Goal: Task Accomplishment & Management: Manage account settings

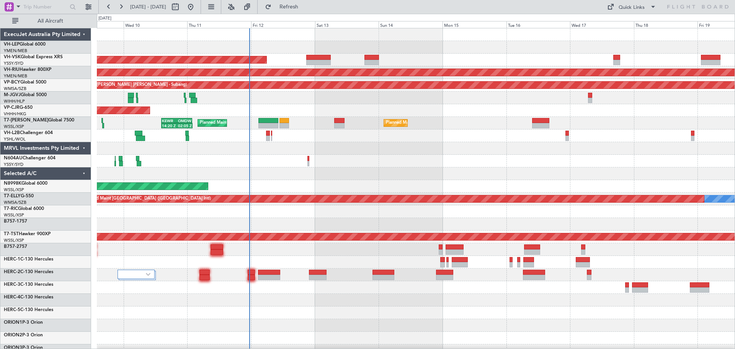
click at [136, 197] on div "Unplanned Maint Wichita (Wichita Mid-continent) Unplanned Maint Sydney ([PERSON…" at bounding box center [416, 236] width 638 height 417
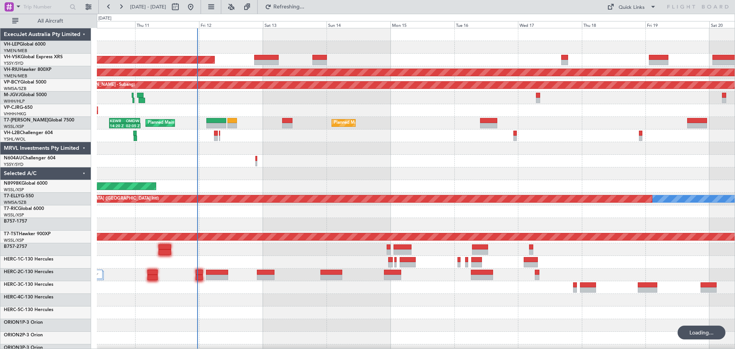
click at [178, 193] on div "Unplanned Maint Wichita (Wichita Mid-continent) Unplanned Maint Sydney ([PERSON…" at bounding box center [416, 236] width 638 height 417
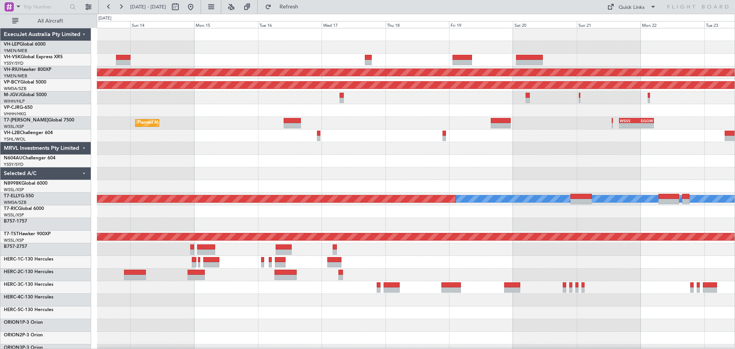
click at [429, 186] on div "Unplanned Maint Sydney ([PERSON_NAME] Intl) Planned Maint [GEOGRAPHIC_DATA] ([G…" at bounding box center [416, 236] width 638 height 417
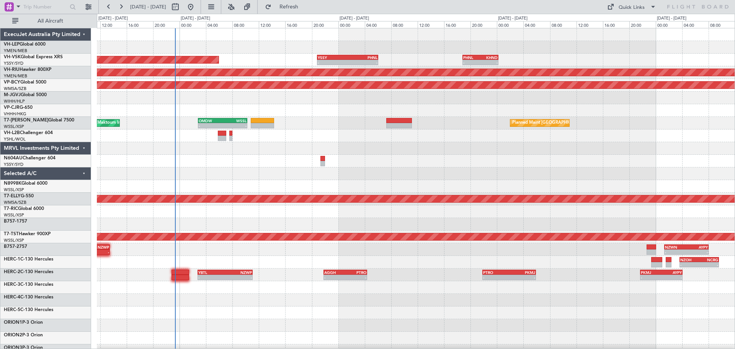
click at [260, 174] on div "- - PHNL 18:50 Z KHND 00:15 Z YSSY 20:50 Z PHNL 06:05 Z - - Unplanned Maint Syd…" at bounding box center [416, 236] width 638 height 417
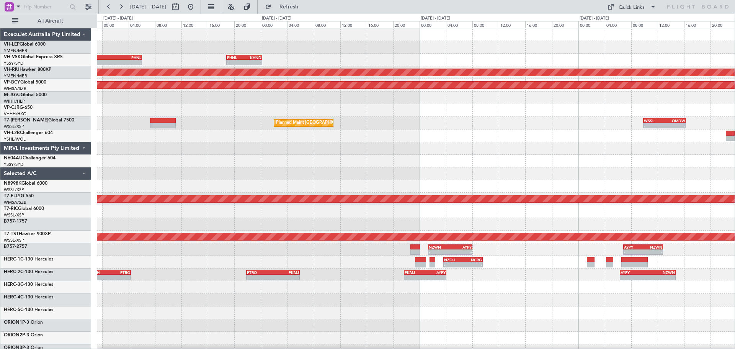
click at [254, 168] on div "- - PHNL 18:50 Z KHND 00:15 Z YSSY 20:50 Z PHNL 06:05 Z - - Unplanned Maint Syd…" at bounding box center [416, 236] width 638 height 417
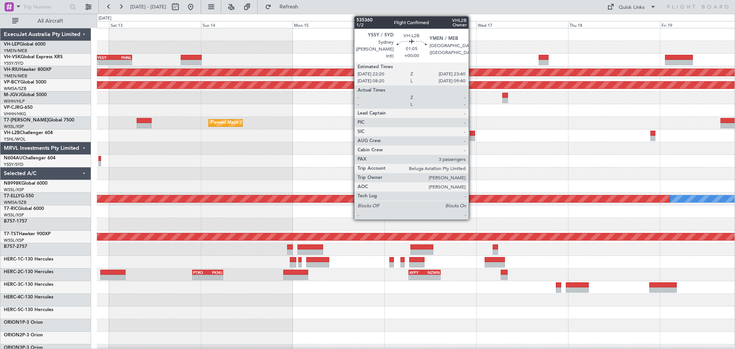
click at [472, 135] on div at bounding box center [472, 133] width 5 height 5
click at [472, 136] on div at bounding box center [472, 138] width 5 height 5
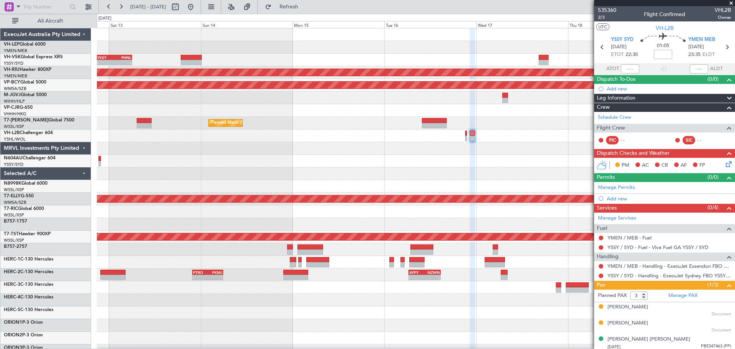
click at [341, 172] on div "- - YSSY 20:50 Z PHNL 06:05 Z - - PHNL 01:20 Z YSSY 11:20 Z Unplanned Maint Syd…" at bounding box center [416, 236] width 638 height 417
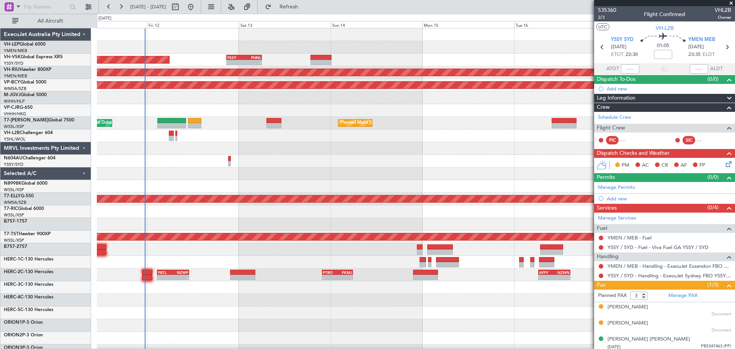
click at [314, 161] on div at bounding box center [416, 161] width 638 height 13
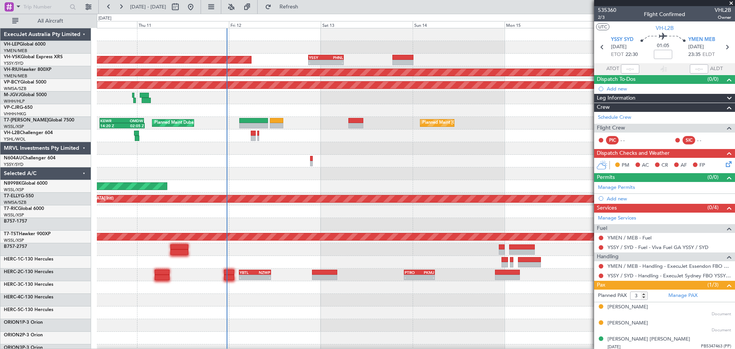
click at [396, 166] on div "Unplanned Maint Wichita (Wichita Mid-continent) - - YSSY 20:50 Z PHNL 06:05 Z U…" at bounding box center [416, 236] width 638 height 417
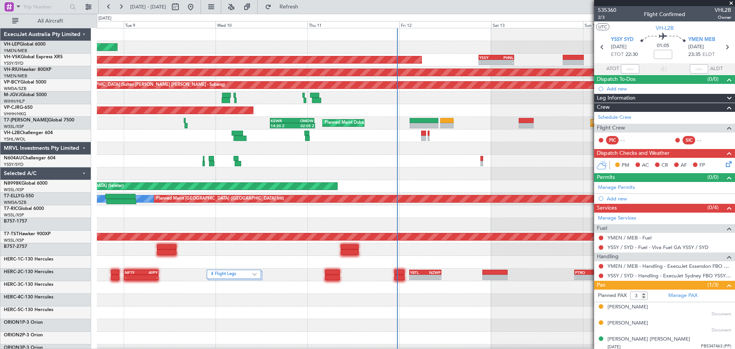
click at [267, 180] on div "Unplanned Maint Wichita (Wichita Mid-continent) - - YSSY 20:50 Z PHNL 06:05 Z U…" at bounding box center [416, 236] width 638 height 417
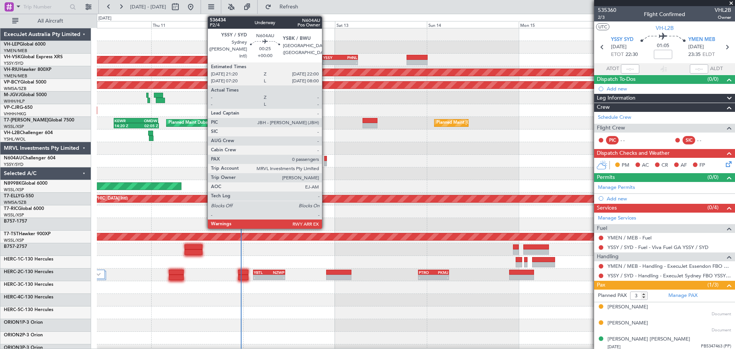
click at [325, 160] on div at bounding box center [325, 158] width 3 height 5
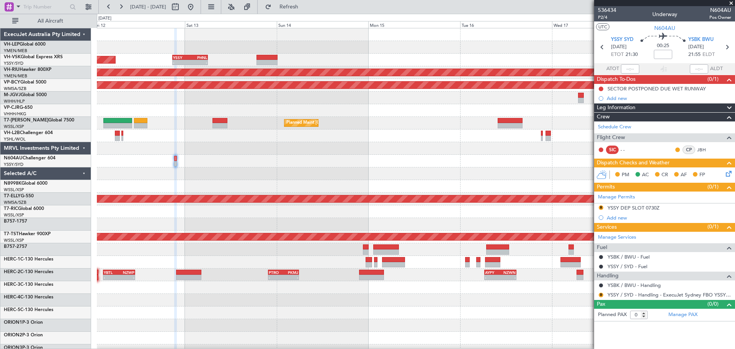
click at [314, 182] on div "Unplanned Maint Sydney ([PERSON_NAME] Intl) - - YSSY 20:50 Z PHNL 06:05 Z - - P…" at bounding box center [416, 236] width 638 height 417
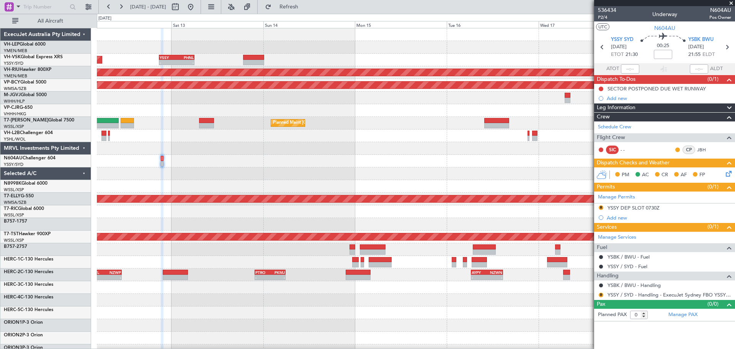
click at [326, 173] on div "Unplanned Maint Sydney ([PERSON_NAME] Intl) - - YSSY 20:50 Z PHNL 06:05 Z - - P…" at bounding box center [416, 236] width 638 height 417
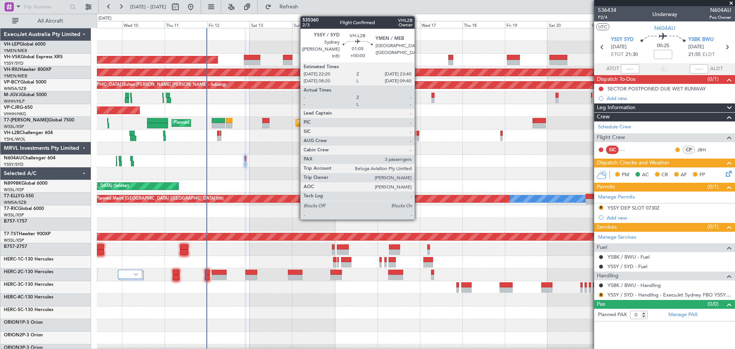
click at [418, 137] on div at bounding box center [418, 138] width 3 height 5
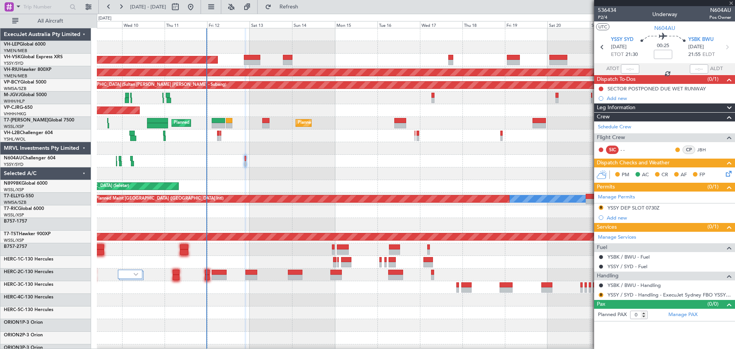
type input "3"
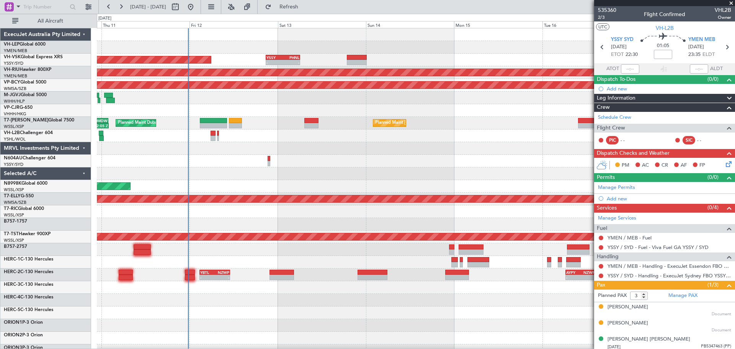
click at [355, 169] on div at bounding box center [416, 173] width 638 height 13
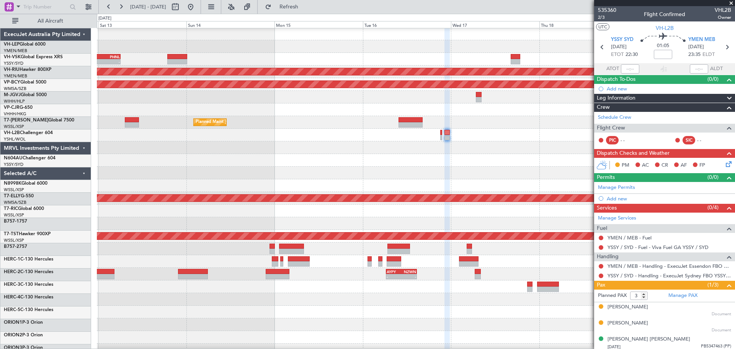
scroll to position [1, 0]
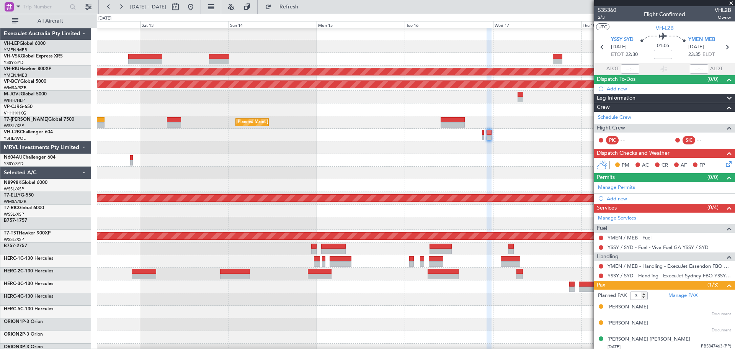
click at [262, 163] on div "Unplanned Maint Sydney ([PERSON_NAME] Intl) Planned Maint [GEOGRAPHIC_DATA] ([G…" at bounding box center [416, 236] width 638 height 417
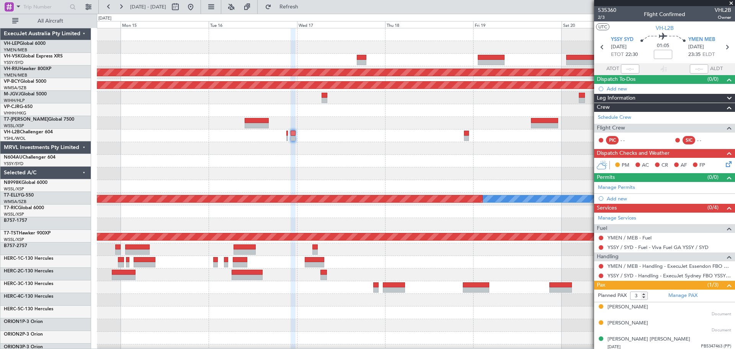
scroll to position [0, 0]
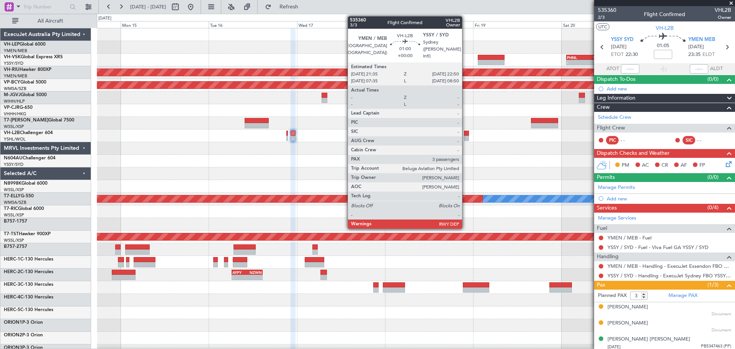
click at [466, 139] on div at bounding box center [466, 138] width 5 height 5
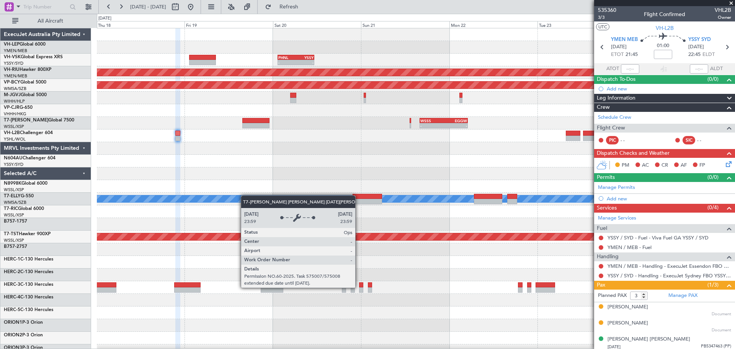
click at [210, 198] on div "- - PHNL 01:20 Z YSSY 11:20 Z Planned Maint [GEOGRAPHIC_DATA] ([GEOGRAPHIC_DATA…" at bounding box center [416, 236] width 638 height 417
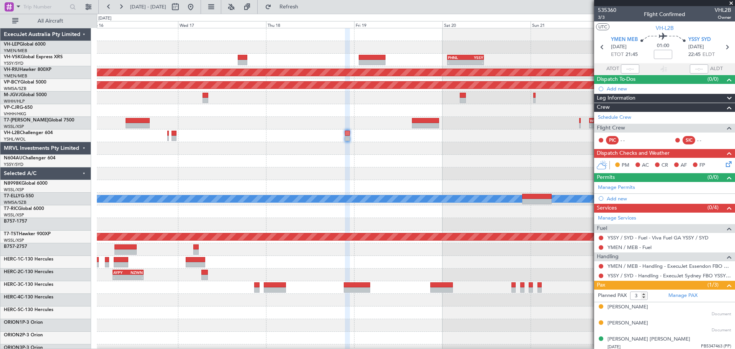
click at [309, 53] on div at bounding box center [416, 47] width 638 height 13
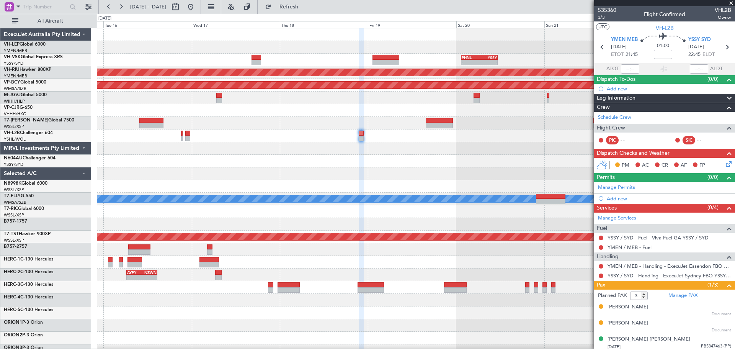
click at [317, 59] on div "- - PHNL 01:20 Z YSSY 11:20 Z Planned Maint [GEOGRAPHIC_DATA] ([GEOGRAPHIC_DATA…" at bounding box center [416, 236] width 638 height 417
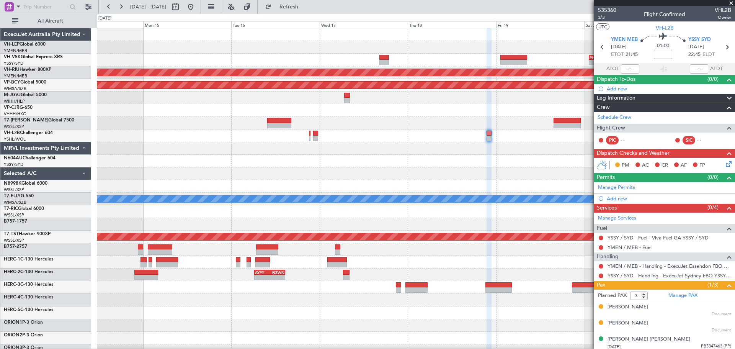
click at [334, 58] on div "- - PHNL 01:20 Z YSSY 11:20 Z YSSY 20:50 Z PHNL 06:05 Z - -" at bounding box center [416, 60] width 638 height 13
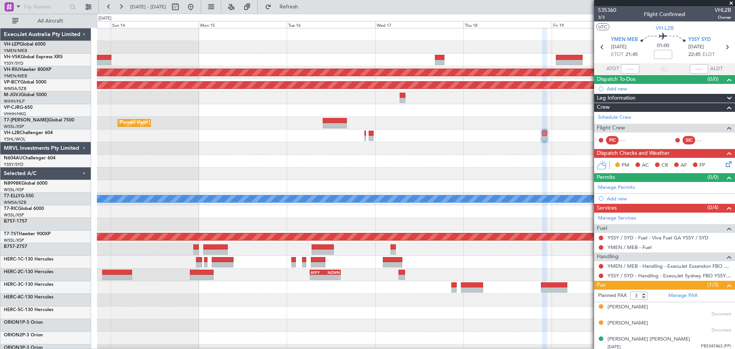
click at [367, 60] on div "- - PHNL 01:20 Z YSSY 11:20 Z YSSY 20:50 Z PHNL 06:05 Z - - Unplanned Maint Syd…" at bounding box center [416, 236] width 638 height 417
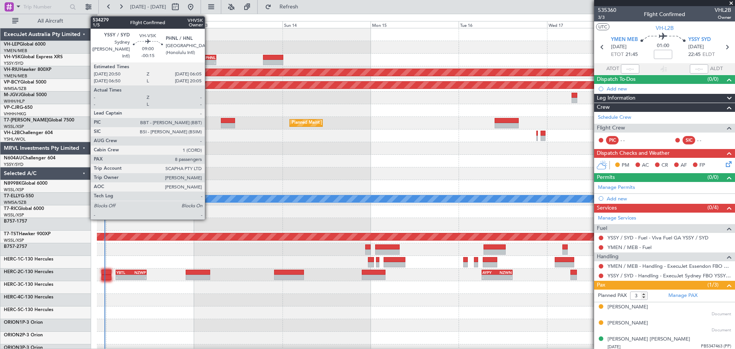
click at [208, 57] on div "PHNL" at bounding box center [207, 57] width 16 height 5
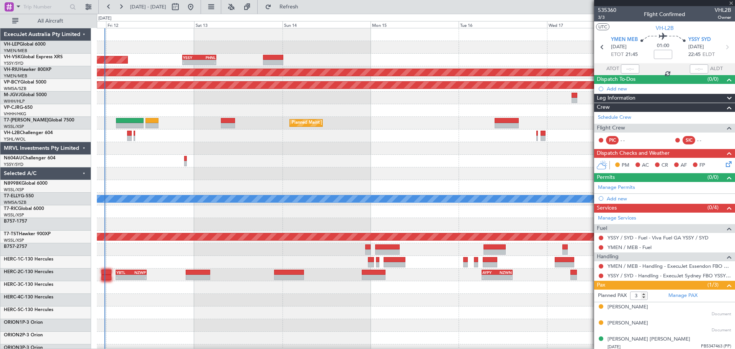
type input "-00:15"
type input "8"
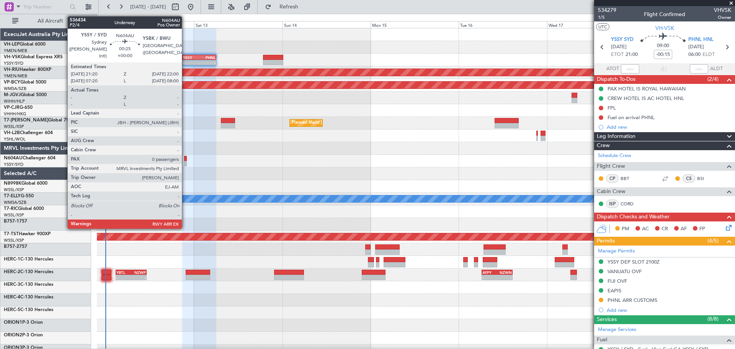
click at [185, 163] on div at bounding box center [185, 163] width 3 height 5
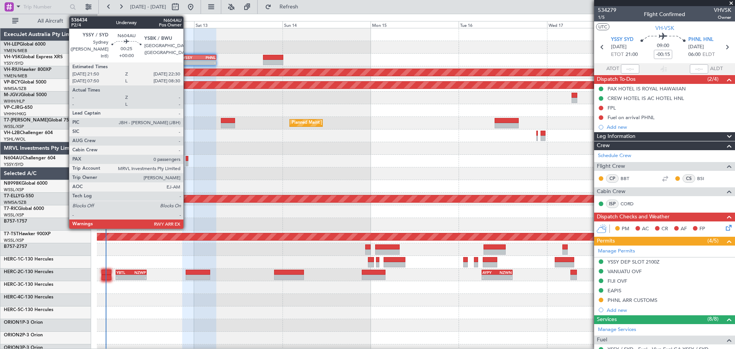
click at [187, 161] on div at bounding box center [187, 163] width 3 height 5
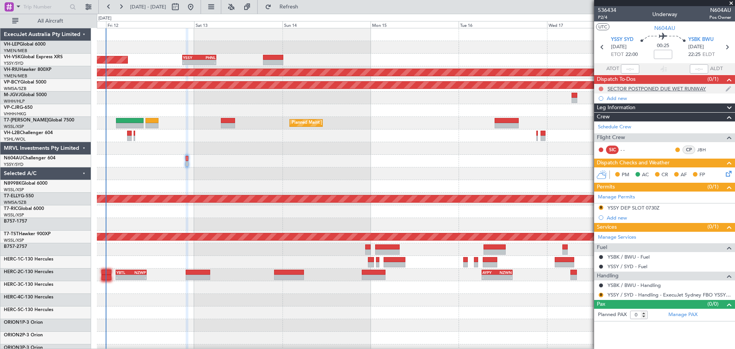
click at [600, 88] on button at bounding box center [601, 89] width 5 height 5
click at [596, 121] on span "Completed" at bounding box center [604, 123] width 25 height 8
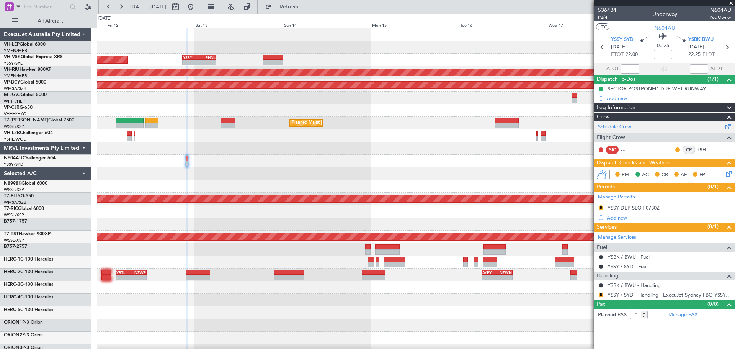
click at [615, 127] on link "Schedule Crew" at bounding box center [614, 127] width 33 height 8
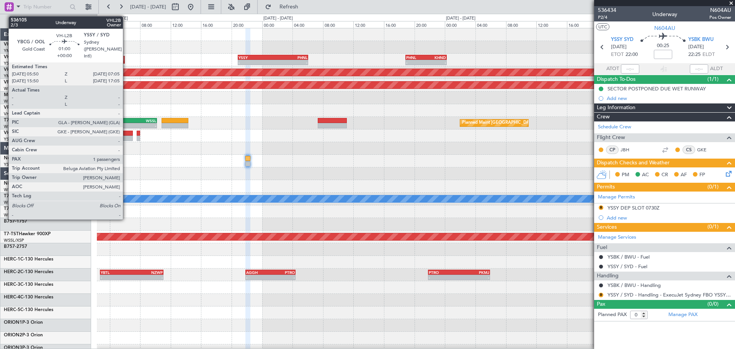
click at [126, 134] on div at bounding box center [128, 133] width 10 height 5
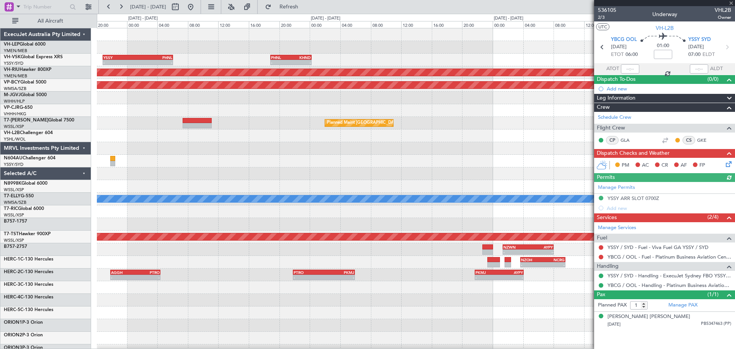
click at [252, 176] on div at bounding box center [416, 173] width 638 height 13
click at [201, 173] on div "- - YSSY 20:50 Z PHNL 06:05 Z - - PHNL 18:50 Z KHND 00:15 Z Unplanned Maint Syd…" at bounding box center [416, 236] width 638 height 417
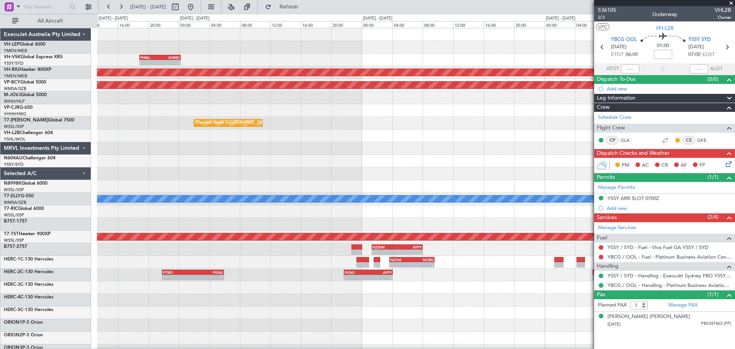
click at [284, 157] on div "- - PHNL 18:50 Z KHND 00:15 Z YSSY 20:50 Z PHNL 06:05 Z - - Planned Maint [GEOG…" at bounding box center [416, 236] width 638 height 417
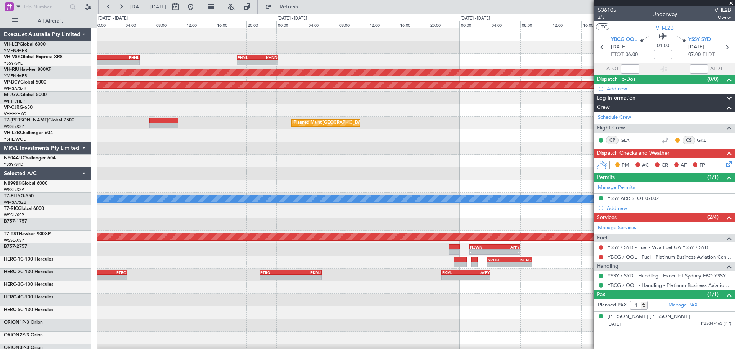
click at [291, 157] on div "- - PHNL 18:50 Z KHND 00:15 Z YSSY 20:50 Z PHNL 06:05 Z - - Unplanned Maint Syd…" at bounding box center [416, 236] width 638 height 417
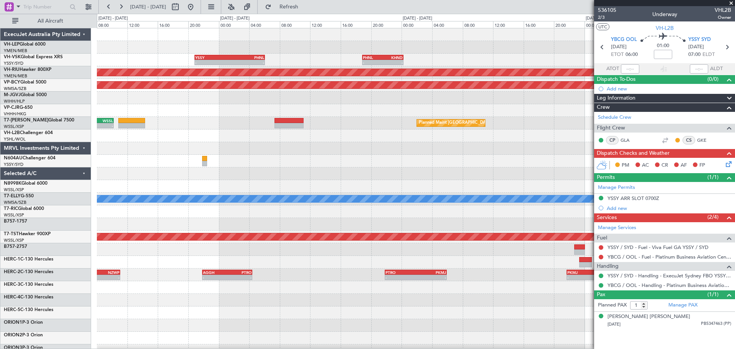
click at [196, 165] on div at bounding box center [416, 161] width 638 height 13
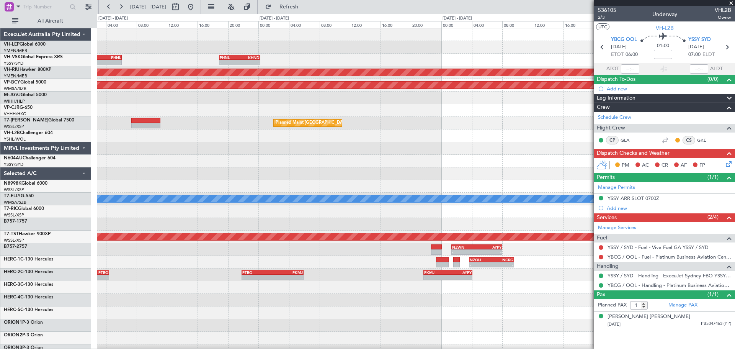
click at [280, 165] on div "- - PHNL 18:50 Z KHND 00:15 Z YSSY 20:50 Z PHNL 06:05 Z - - Unplanned Maint Syd…" at bounding box center [416, 236] width 638 height 417
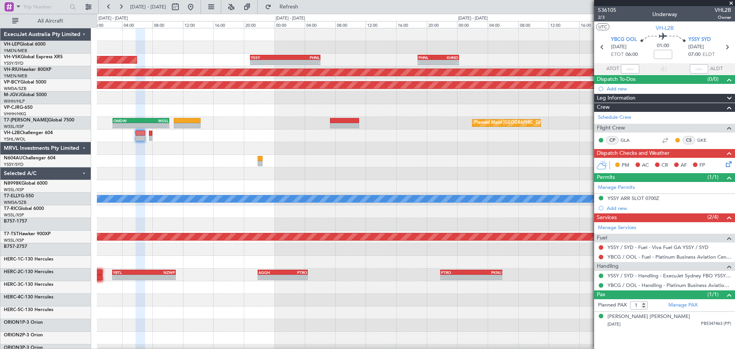
click at [131, 180] on div "- - PHNL 18:50 Z KHND 00:15 Z YSSY 20:50 Z PHNL 06:05 Z - - Unplanned Maint Syd…" at bounding box center [416, 236] width 638 height 417
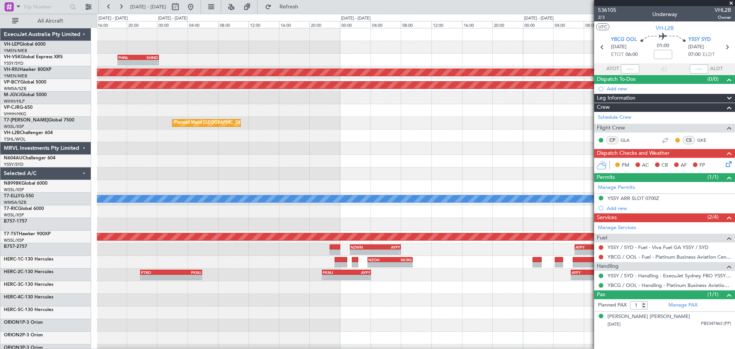
click at [226, 181] on div "- - PHNL 18:50 Z KHND 00:15 Z YSSY 20:50 Z PHNL 06:05 Z - - Planned Maint [GEOG…" at bounding box center [416, 236] width 638 height 417
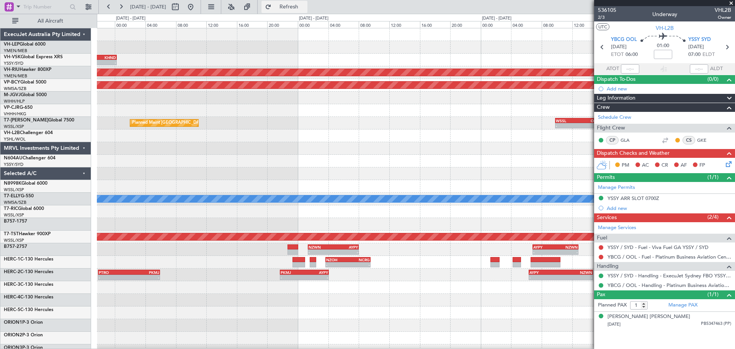
click at [300, 4] on span "Refresh" at bounding box center [289, 6] width 32 height 5
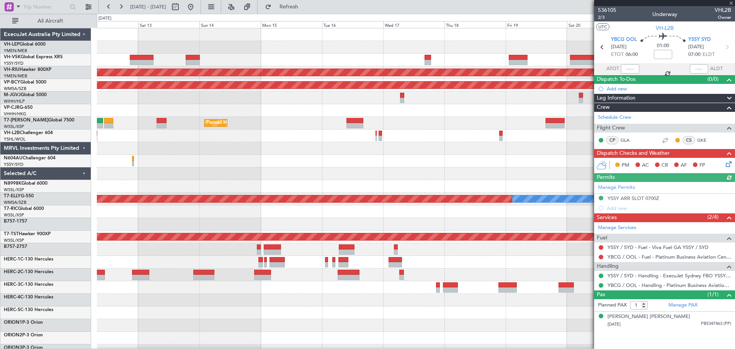
click at [286, 176] on div "Unplanned Maint Sydney ([PERSON_NAME] Intl) Planned Maint [GEOGRAPHIC_DATA] ([G…" at bounding box center [416, 236] width 638 height 417
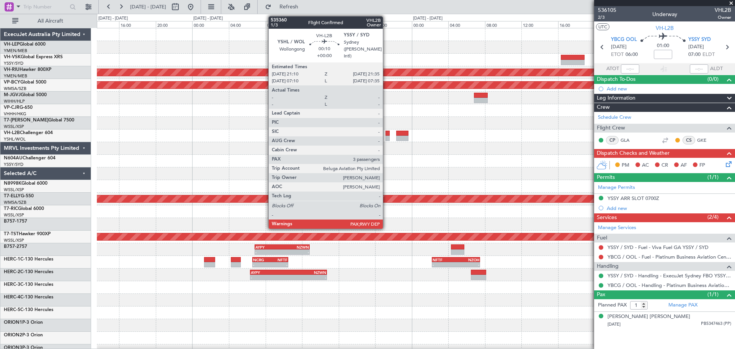
click at [386, 136] on div at bounding box center [388, 138] width 4 height 5
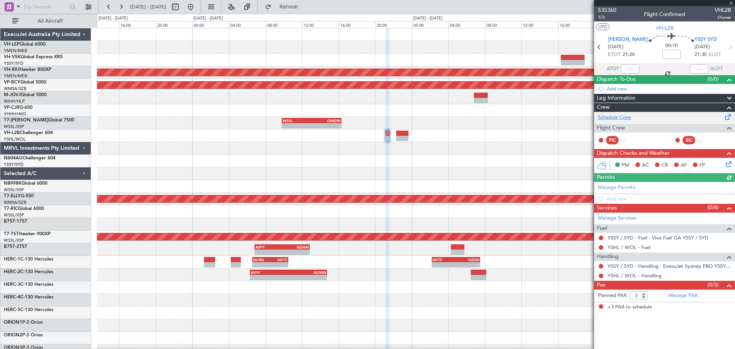
click at [611, 118] on link "Schedule Crew" at bounding box center [614, 118] width 33 height 8
click at [386, 180] on div at bounding box center [416, 173] width 638 height 13
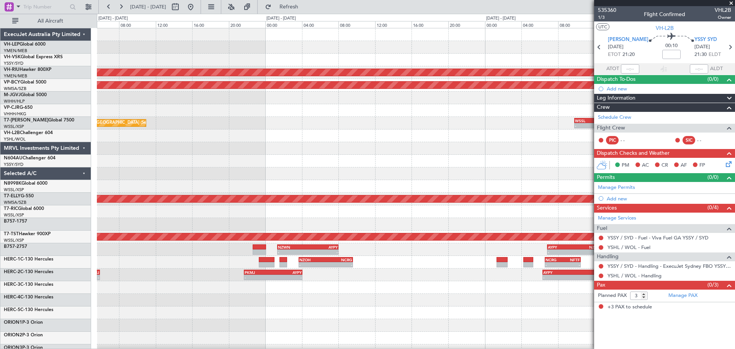
click at [408, 181] on div "PHNL 18:50 Z KHND 00:15 Z - - Planned Maint [GEOGRAPHIC_DATA] ([GEOGRAPHIC_DATA…" at bounding box center [416, 236] width 638 height 417
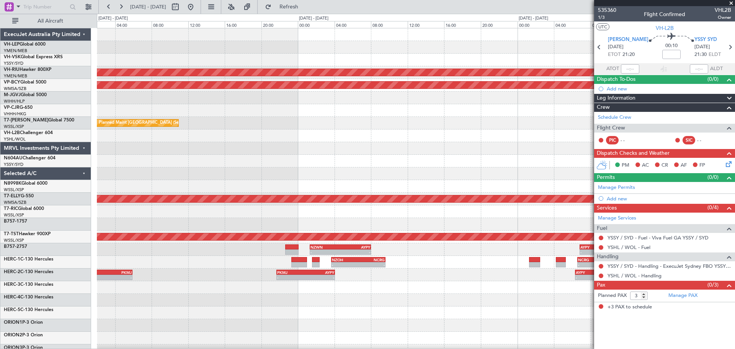
click at [449, 188] on div "PHNL 18:50 Z KHND 00:15 Z - - Planned Maint [GEOGRAPHIC_DATA] ([GEOGRAPHIC_DATA…" at bounding box center [416, 236] width 638 height 417
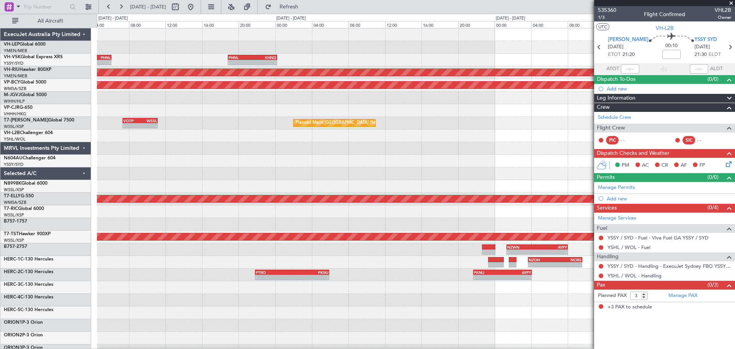
click at [542, 183] on div "PHNL 18:50 Z KHND 00:15 Z - - YSSY 20:50 Z PHNL 06:05 Z - - Planned Maint [GEOG…" at bounding box center [416, 236] width 638 height 417
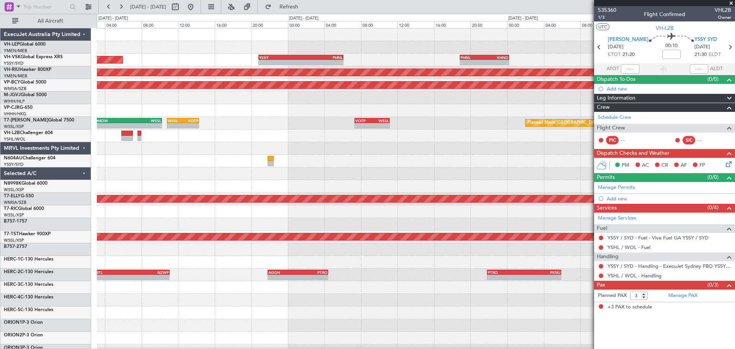
click at [460, 188] on div at bounding box center [416, 186] width 638 height 13
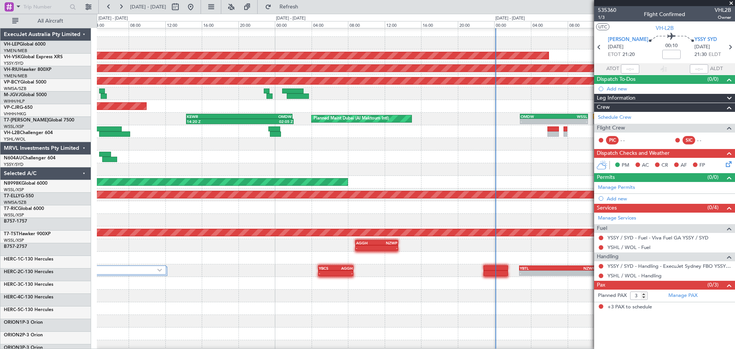
click at [537, 182] on div "Planned Maint [GEOGRAPHIC_DATA] (Seletar)" at bounding box center [416, 182] width 638 height 13
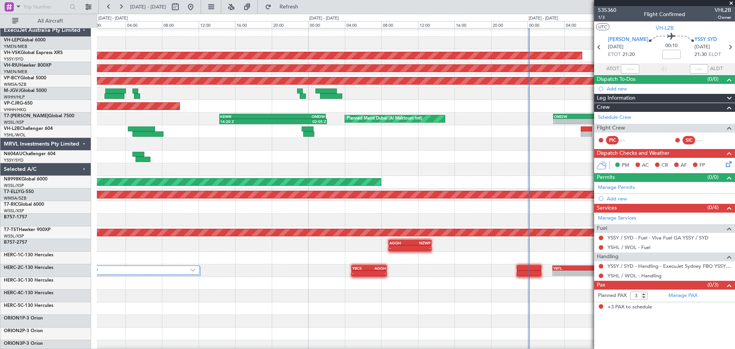
click at [206, 200] on div "YSSY 20:50 Z PHNL 06:05 Z - - Unplanned Maint Sydney ([PERSON_NAME] Intl) Plann…" at bounding box center [416, 232] width 638 height 417
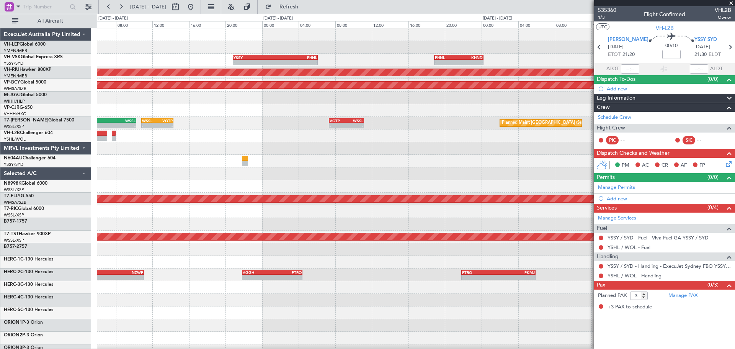
click at [200, 198] on div "YSSY 20:50 Z PHNL 06:05 Z - - Unplanned Maint Sydney ([PERSON_NAME] Intl) - - P…" at bounding box center [416, 236] width 638 height 417
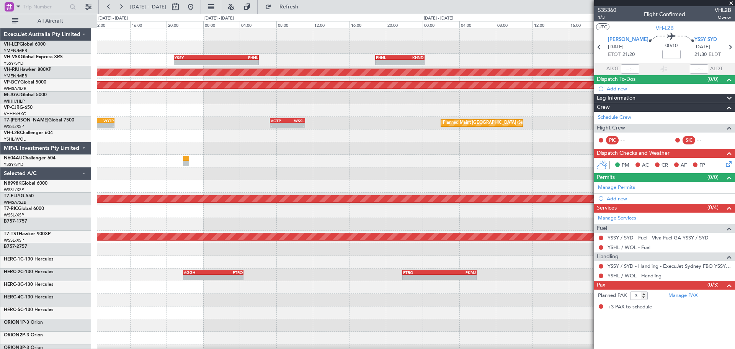
click at [446, 194] on div "YSSY 20:50 Z PHNL 06:05 Z - - - - PHNL 18:50 Z KHND 00:15 Z Unplanned Maint Syd…" at bounding box center [416, 236] width 638 height 417
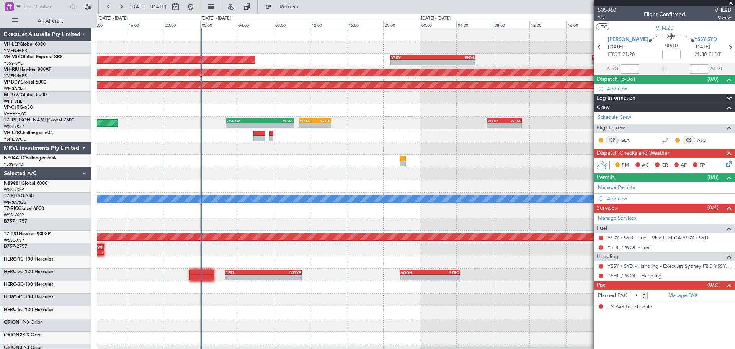
click at [226, 206] on div "Unplanned Maint Sydney ([PERSON_NAME] Intl) - - YSSY 20:50 Z PHNL 06:05 Z - - P…" at bounding box center [416, 236] width 638 height 417
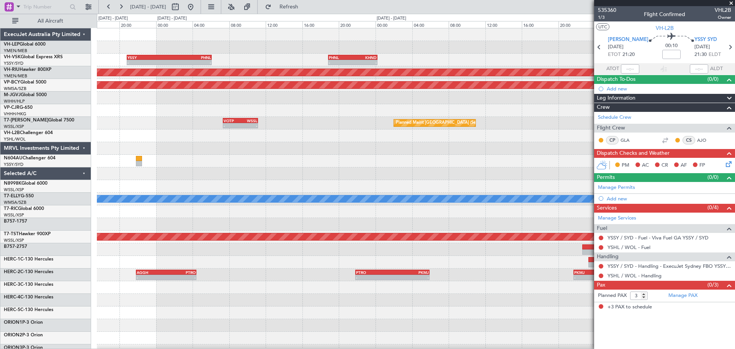
click at [243, 187] on div "- - YSSY 20:50 Z PHNL 06:05 Z - - PHNL 18:50 Z KHND 00:15 Z Unplanned Maint Syd…" at bounding box center [416, 236] width 638 height 417
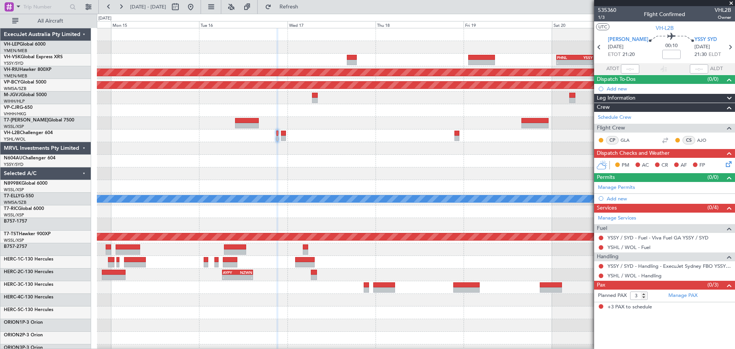
click at [278, 136] on div at bounding box center [416, 135] width 638 height 13
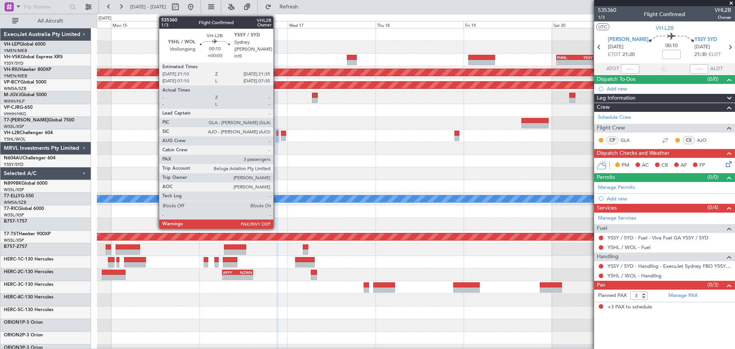
click at [277, 138] on div at bounding box center [277, 138] width 2 height 5
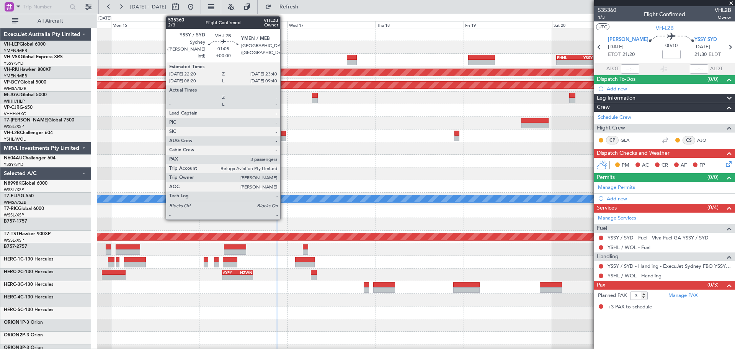
click at [284, 136] on div at bounding box center [283, 138] width 5 height 5
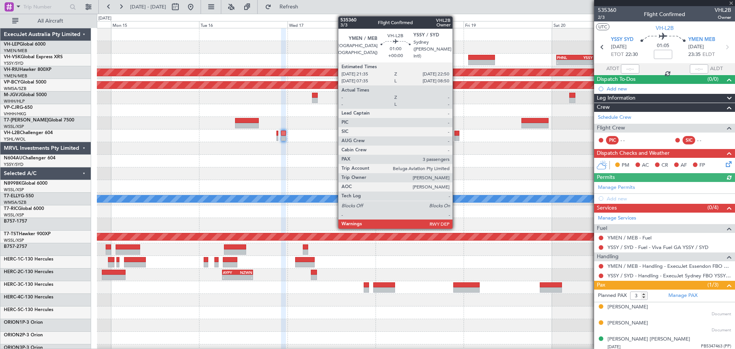
click at [456, 137] on div at bounding box center [456, 138] width 5 height 5
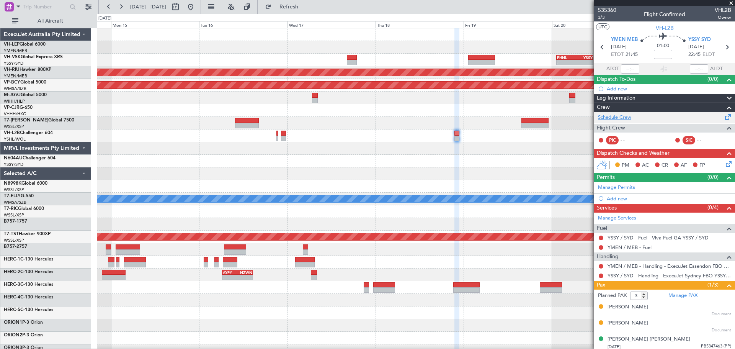
click at [605, 116] on link "Schedule Crew" at bounding box center [614, 118] width 33 height 8
click at [307, 1] on button "Refresh" at bounding box center [285, 7] width 46 height 12
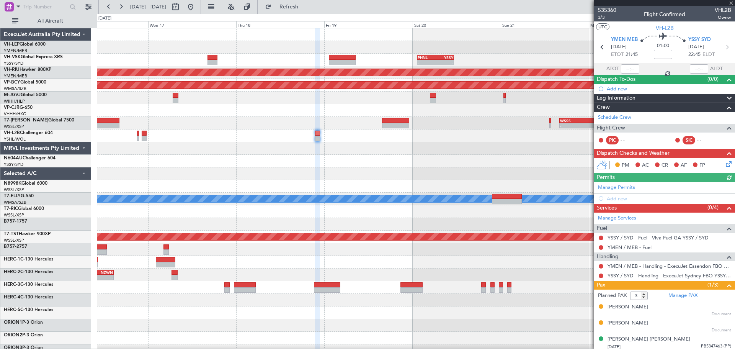
click at [203, 178] on div "- - PHNL 01:20 Z YSSY 11:20 Z Planned Maint [GEOGRAPHIC_DATA] ([GEOGRAPHIC_DATA…" at bounding box center [416, 236] width 638 height 417
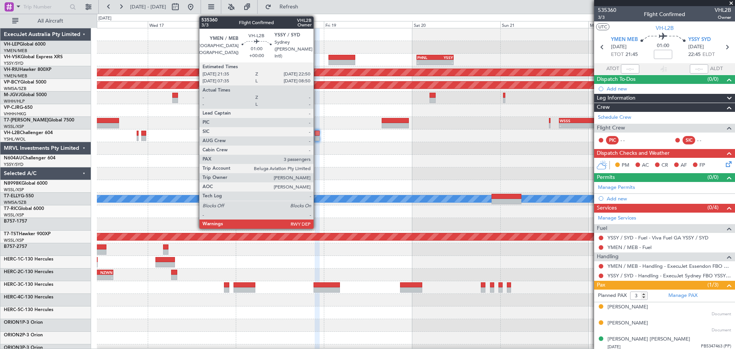
click at [317, 135] on div at bounding box center [317, 133] width 5 height 5
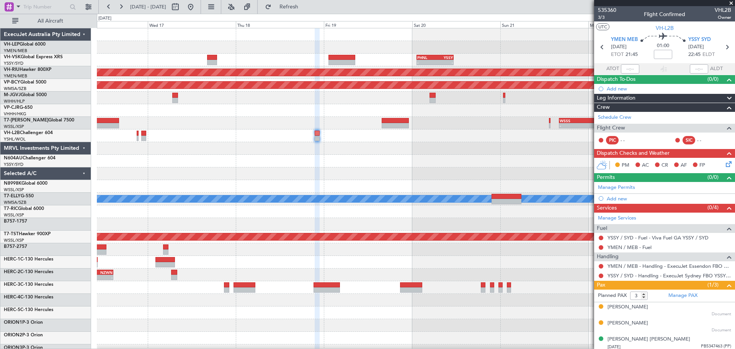
click at [284, 47] on div at bounding box center [416, 47] width 638 height 13
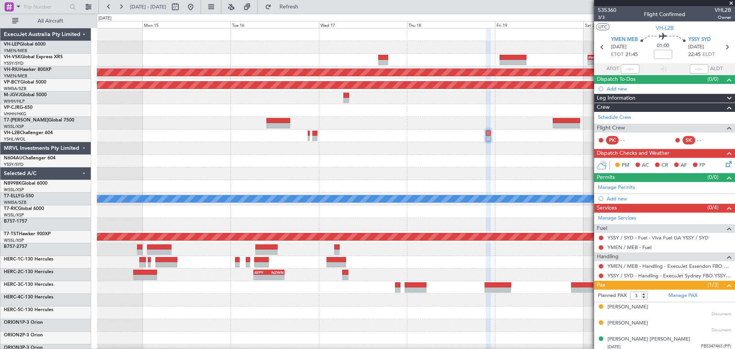
click at [361, 62] on div "- - PHNL 01:20 Z YSSY 11:20 Z YSSY 20:50 Z PHNL 06:05 Z - -" at bounding box center [416, 60] width 638 height 13
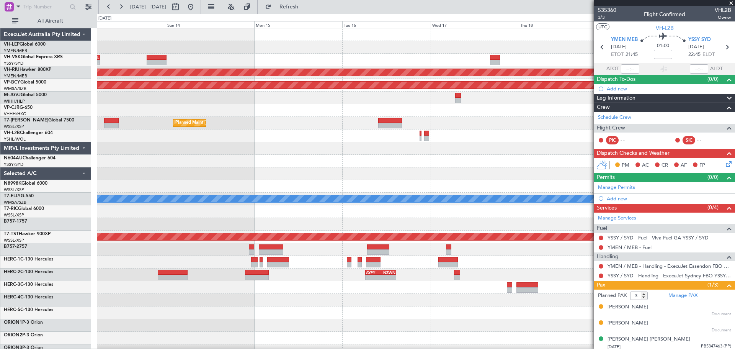
click at [394, 56] on div "- - PHNL 01:20 Z YSSY 11:20 Z YSSY 20:50 Z PHNL 06:05 Z - - Unplanned Maint Syd…" at bounding box center [416, 236] width 638 height 417
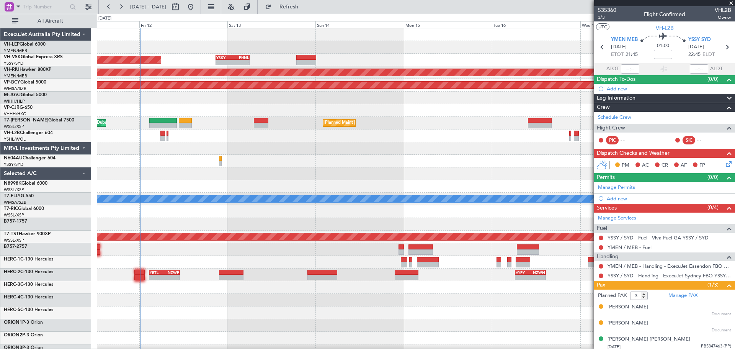
click at [371, 51] on div at bounding box center [416, 47] width 638 height 13
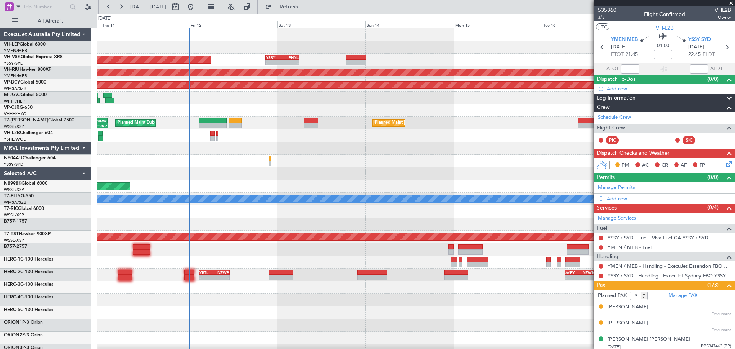
click at [278, 177] on div at bounding box center [416, 173] width 638 height 13
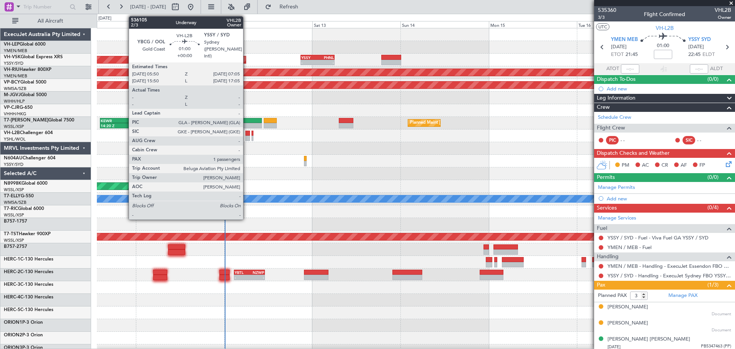
click at [247, 136] on div at bounding box center [247, 138] width 5 height 5
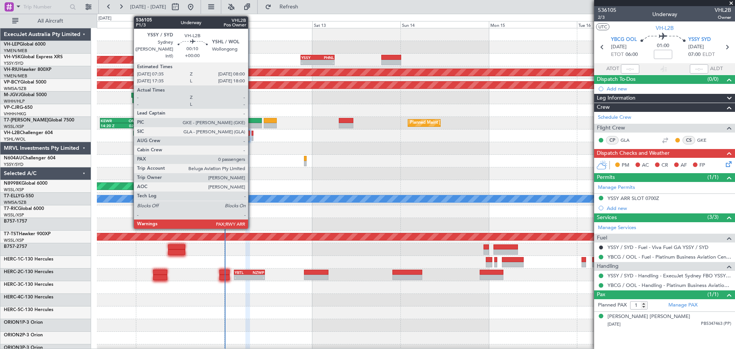
click at [252, 134] on div at bounding box center [253, 133] width 2 height 5
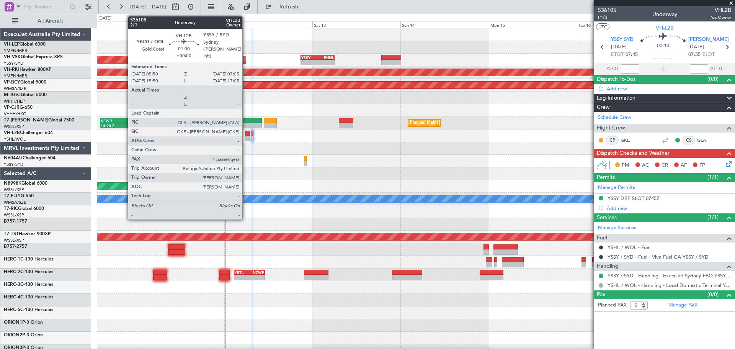
click at [246, 136] on div at bounding box center [247, 138] width 5 height 5
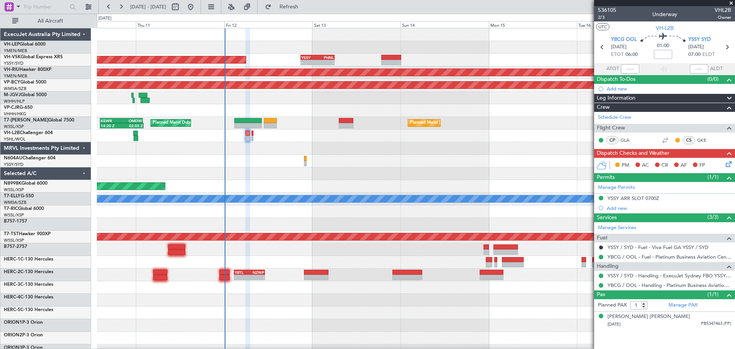
click at [316, 158] on div at bounding box center [416, 161] width 638 height 13
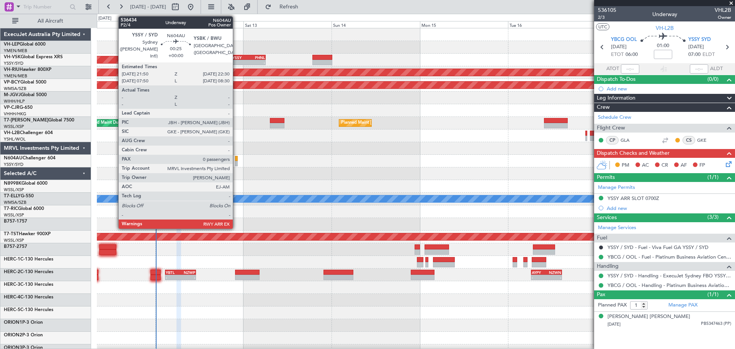
click at [236, 162] on div at bounding box center [236, 163] width 3 height 5
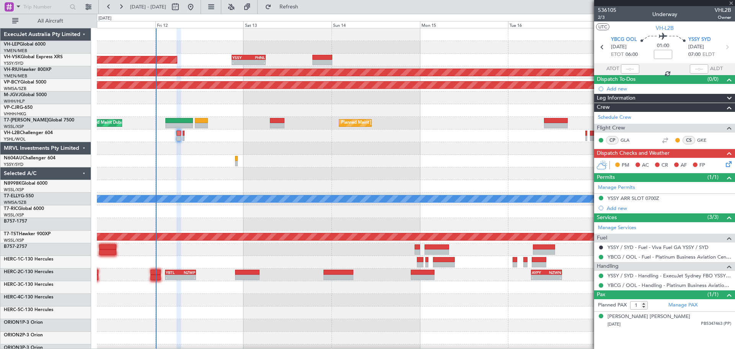
type input "0"
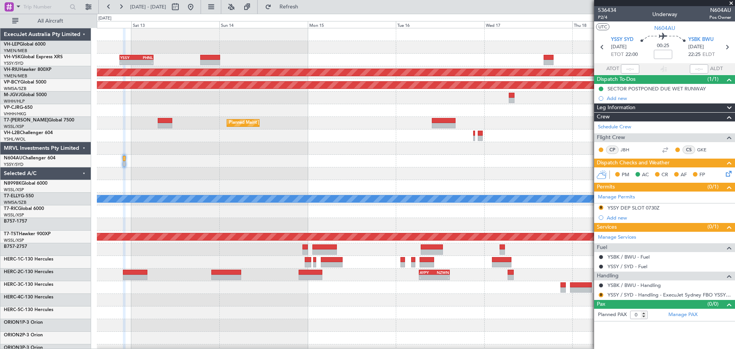
click at [208, 162] on div at bounding box center [416, 161] width 638 height 13
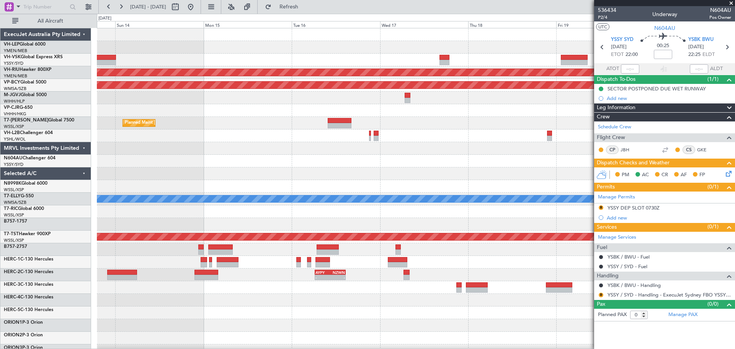
click at [414, 168] on div "- - PHNL 01:20 Z YSSY 11:20 Z YSSY 20:50 Z PHNL 06:05 Z - - Unplanned Maint Syd…" at bounding box center [416, 236] width 638 height 417
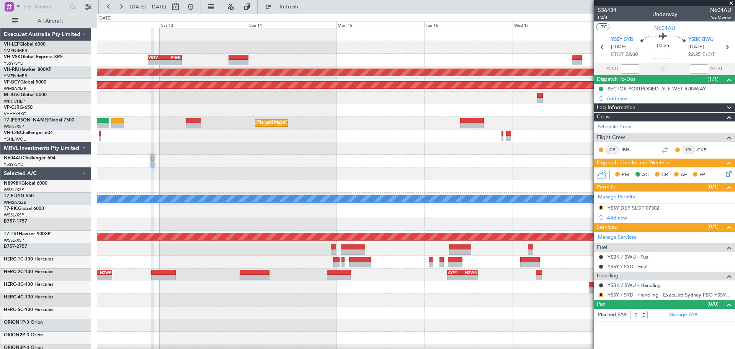
click at [456, 172] on div "YSSY 20:50 Z PHNL 06:05 Z - - - - PHNL 01:20 Z YSSY 11:20 Z Unplanned Maint Syd…" at bounding box center [416, 236] width 638 height 417
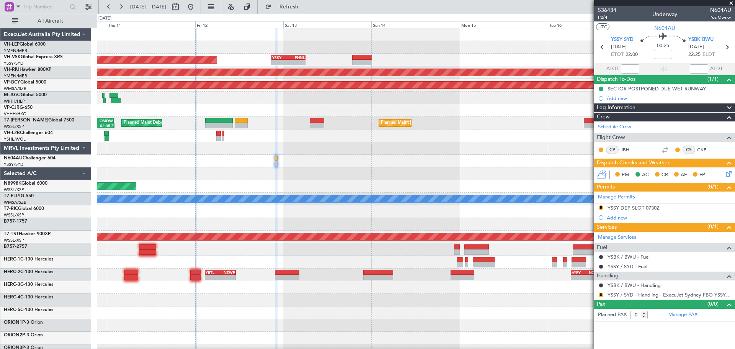
click at [474, 170] on div "YSSY 20:50 Z PHNL 06:05 Z - - Unplanned Maint Sydney ([PERSON_NAME] Intl) Plann…" at bounding box center [416, 236] width 638 height 417
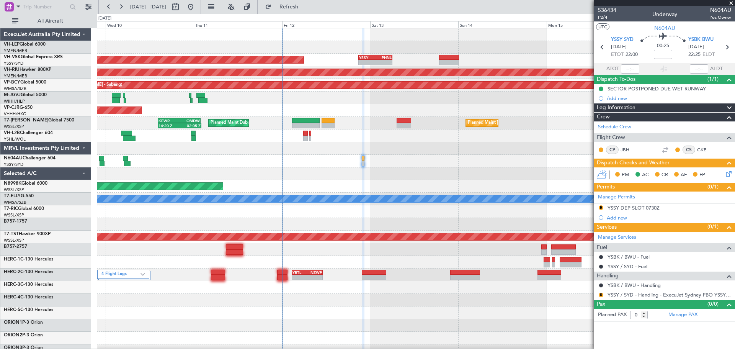
click at [429, 167] on div at bounding box center [416, 161] width 638 height 13
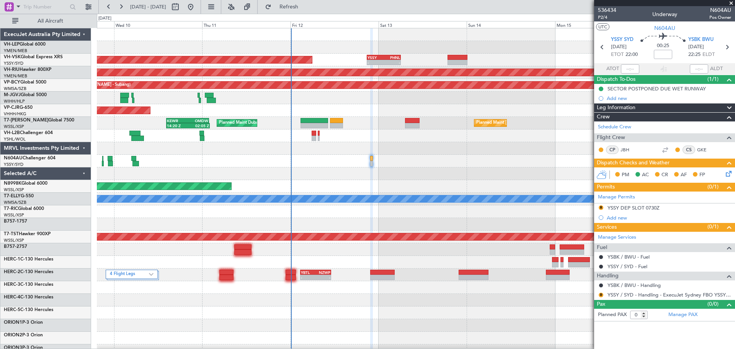
click at [309, 157] on div "Unplanned Maint Wichita (Wichita Mid-continent) YSSY 20:50 Z PHNL 06:05 Z - - U…" at bounding box center [416, 236] width 638 height 417
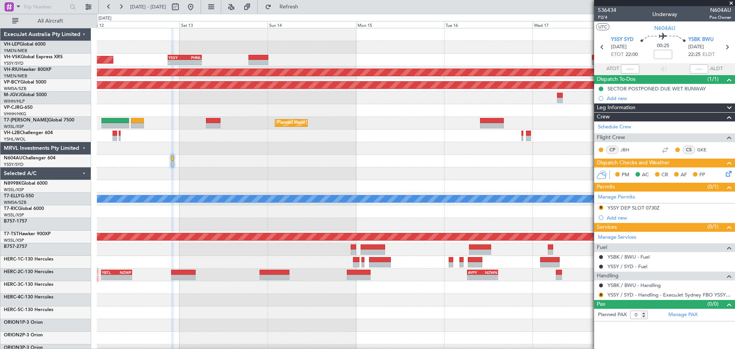
click at [243, 161] on div "YSSY 20:50 Z PHNL 06:05 Z - - Unplanned Maint Sydney ([PERSON_NAME] Intl) - - P…" at bounding box center [416, 236] width 638 height 417
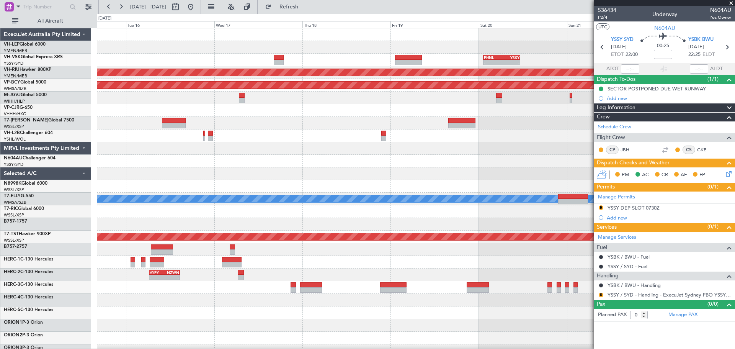
click at [221, 153] on div "- - PHNL 01:20 Z YSSY 11:20 Z Planned Maint [GEOGRAPHIC_DATA] ([GEOGRAPHIC_DATA…" at bounding box center [416, 236] width 638 height 417
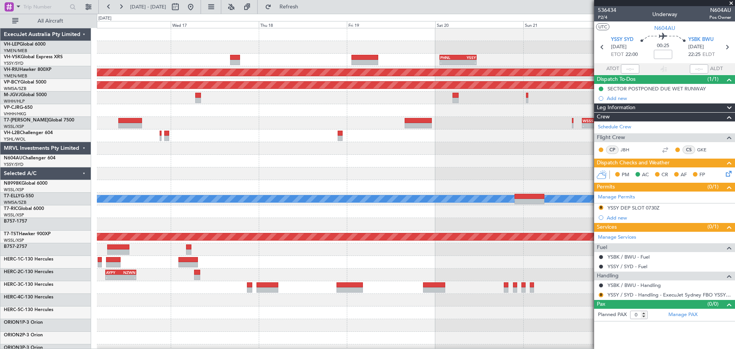
click at [426, 155] on div "- - PHNL 01:20 Z YSSY 11:20 Z Planned Maint [GEOGRAPHIC_DATA] ([GEOGRAPHIC_DATA…" at bounding box center [416, 236] width 638 height 417
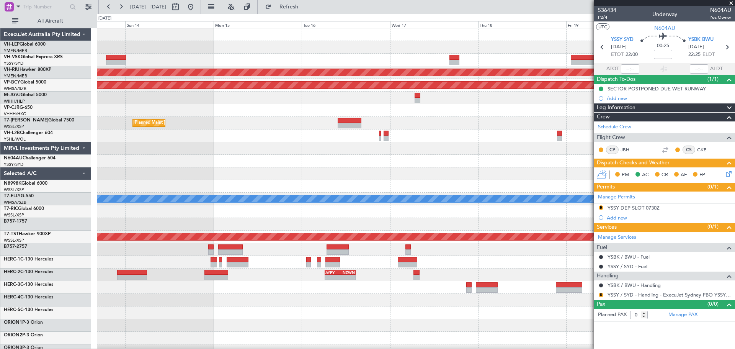
click at [469, 161] on div at bounding box center [416, 161] width 638 height 13
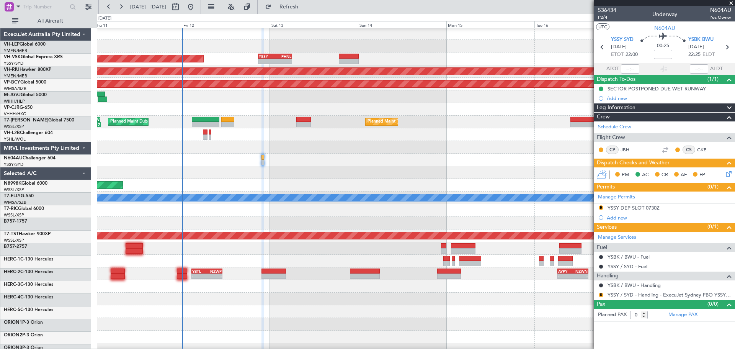
click at [440, 157] on div at bounding box center [416, 160] width 638 height 13
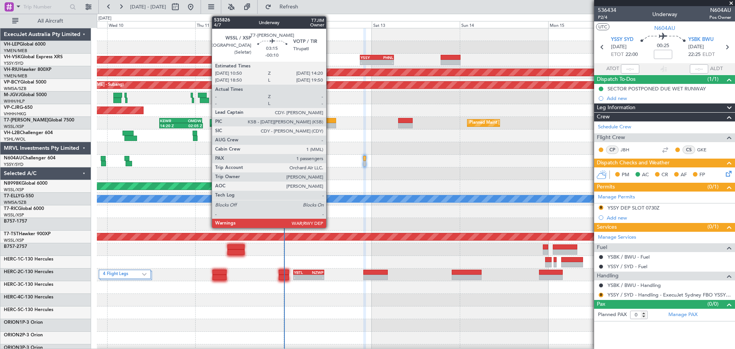
click at [330, 122] on div at bounding box center [329, 120] width 13 height 5
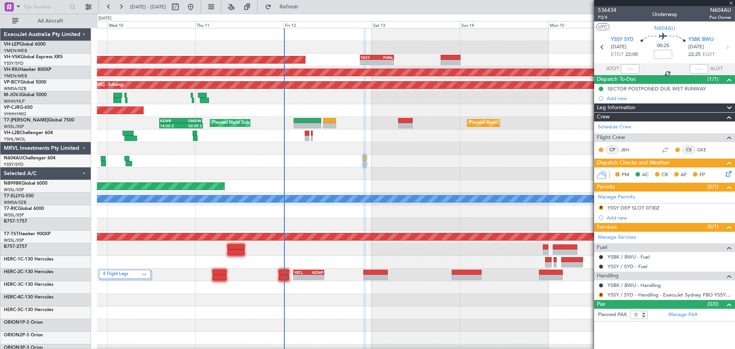
click at [246, 166] on div "Unplanned Maint Wichita (Wichita Mid-continent) YSSY 20:50 Z PHNL 06:05 Z - - U…" at bounding box center [416, 236] width 638 height 417
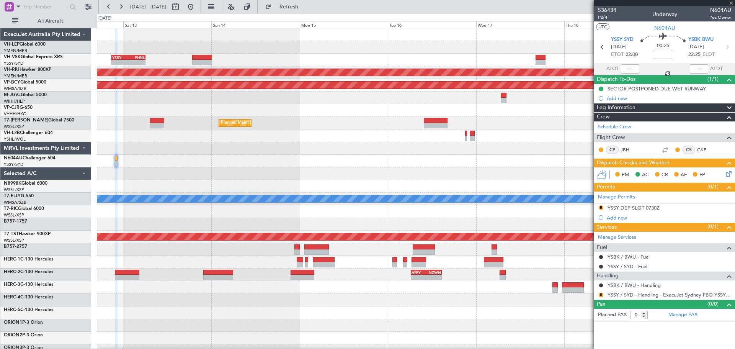
type input "-00:10"
type input "1"
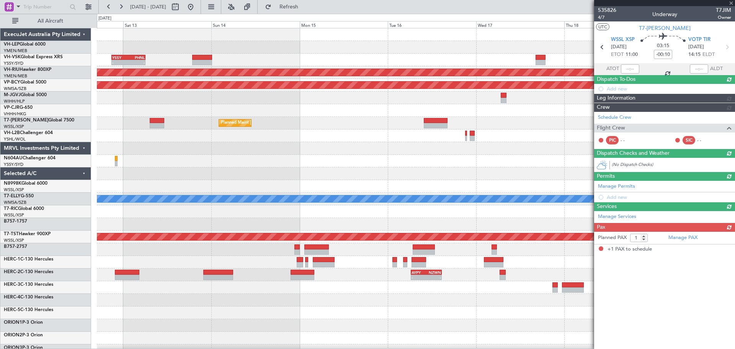
click at [209, 167] on div "- - YSSY 20:50 Z PHNL 06:05 Z Planned Maint [GEOGRAPHIC_DATA] ([GEOGRAPHIC_DATA…" at bounding box center [416, 236] width 638 height 417
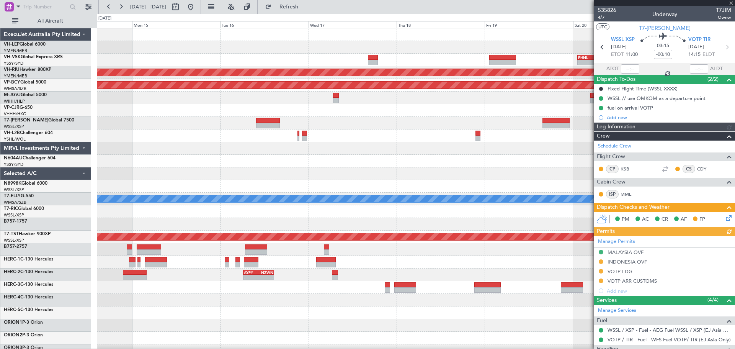
type input "[PERSON_NAME] (KYA)"
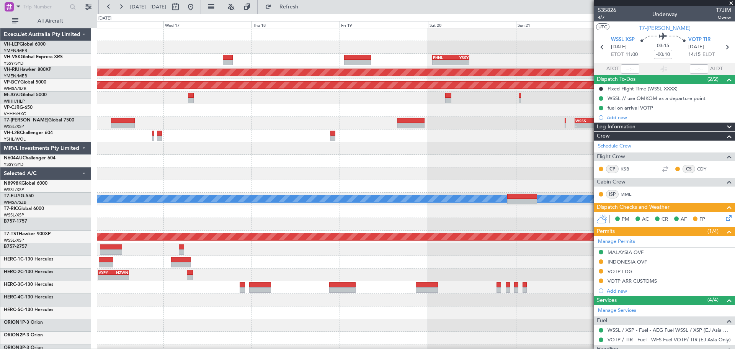
click at [204, 163] on div "- - PHNL 01:20 Z YSSY 11:20 Z Planned Maint [GEOGRAPHIC_DATA] ([GEOGRAPHIC_DATA…" at bounding box center [416, 236] width 638 height 417
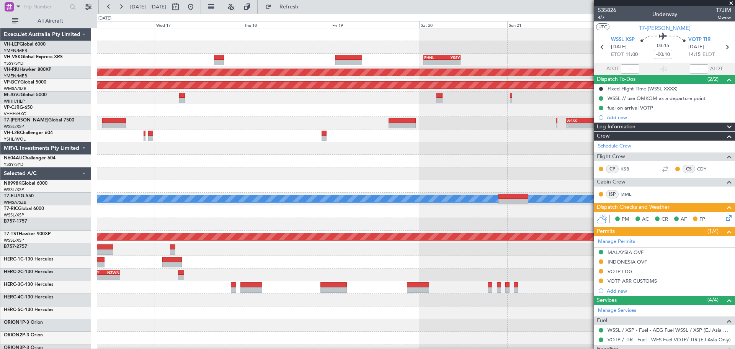
click at [357, 162] on div at bounding box center [416, 161] width 638 height 13
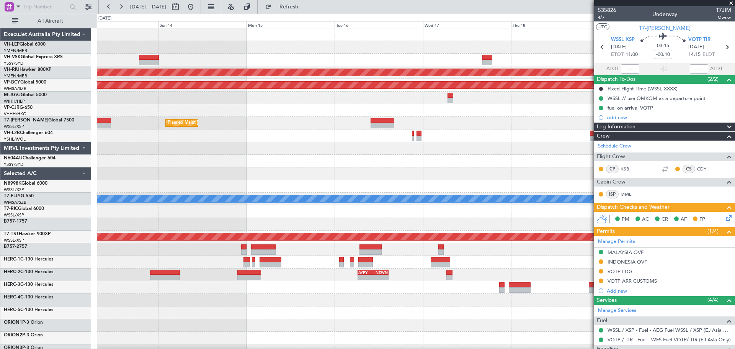
click at [351, 159] on div at bounding box center [416, 161] width 638 height 13
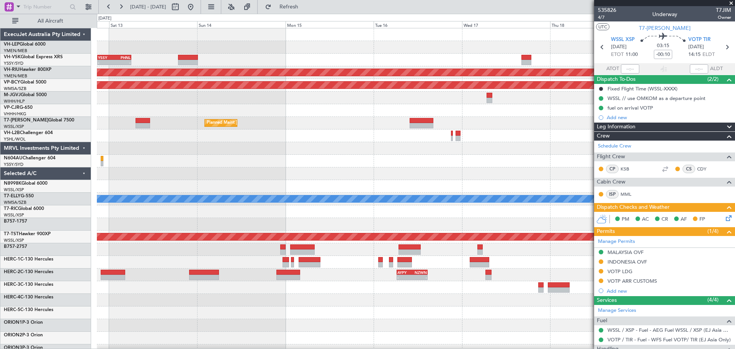
click at [389, 162] on div at bounding box center [416, 161] width 638 height 13
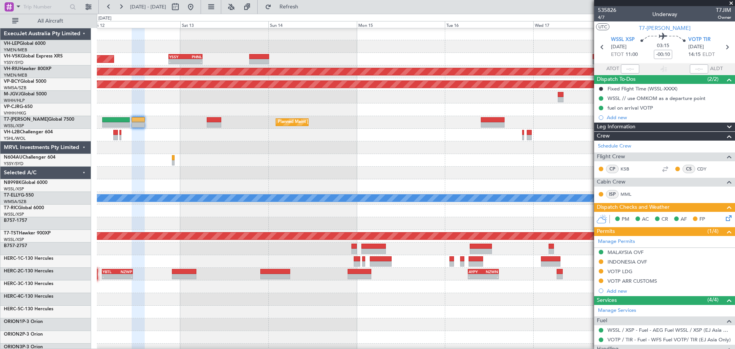
click at [423, 152] on div "YSSY 20:50 Z PHNL 06:05 Z - - Unplanned Maint Sydney ([PERSON_NAME] Intl) - - P…" at bounding box center [416, 236] width 638 height 417
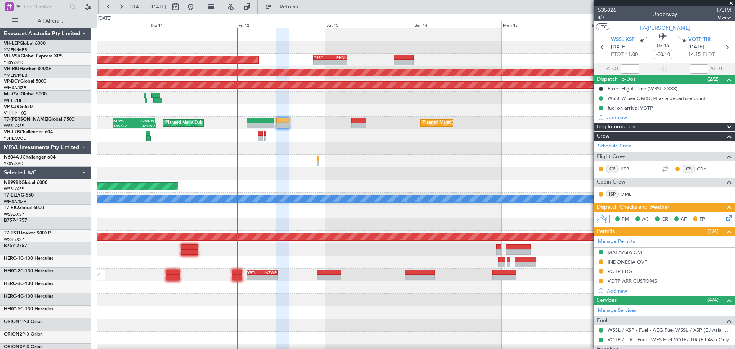
scroll to position [0, 0]
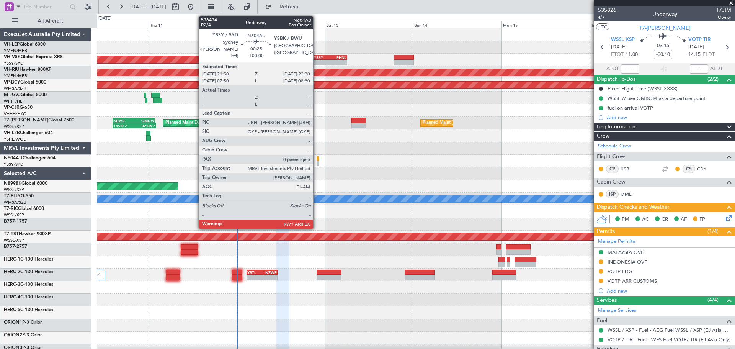
click at [315, 157] on div at bounding box center [416, 161] width 638 height 13
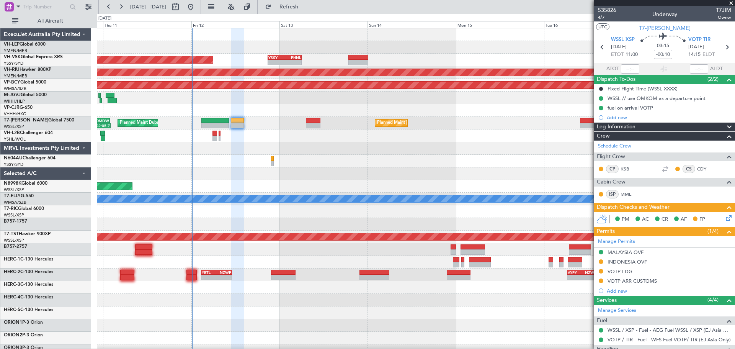
click at [285, 160] on div at bounding box center [416, 161] width 638 height 13
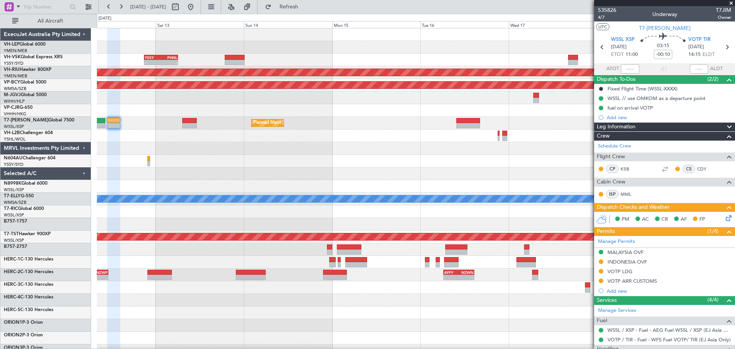
click at [222, 173] on div "YSSY 20:50 Z PHNL 06:05 Z - - - - PHNL 01:20 Z YSSY 11:20 Z Unplanned Maint Syd…" at bounding box center [416, 236] width 638 height 417
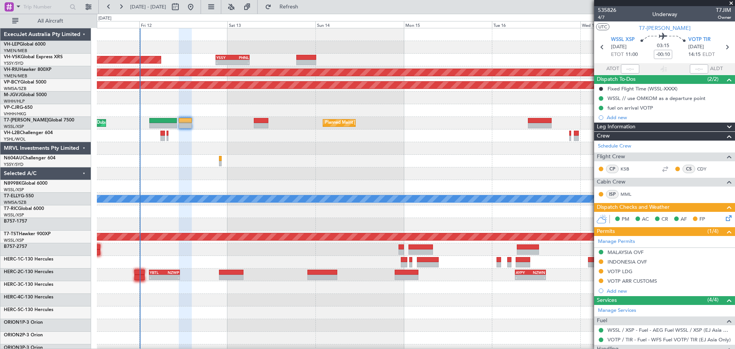
click at [294, 176] on div at bounding box center [416, 173] width 638 height 13
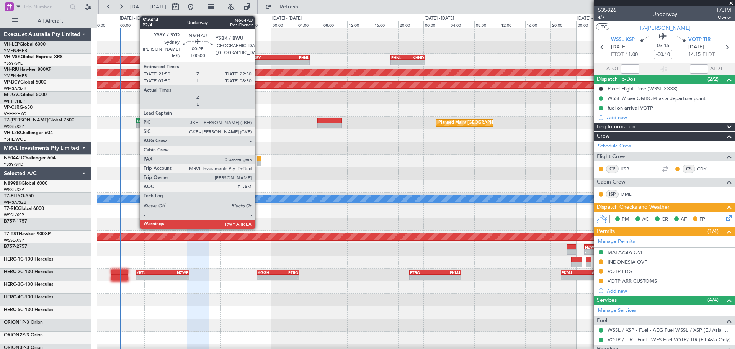
click at [258, 162] on div at bounding box center [259, 163] width 5 height 5
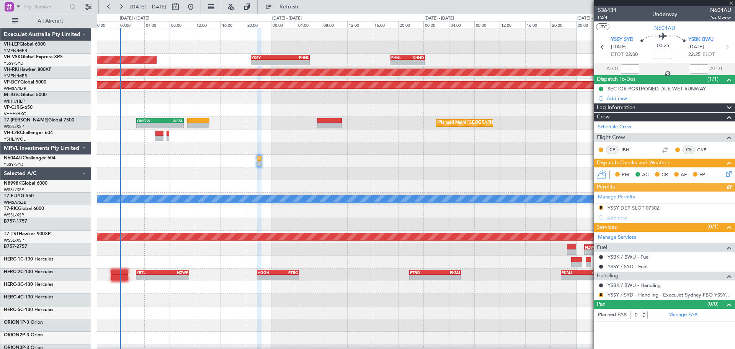
click at [146, 163] on div "Unplanned Maint Sydney ([PERSON_NAME] Intl) - - YSSY 20:50 Z PHNL 06:05 Z - - P…" at bounding box center [416, 236] width 638 height 417
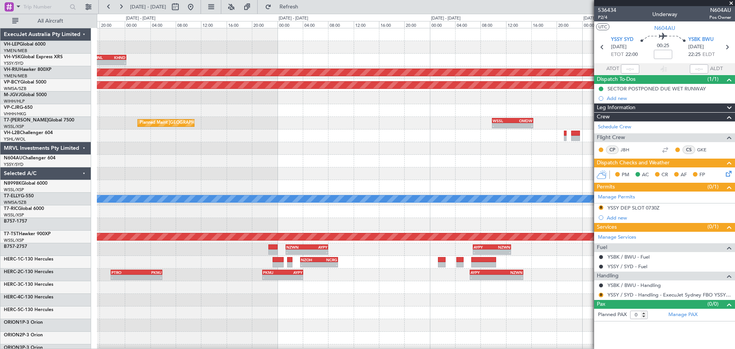
click at [118, 169] on div "- - PHNL 18:50 Z KHND 00:15 Z YSSY 20:50 Z PHNL 06:05 Z - - Planned Maint [GEOG…" at bounding box center [416, 236] width 638 height 417
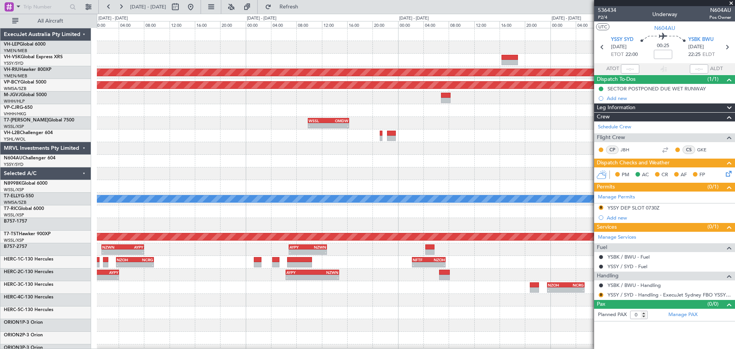
click at [58, 169] on div "- - KMKC 01:20 Z PHNL 08:35 Z - - PHNL 01:20 Z YSSY 11:20 Z PHNL 18:50 Z KHND 0…" at bounding box center [367, 181] width 735 height 335
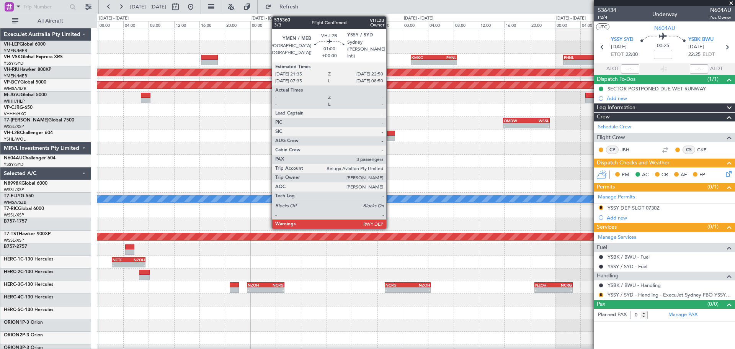
click at [390, 134] on div at bounding box center [391, 133] width 8 height 5
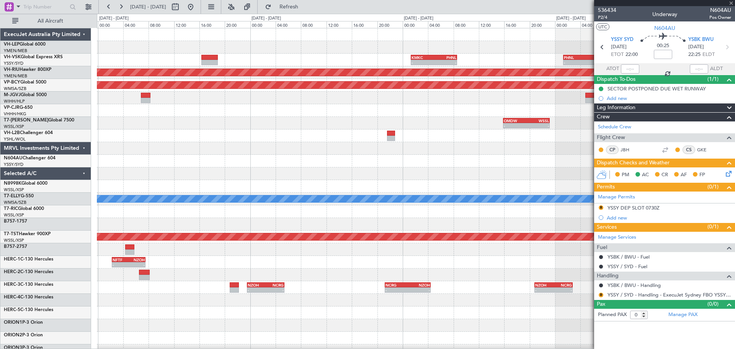
click at [274, 163] on div "- - KMKC 01:20 Z PHNL 08:35 Z - - PHNL 01:20 Z YSSY 11:20 Z Planned Maint [GEOG…" at bounding box center [416, 236] width 638 height 417
type input "3"
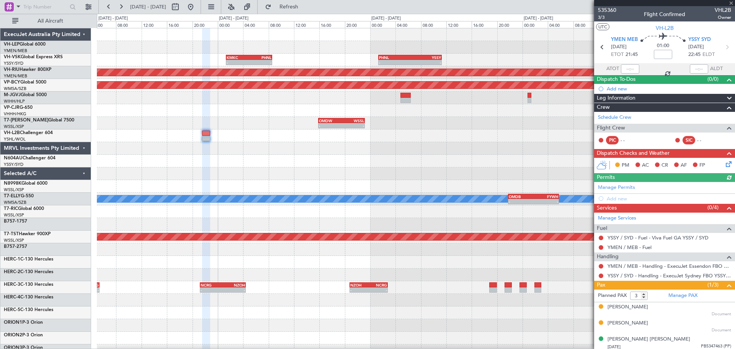
click at [461, 173] on div "- - KMKC 01:20 Z PHNL 08:35 Z - - PHNL 01:20 Z YSSY 11:20 Z Planned Maint [GEOG…" at bounding box center [416, 236] width 638 height 417
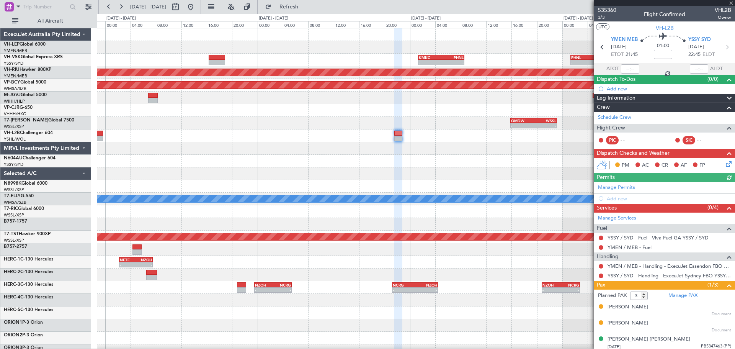
click at [459, 172] on div "- - KMKC 01:20 Z PHNL 08:35 Z - - PHNL 01:20 Z YSSY 11:20 Z Planned Maint [GEOG…" at bounding box center [416, 236] width 638 height 417
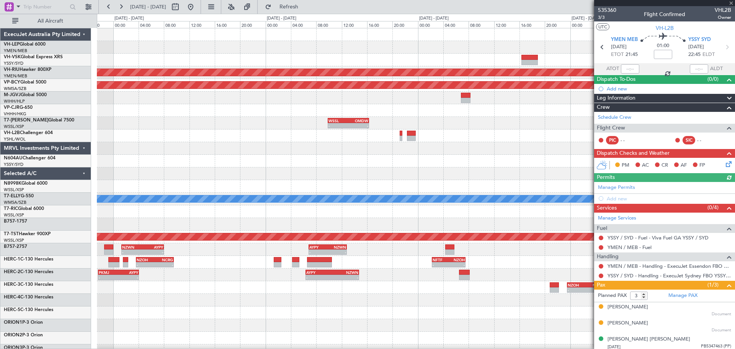
click at [537, 169] on div "- - KMKC 01:20 Z PHNL 08:35 Z - - PHNL 01:20 Z YSSY 11:20 Z PHNL 18:50 Z KHND 0…" at bounding box center [416, 236] width 638 height 417
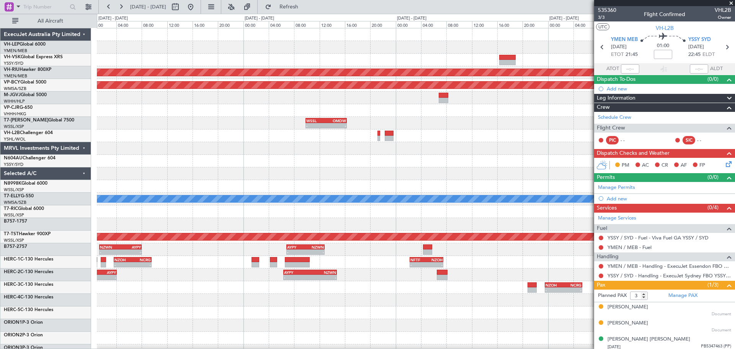
click at [307, 170] on div "- - KMKC 01:20 Z PHNL 08:35 Z - - PHNL 01:20 Z YSSY 11:20 Z PHNL 18:50 Z KHND 0…" at bounding box center [416, 236] width 638 height 417
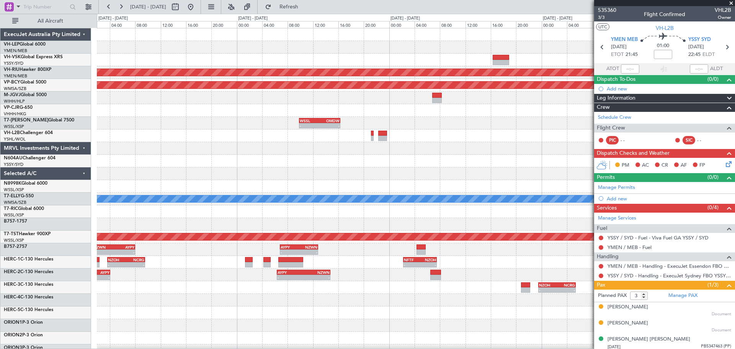
click at [563, 168] on div "- - KMKC 01:20 Z PHNL 08:35 Z - - PHNL 01:20 Z YSSY 11:20 Z Planned Maint [GEOG…" at bounding box center [416, 236] width 638 height 417
click at [636, 178] on fb-app "[DATE] - [DATE] Refresh Quick Links All Aircraft - - KMKC 01:20 Z PHNL 08:35 Z …" at bounding box center [367, 177] width 735 height 343
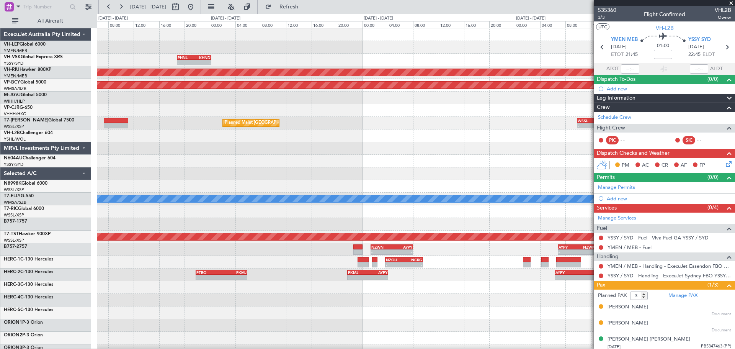
click at [466, 167] on div "PHNL 18:50 Z KHND 00:15 Z - - YSSY 20:50 Z PHNL 06:05 Z - - Unplanned Maint Syd…" at bounding box center [416, 236] width 638 height 417
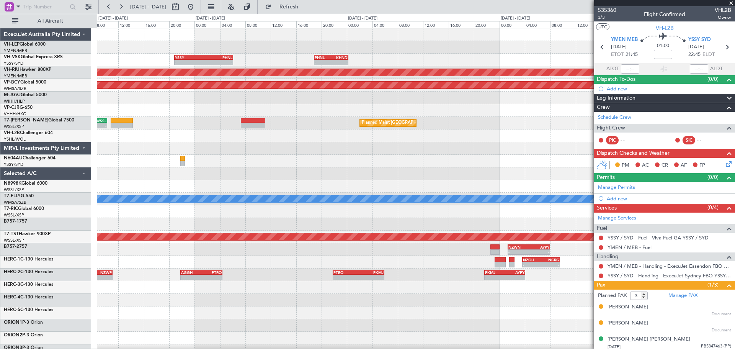
click at [498, 173] on div "PHNL 18:50 Z KHND 00:15 Z - - YSSY 20:50 Z PHNL 06:05 Z - - Unplanned Maint Syd…" at bounding box center [416, 236] width 638 height 417
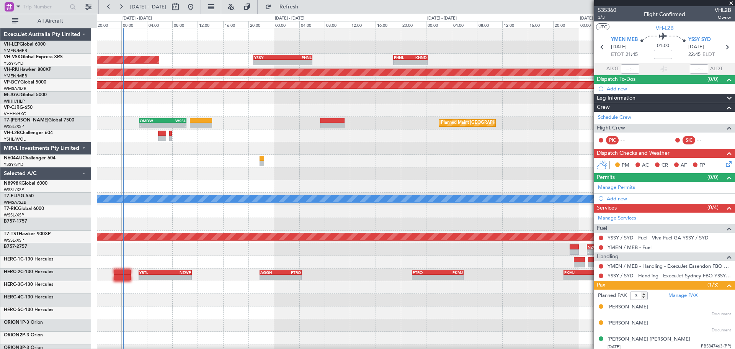
click at [360, 172] on div "PHNL 18:50 Z KHND 00:15 Z - - YSSY 20:50 Z PHNL 06:05 Z - - Unplanned Maint Syd…" at bounding box center [416, 236] width 638 height 417
click at [289, 155] on div "Unplanned Maint Sydney ([PERSON_NAME] Intl) - - YSSY 20:50 Z PHNL 06:05 Z - - P…" at bounding box center [416, 236] width 638 height 417
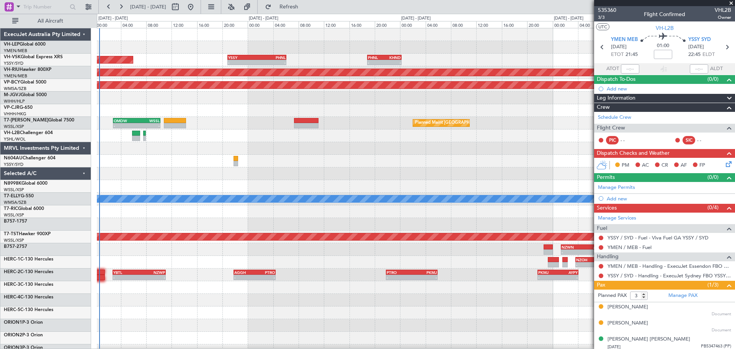
click at [255, 154] on div at bounding box center [416, 148] width 638 height 13
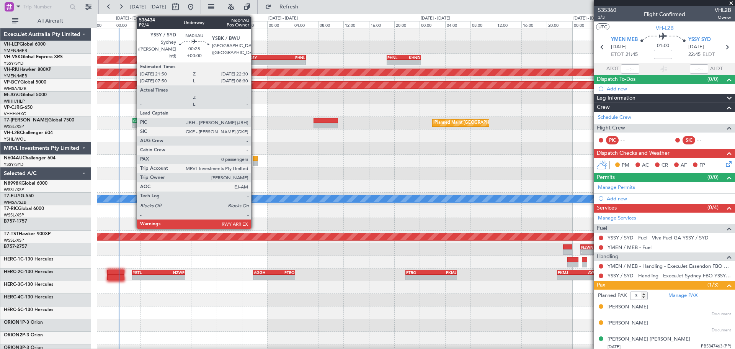
click at [255, 159] on div at bounding box center [255, 158] width 5 height 5
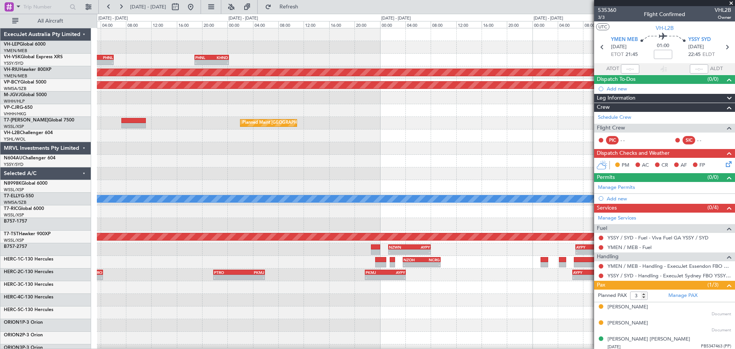
click at [253, 195] on div "- - YSSY 20:50 Z PHNL 06:05 Z - - PHNL 18:50 Z KHND 00:15 Z Unplanned Maint Syd…" at bounding box center [416, 236] width 638 height 417
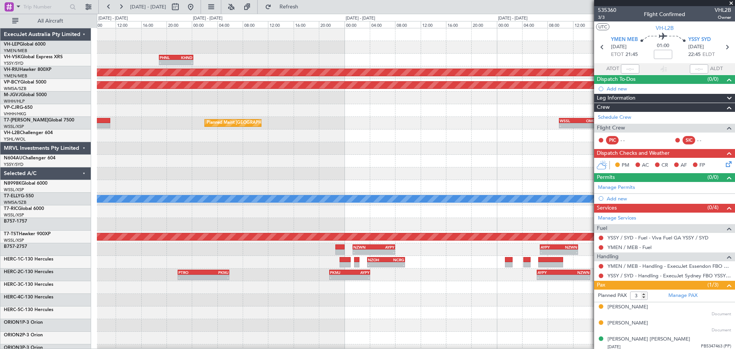
click at [209, 195] on div "- - PHNL 18:50 Z KHND 00:15 Z YSSY 20:50 Z PHNL 06:05 Z - - Planned Maint [GEOG…" at bounding box center [416, 236] width 638 height 417
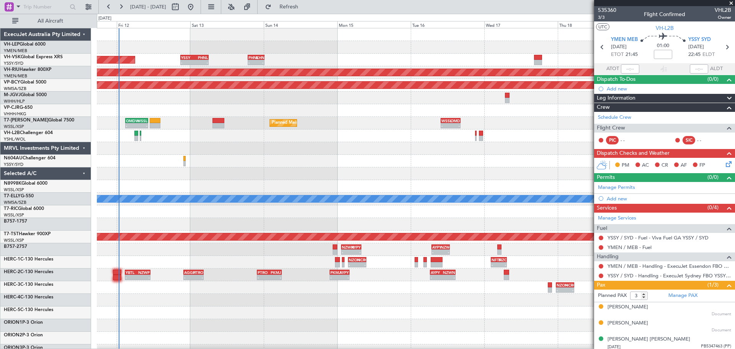
click at [195, 195] on div "PHNL 18:50 Z KHND 00:15 Z - - - - KMKC 01:20 Z PHNL 08:35 Z YSSY 20:50 Z PHNL 0…" at bounding box center [416, 236] width 638 height 417
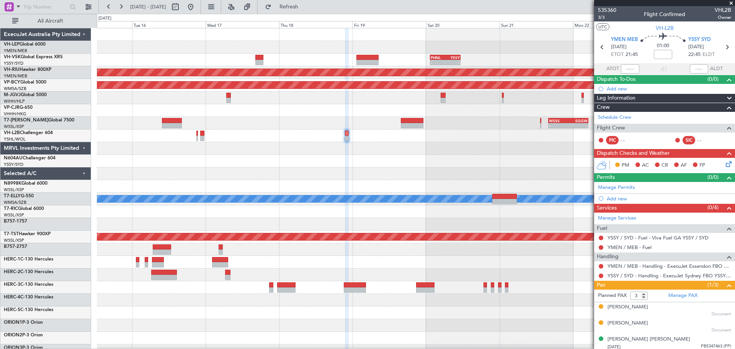
click at [277, 168] on div "- - PHNL 01:20 Z YSSY 11:20 Z Planned Maint [GEOGRAPHIC_DATA] ([GEOGRAPHIC_DATA…" at bounding box center [416, 236] width 638 height 417
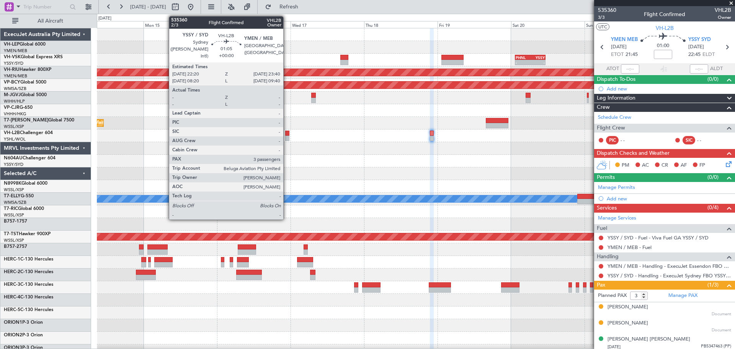
click at [287, 137] on div at bounding box center [287, 138] width 4 height 5
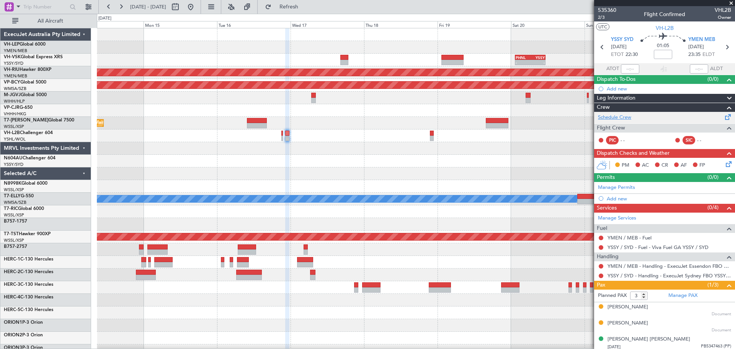
click at [602, 119] on link "Schedule Crew" at bounding box center [614, 118] width 33 height 8
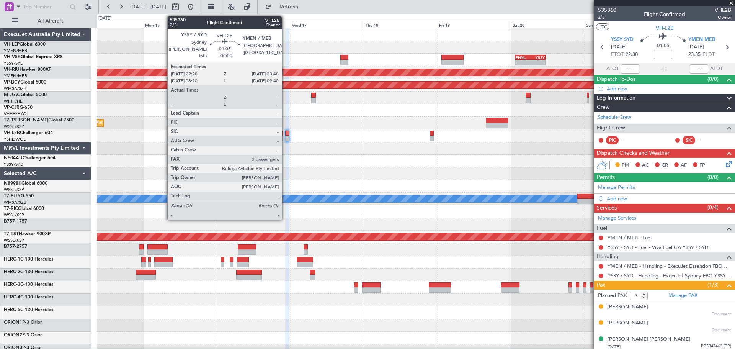
click at [286, 136] on div at bounding box center [287, 138] width 4 height 5
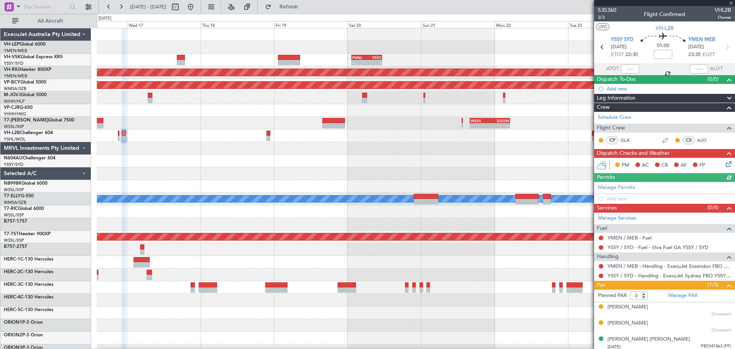
click at [171, 184] on div "- - PHNL 01:20 Z YSSY 11:20 Z Planned Maint Melbourne (Essendon) Unplanned Main…" at bounding box center [416, 236] width 638 height 417
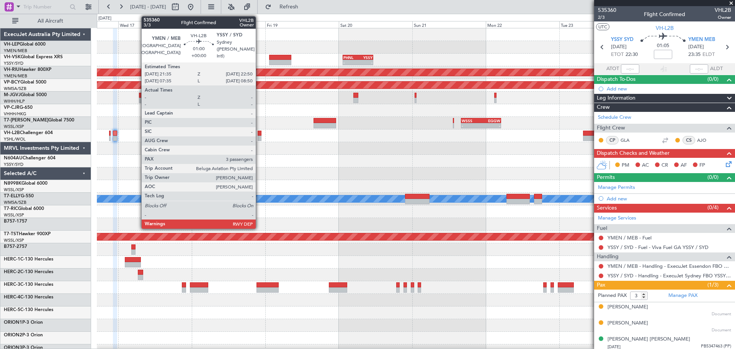
click at [259, 134] on div at bounding box center [260, 133] width 4 height 5
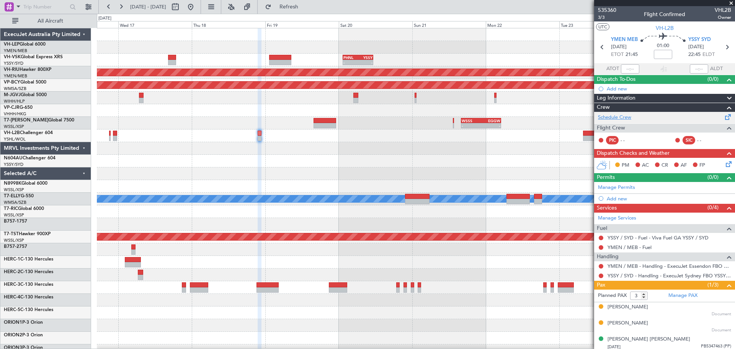
click at [610, 116] on link "Schedule Crew" at bounding box center [614, 118] width 33 height 8
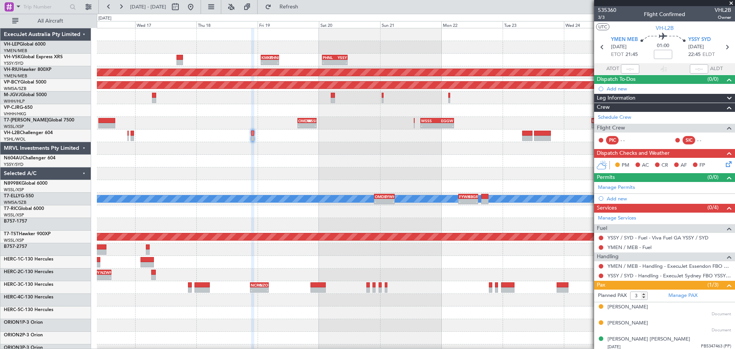
click at [290, 173] on div at bounding box center [416, 173] width 638 height 13
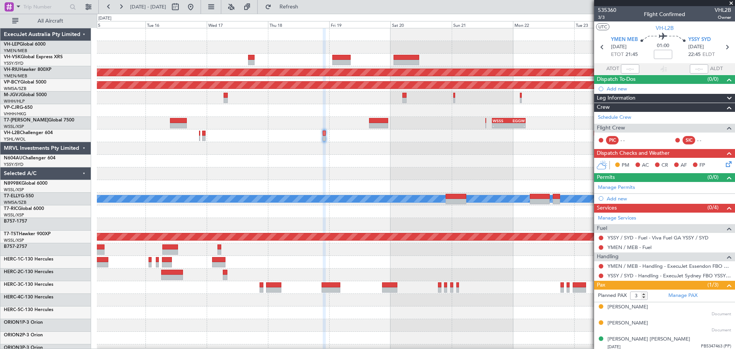
click at [731, 2] on span at bounding box center [731, 3] width 8 height 7
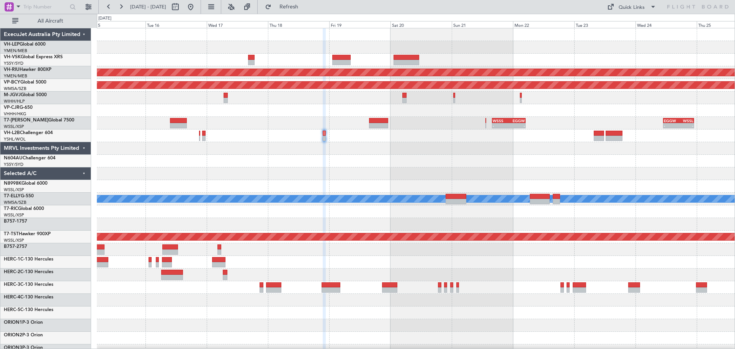
type input "0"
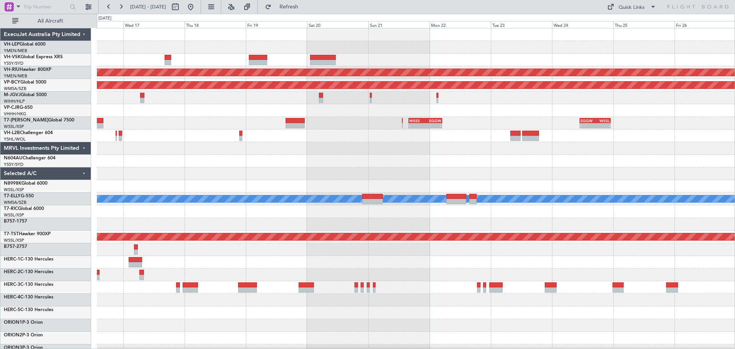
click at [355, 160] on div "Planned Maint Melbourne (Essendon) Unplanned Maint Kuala Lumpur (Sultan Abdul A…" at bounding box center [416, 236] width 638 height 417
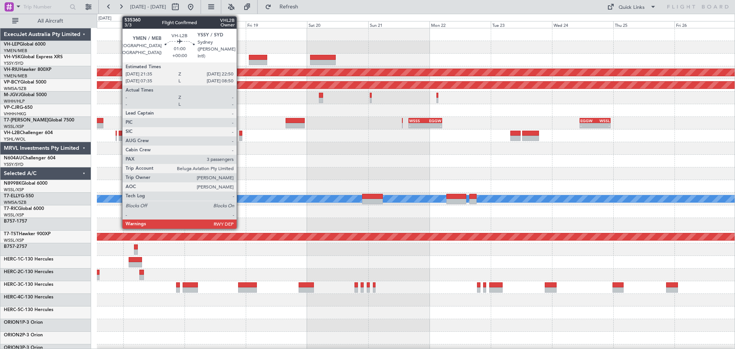
click at [240, 137] on div at bounding box center [240, 138] width 3 height 5
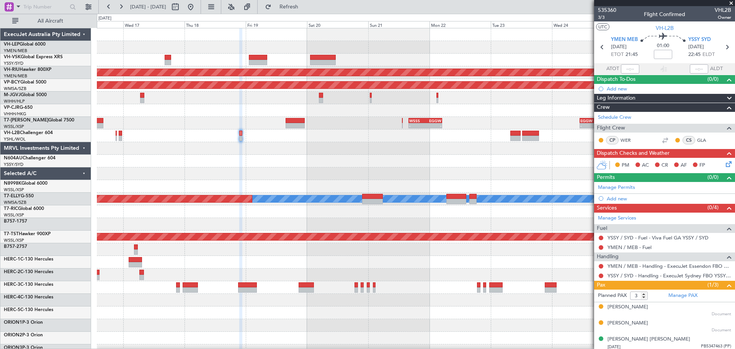
click at [320, 177] on div "Planned Maint Melbourne (Essendon) Unplanned Maint Kuala Lumpur (Sultan Abdul A…" at bounding box center [416, 236] width 638 height 417
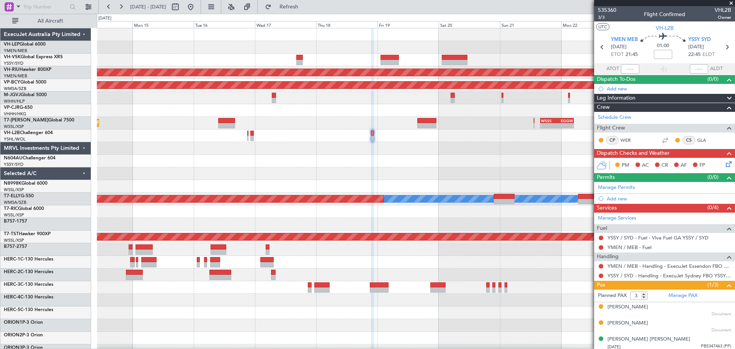
click at [340, 167] on div at bounding box center [416, 161] width 638 height 13
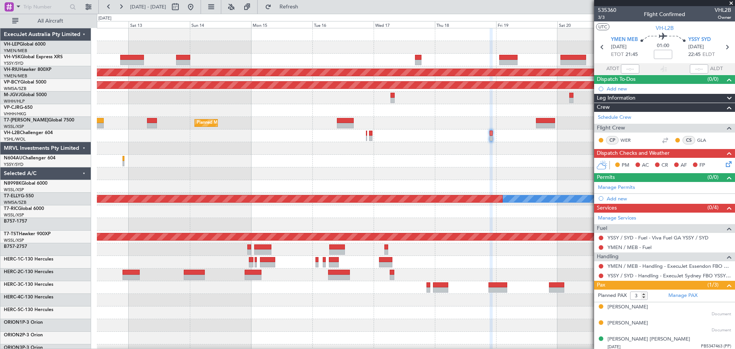
click at [337, 165] on div "Unplanned Maint Sydney (Kingsford Smith Intl) Planned Maint Melbourne (Essendon…" at bounding box center [416, 236] width 638 height 417
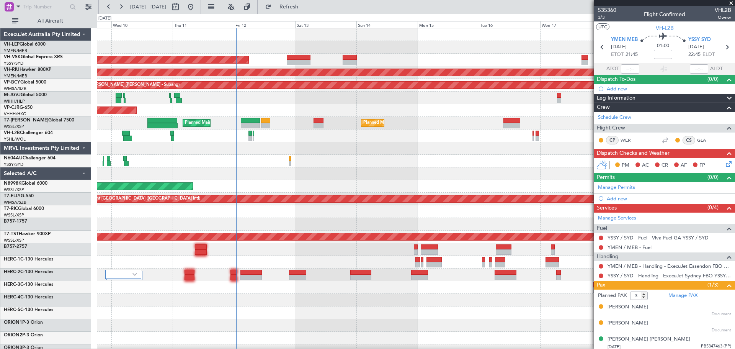
click at [296, 164] on div at bounding box center [416, 161] width 638 height 13
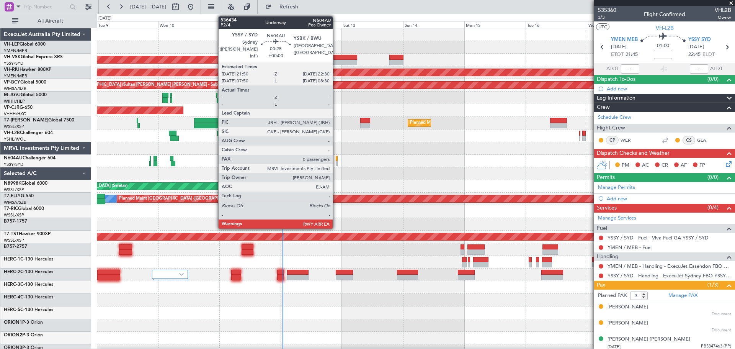
click at [336, 160] on div at bounding box center [337, 158] width 2 height 5
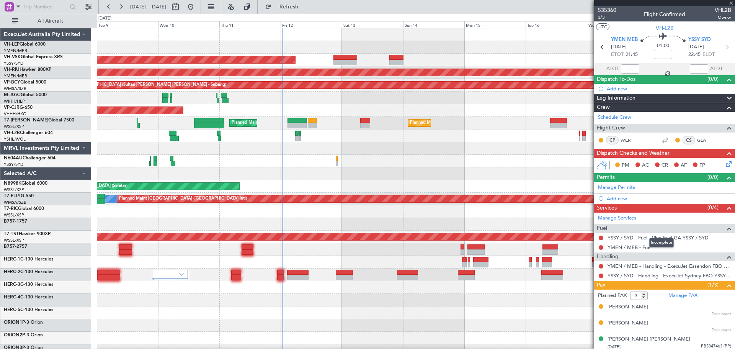
type input "0"
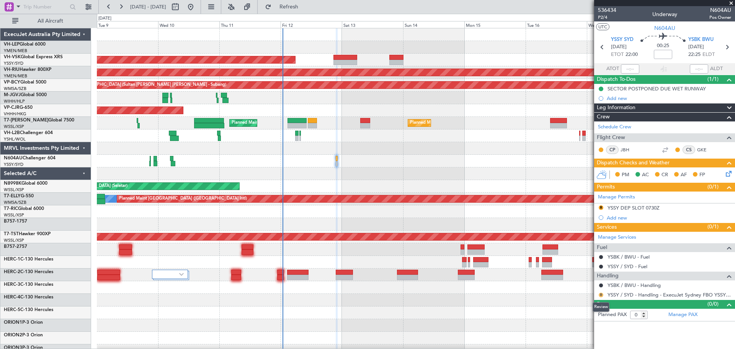
click at [602, 293] on button "R" at bounding box center [601, 295] width 5 height 5
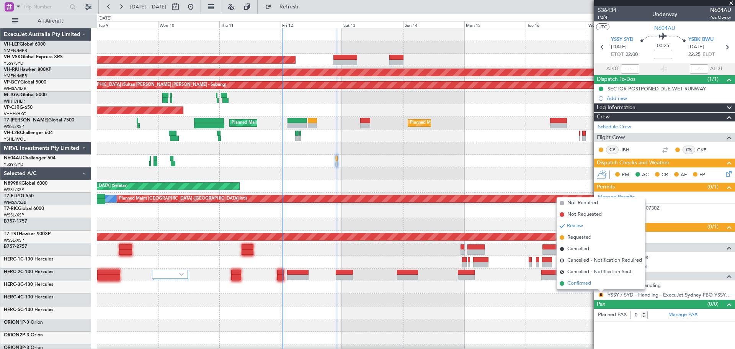
click at [588, 283] on span "Confirmed" at bounding box center [579, 284] width 24 height 8
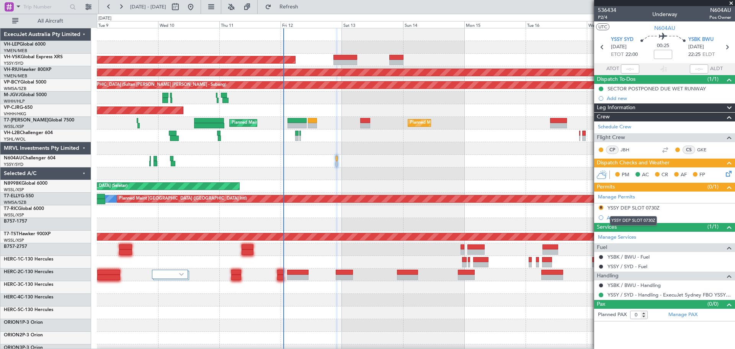
click at [622, 208] on div "YSSY DEP SLOT 0730Z" at bounding box center [634, 207] width 52 height 7
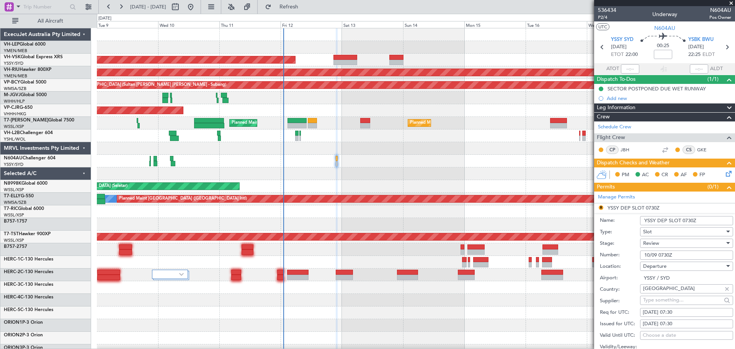
click at [664, 323] on div "10/09/2025 07:30" at bounding box center [687, 324] width 88 height 8
select select "9"
select select "2025"
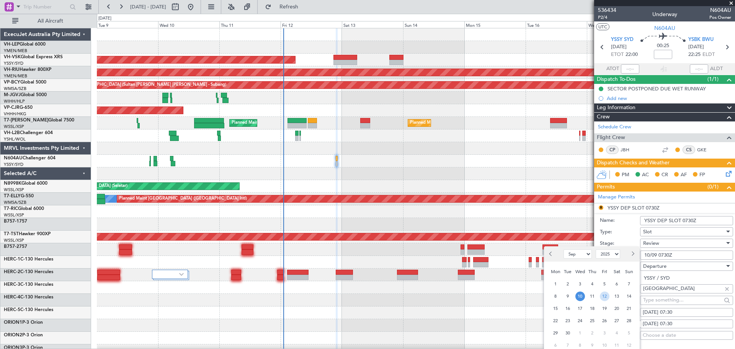
click at [603, 297] on span "12" at bounding box center [605, 296] width 10 height 10
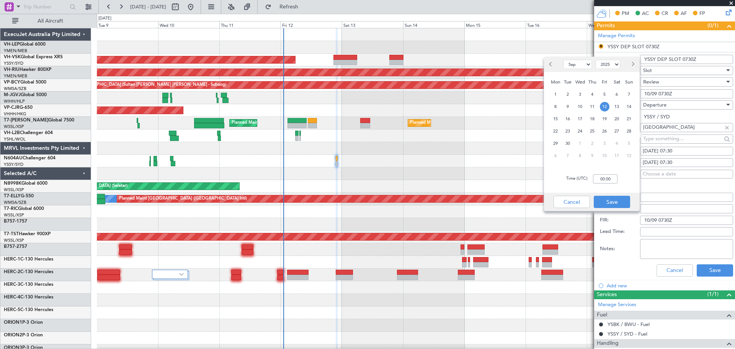
scroll to position [191, 0]
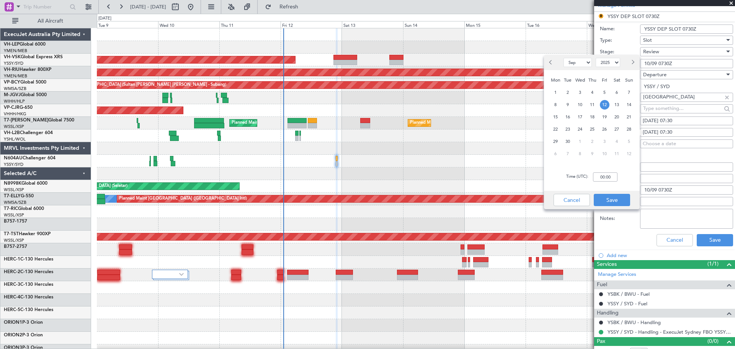
click at [608, 186] on div "Time (UTC): 00:00" at bounding box center [592, 177] width 96 height 28
type input "22:30"
click at [613, 197] on button "Save" at bounding box center [612, 200] width 36 height 12
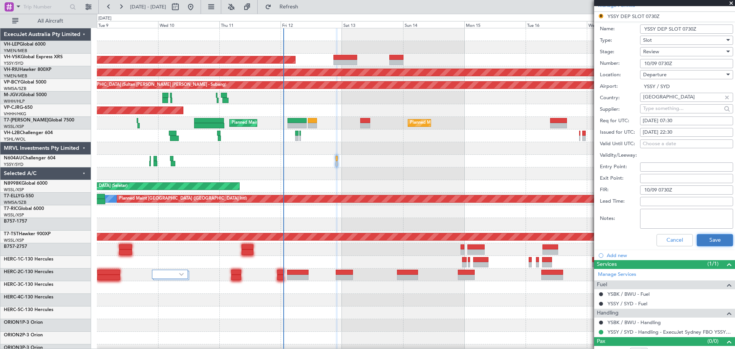
click at [703, 239] on button "Save" at bounding box center [715, 240] width 36 height 12
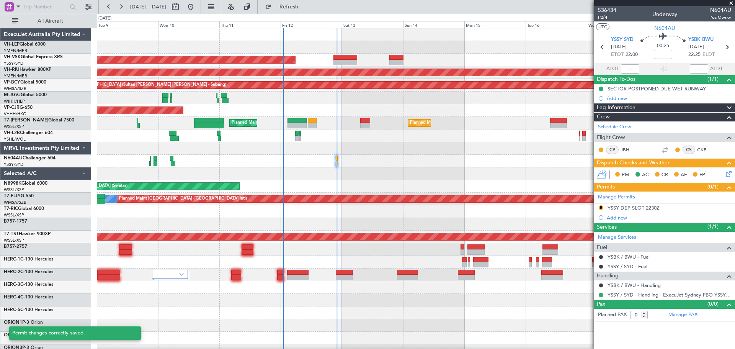
scroll to position [0, 0]
click at [631, 209] on div "YSSY DEP SLOT 2230Z" at bounding box center [634, 207] width 52 height 7
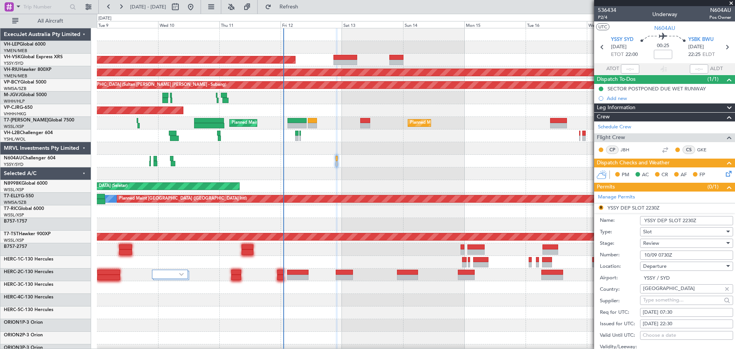
click at [676, 311] on div "10/09/2025 07:30" at bounding box center [687, 313] width 88 height 8
select select "9"
select select "2025"
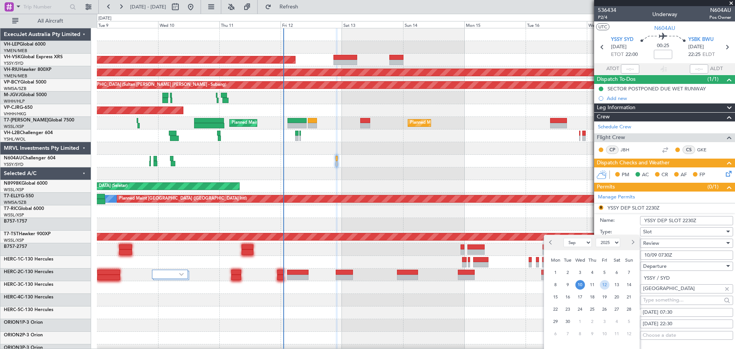
click at [602, 285] on span "12" at bounding box center [605, 285] width 10 height 10
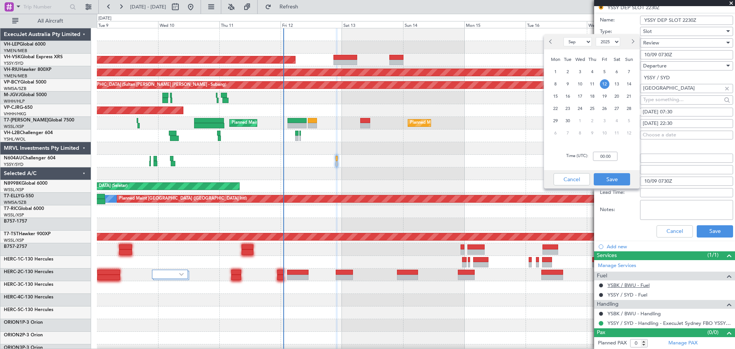
scroll to position [201, 0]
click at [611, 157] on input "00:00" at bounding box center [605, 156] width 25 height 9
type input "22:30"
click at [611, 177] on button "Save" at bounding box center [612, 179] width 36 height 12
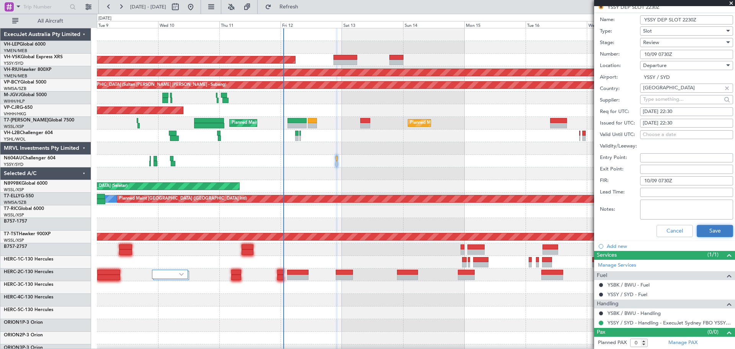
click at [714, 229] on button "Save" at bounding box center [715, 231] width 36 height 12
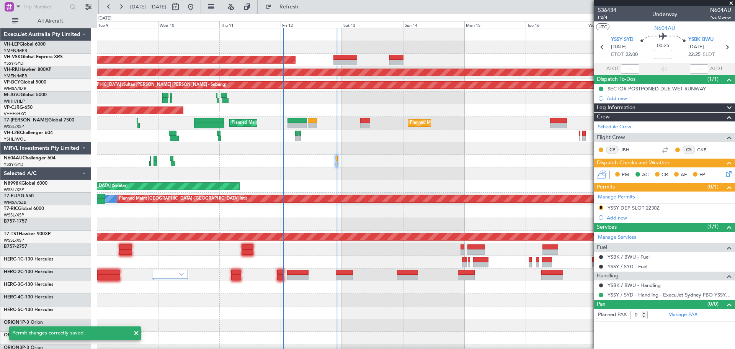
scroll to position [0, 0]
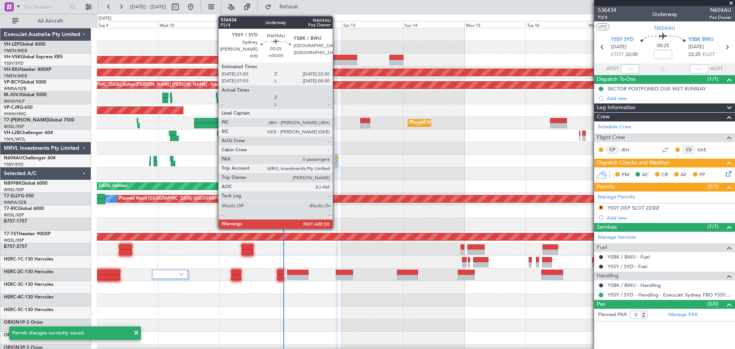
click at [336, 163] on div at bounding box center [337, 163] width 2 height 5
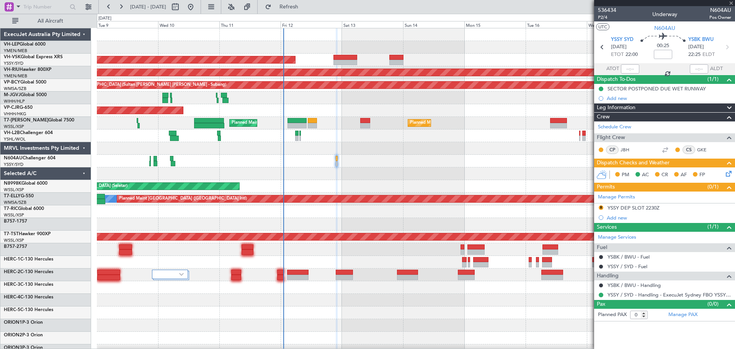
click at [337, 163] on div at bounding box center [337, 163] width 2 height 5
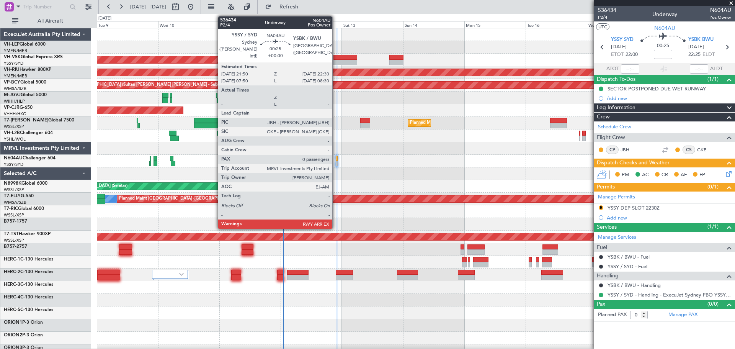
click at [336, 165] on div at bounding box center [337, 163] width 2 height 5
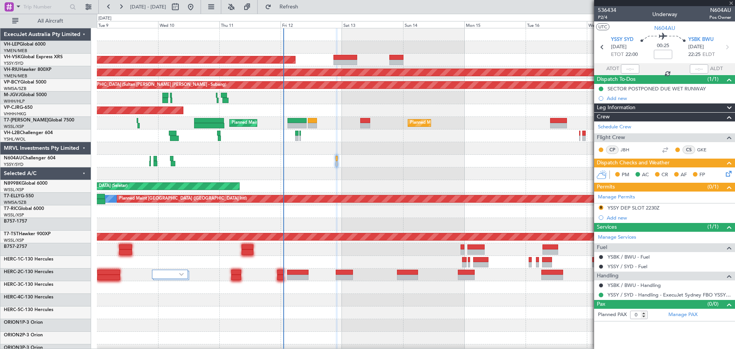
click at [337, 164] on div at bounding box center [337, 163] width 2 height 5
click at [601, 208] on button "R" at bounding box center [601, 207] width 5 height 5
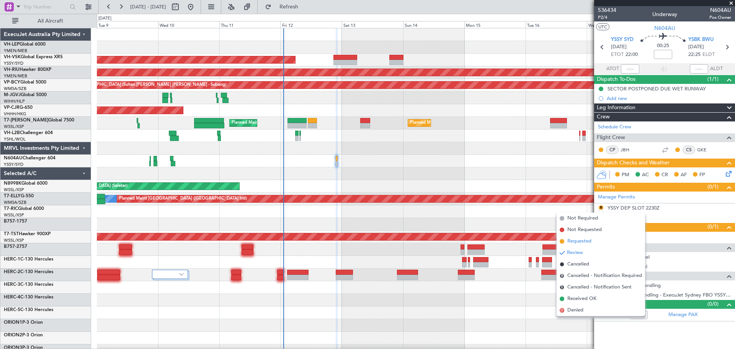
click at [578, 241] on span "Requested" at bounding box center [579, 241] width 24 height 8
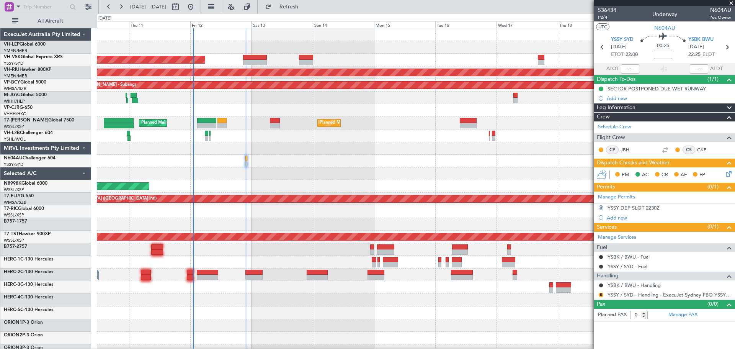
click at [314, 200] on div "Unplanned Maint Wichita (Wichita Mid-continent) Unplanned Maint Sydney (Kingsfo…" at bounding box center [416, 236] width 638 height 417
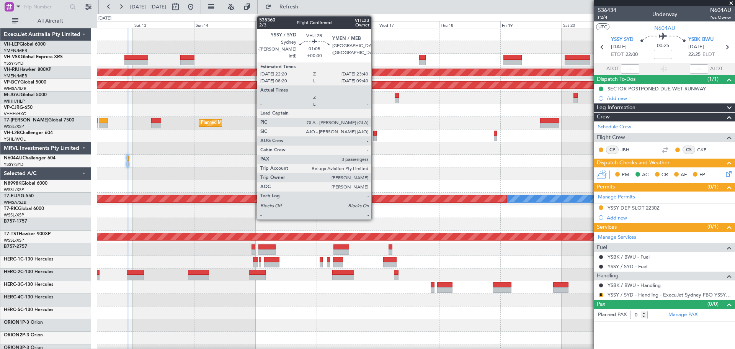
click at [375, 138] on div at bounding box center [374, 138] width 3 height 5
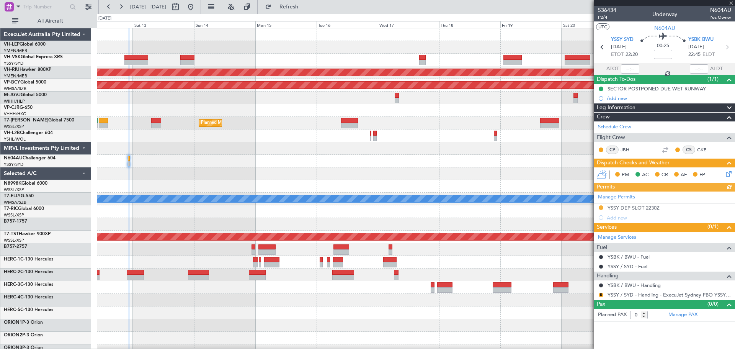
click at [55, 194] on div "Unplanned Maint Sydney (Kingsford Smith Intl) Planned Maint Melbourne (Essendon…" at bounding box center [367, 181] width 735 height 335
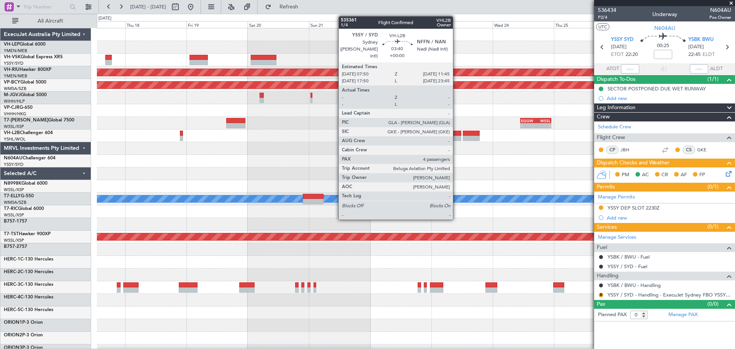
click at [456, 136] on div at bounding box center [456, 138] width 10 height 5
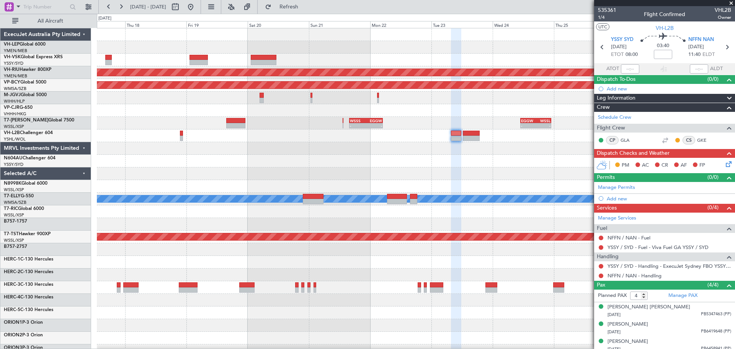
click at [325, 167] on div at bounding box center [416, 161] width 638 height 13
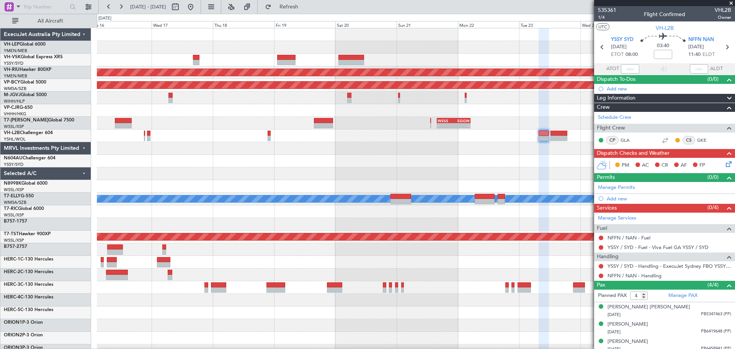
click at [249, 145] on div at bounding box center [416, 148] width 638 height 13
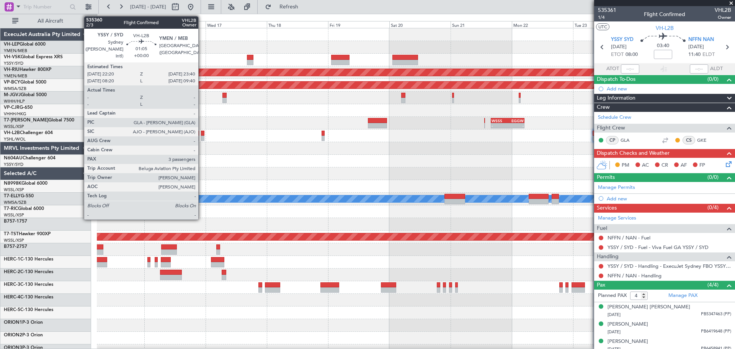
click at [202, 139] on div at bounding box center [202, 138] width 3 height 5
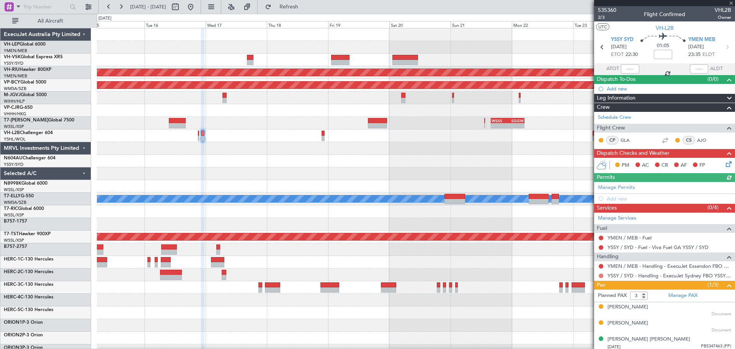
click at [601, 273] on button at bounding box center [601, 275] width 5 height 5
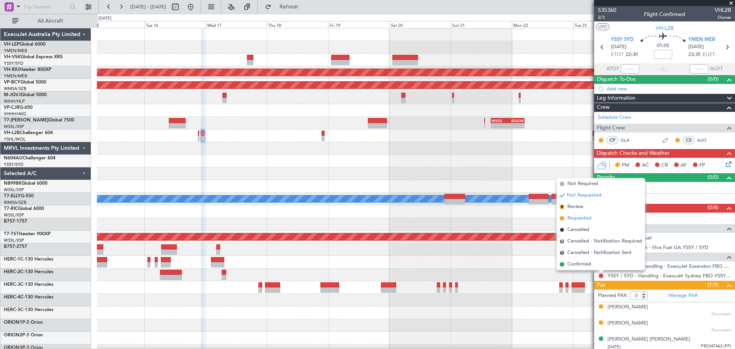
click at [574, 214] on li "Requested" at bounding box center [601, 217] width 88 height 11
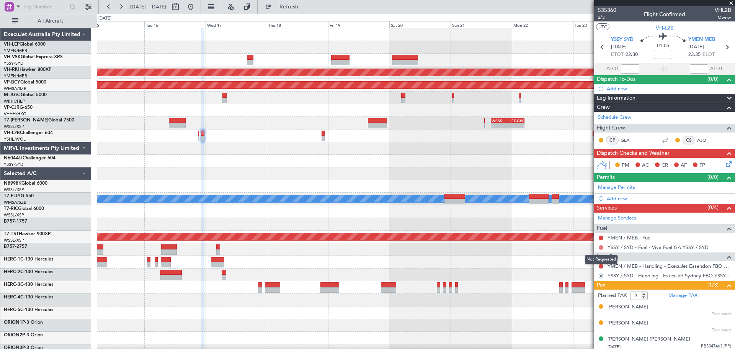
click at [601, 246] on button at bounding box center [601, 247] width 5 height 5
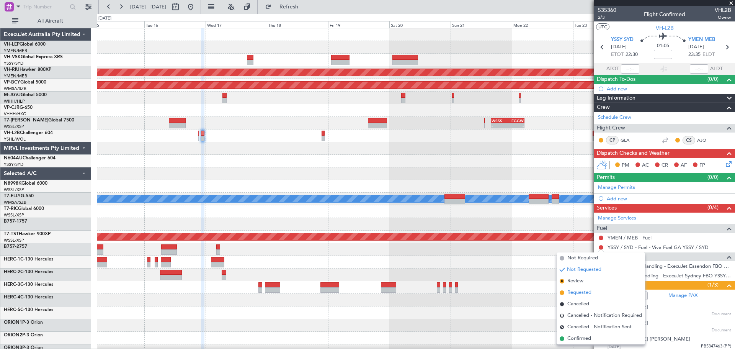
click at [580, 293] on span "Requested" at bounding box center [579, 293] width 24 height 8
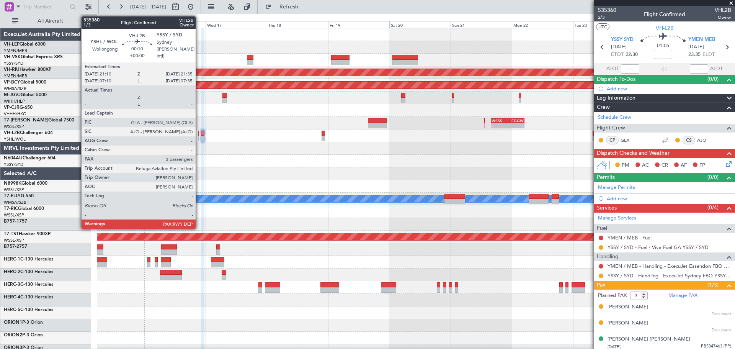
click at [199, 135] on div at bounding box center [198, 133] width 1 height 5
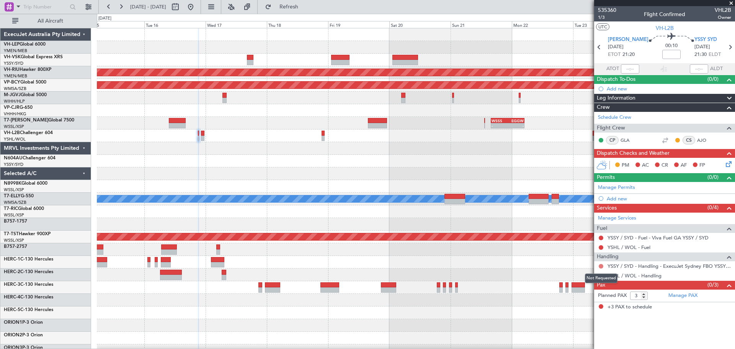
click at [602, 265] on button at bounding box center [601, 266] width 5 height 5
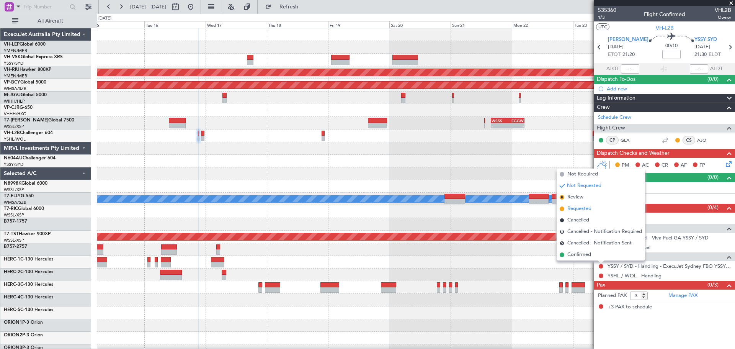
click at [580, 209] on span "Requested" at bounding box center [579, 209] width 24 height 8
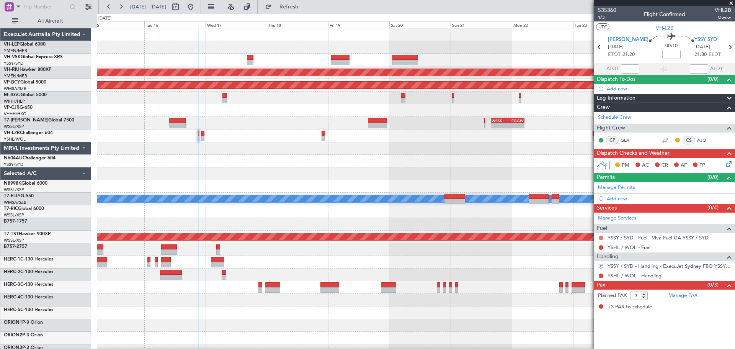
click at [601, 235] on button at bounding box center [601, 237] width 5 height 5
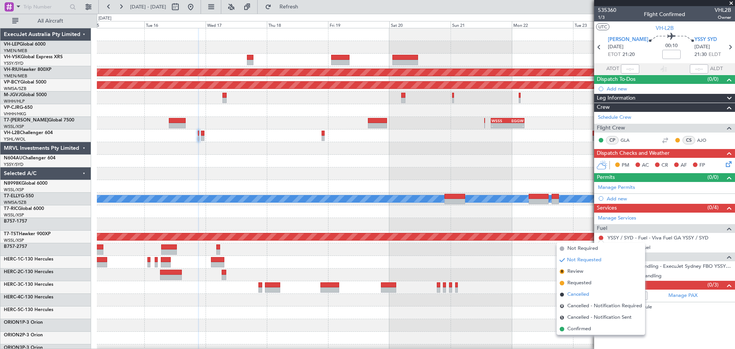
click at [570, 291] on li "Cancelled" at bounding box center [601, 294] width 88 height 11
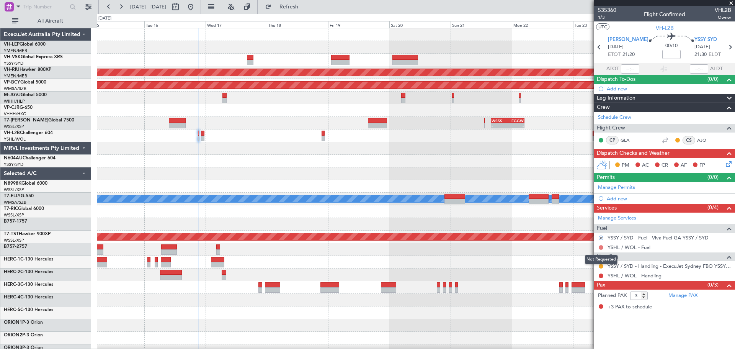
click at [600, 247] on button at bounding box center [601, 247] width 5 height 5
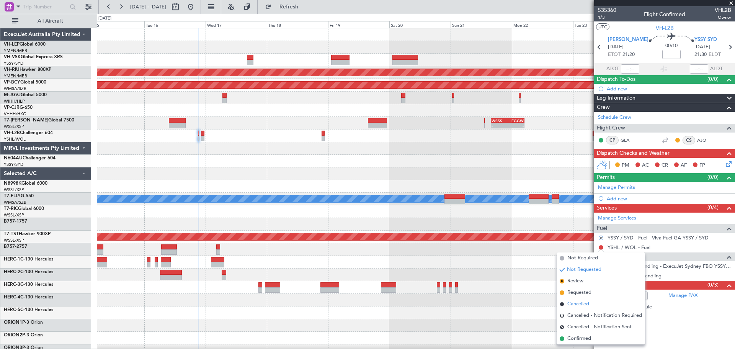
click at [574, 304] on span "Cancelled" at bounding box center [578, 304] width 22 height 8
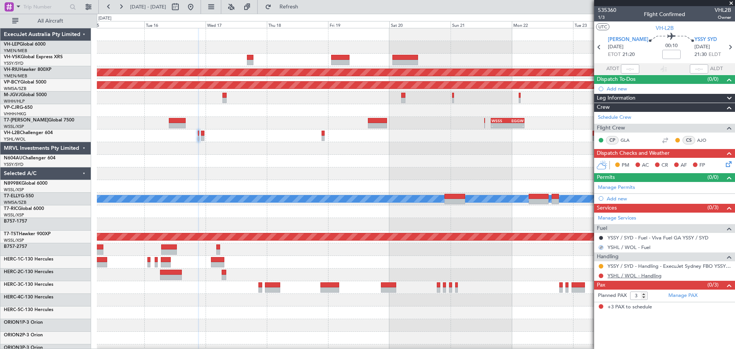
click at [626, 274] on link "YSHL / WOL - Handling" at bounding box center [635, 275] width 54 height 7
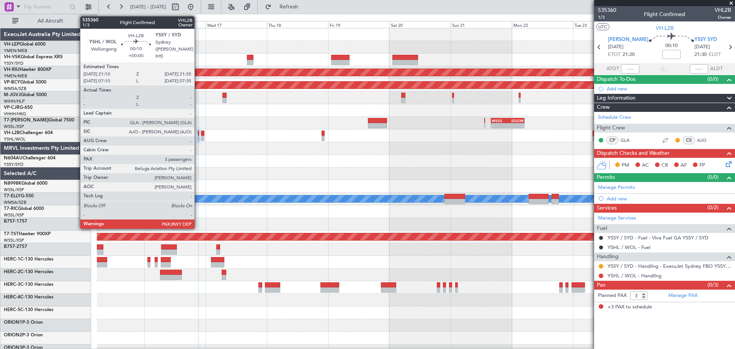
click at [198, 132] on div at bounding box center [198, 133] width 1 height 5
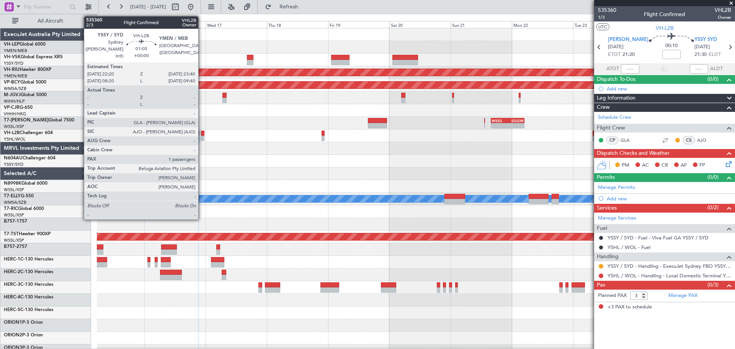
click at [202, 136] on div at bounding box center [202, 138] width 3 height 5
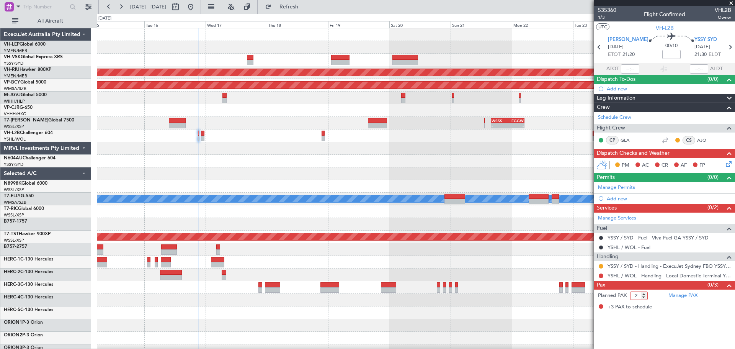
click at [644, 297] on input "2" at bounding box center [639, 295] width 18 height 8
click at [644, 297] on input "1" at bounding box center [639, 295] width 18 height 8
type input "0"
click at [644, 297] on input "0" at bounding box center [639, 295] width 18 height 8
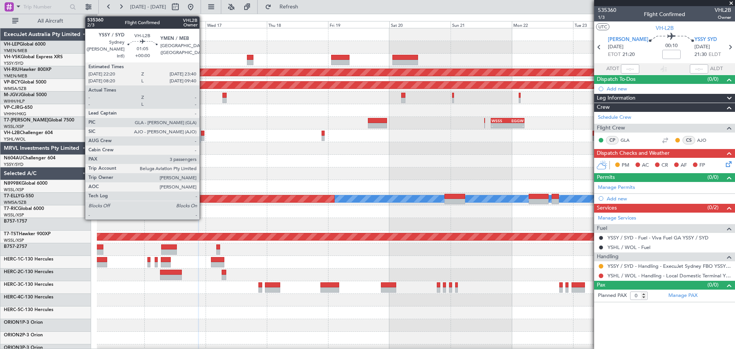
click at [203, 137] on div at bounding box center [202, 138] width 3 height 5
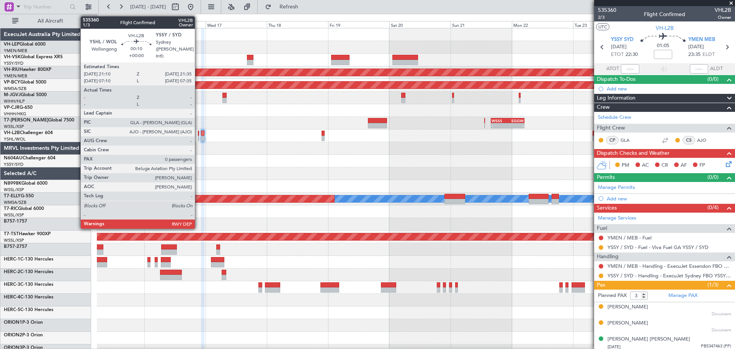
click at [198, 134] on div at bounding box center [198, 133] width 1 height 5
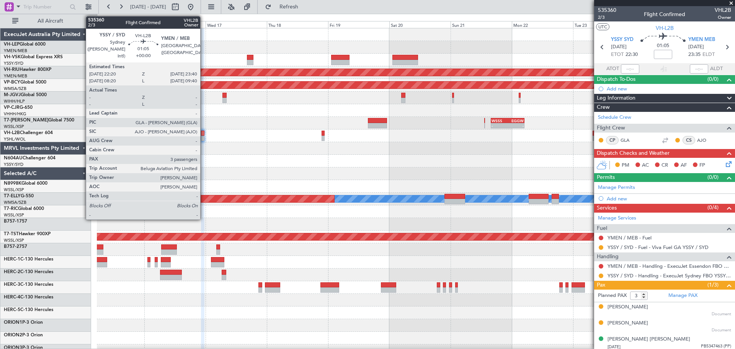
click at [204, 138] on div at bounding box center [202, 138] width 3 height 5
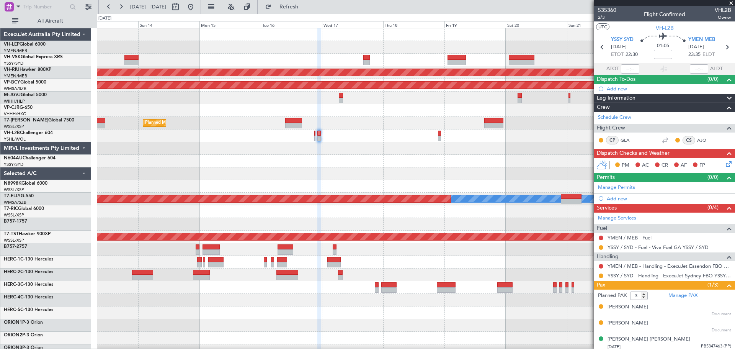
click at [405, 136] on div at bounding box center [416, 135] width 638 height 13
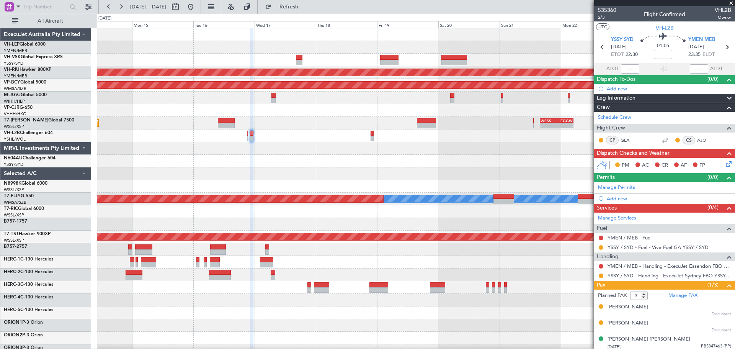
click at [319, 171] on div at bounding box center [416, 173] width 638 height 13
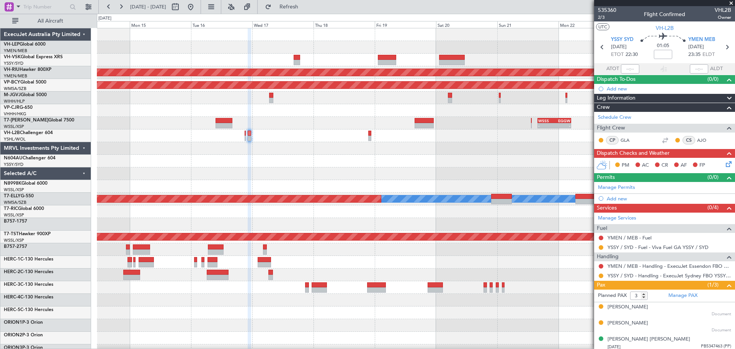
click at [390, 177] on div "Unplanned Maint Sydney (Kingsford Smith Intl) Planned Maint Melbourne (Essendon…" at bounding box center [416, 236] width 638 height 417
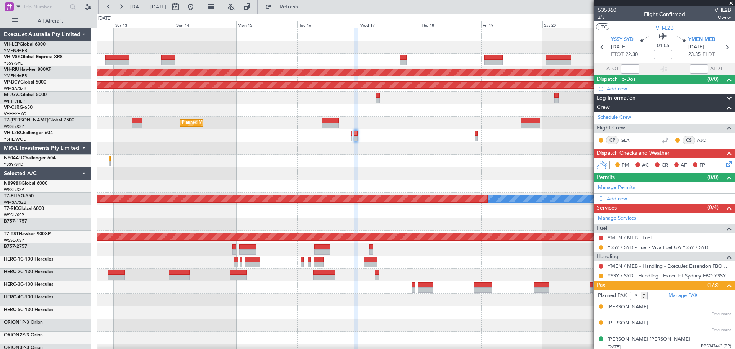
click at [382, 169] on div "Unplanned Maint Sydney (Kingsford Smith Intl) Planned Maint Melbourne (Essendon…" at bounding box center [416, 236] width 638 height 417
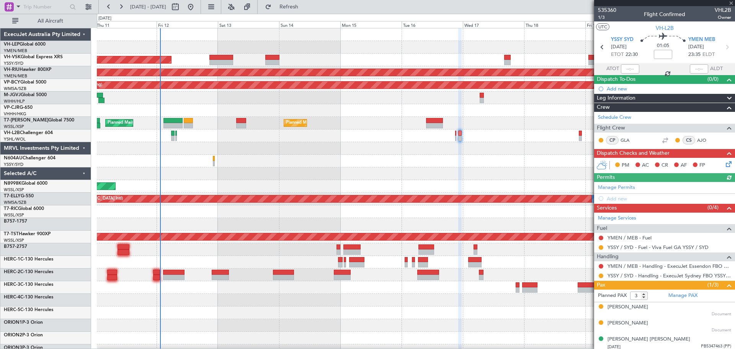
click at [209, 173] on div "Unplanned Maint Wichita (Wichita Mid-continent) Unplanned Maint Sydney (Kingsfo…" at bounding box center [416, 236] width 638 height 417
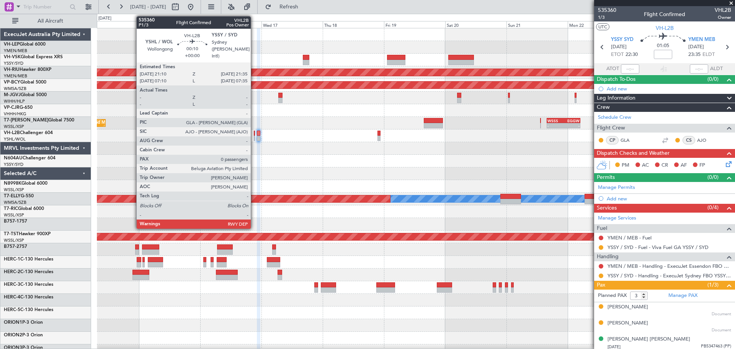
click at [254, 133] on div at bounding box center [254, 133] width 1 height 5
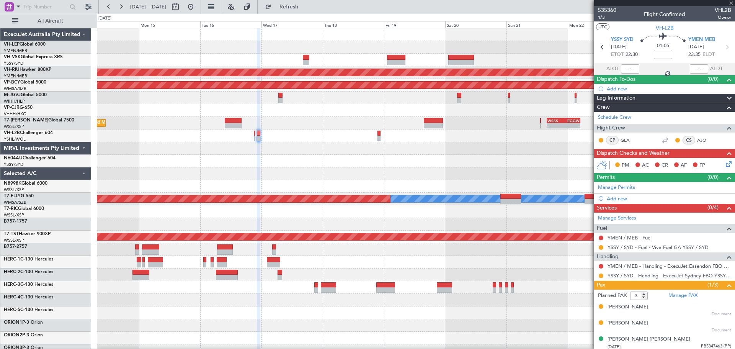
type input "0"
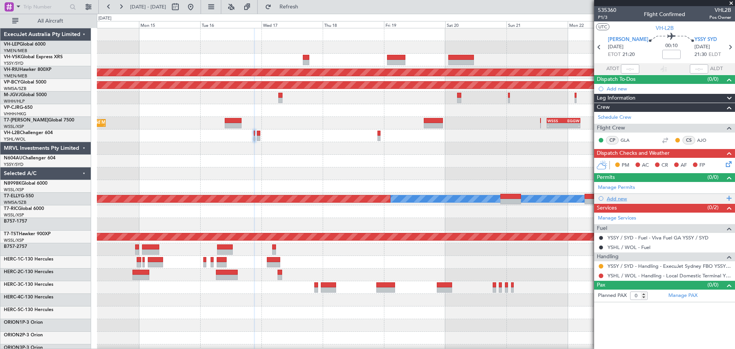
click at [616, 198] on div "Add new" at bounding box center [666, 198] width 118 height 7
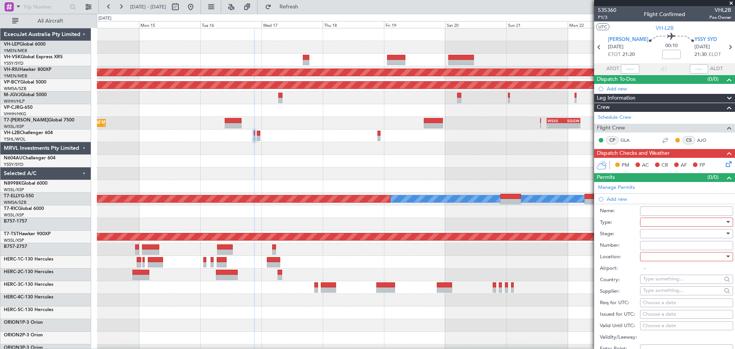
click at [645, 222] on div at bounding box center [684, 221] width 82 height 11
click at [658, 295] on span "Slot" at bounding box center [684, 294] width 80 height 11
click at [657, 232] on div at bounding box center [684, 233] width 82 height 11
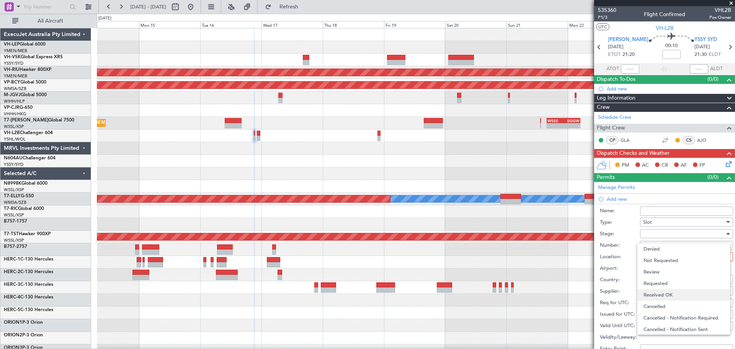
click at [652, 295] on span "Received OK" at bounding box center [684, 294] width 80 height 11
click at [655, 258] on div at bounding box center [684, 256] width 82 height 11
click at [654, 296] on span "Arrival" at bounding box center [684, 294] width 80 height 11
type input "YSSY / SYD"
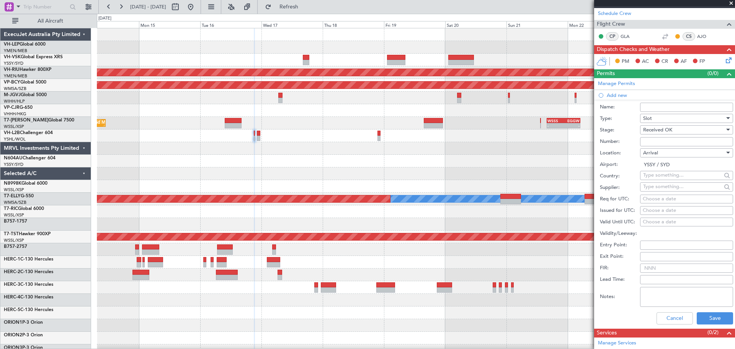
scroll to position [115, 0]
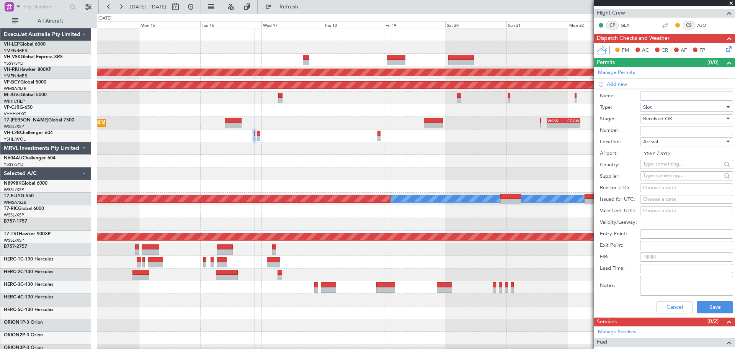
click at [664, 198] on div "Choose a date" at bounding box center [687, 200] width 88 height 8
select select "9"
select select "2025"
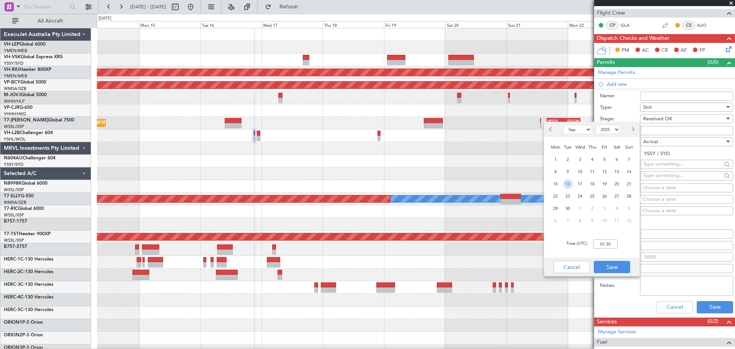
click at [570, 183] on span "16" at bounding box center [568, 184] width 10 height 10
click at [614, 244] on input "00:00" at bounding box center [605, 243] width 25 height 9
type input "21:30"
click at [614, 266] on button "Save" at bounding box center [612, 267] width 36 height 12
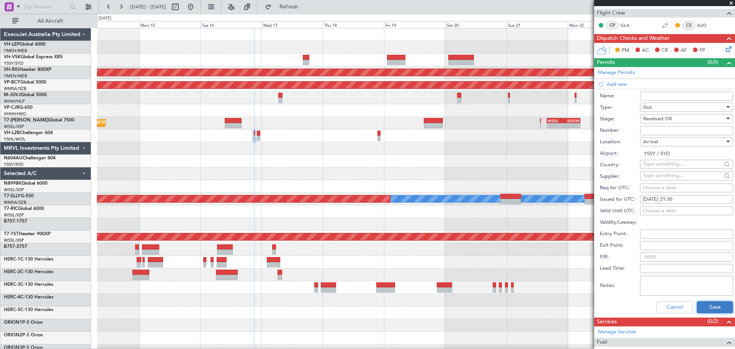
click at [711, 308] on button "Save" at bounding box center [715, 307] width 36 height 12
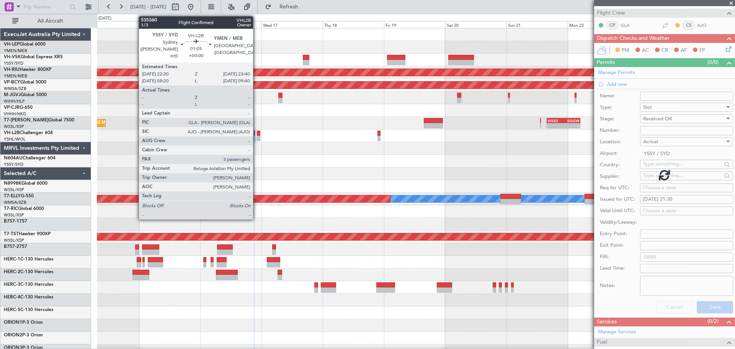
scroll to position [0, 0]
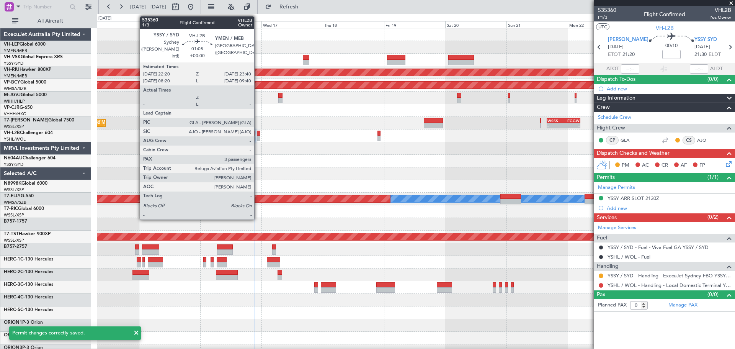
click at [258, 137] on div at bounding box center [258, 138] width 3 height 5
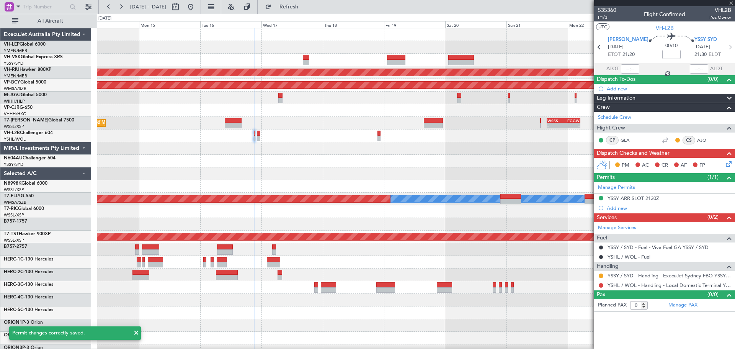
type input "3"
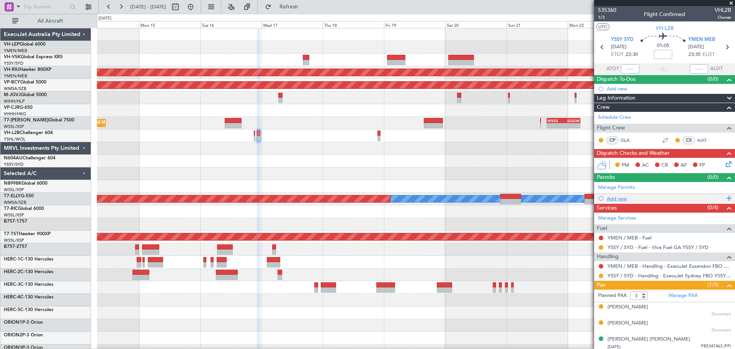
click at [616, 197] on div "Add new" at bounding box center [666, 198] width 118 height 7
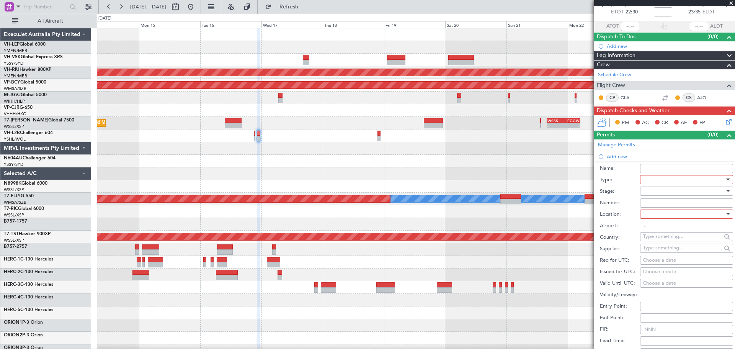
scroll to position [115, 0]
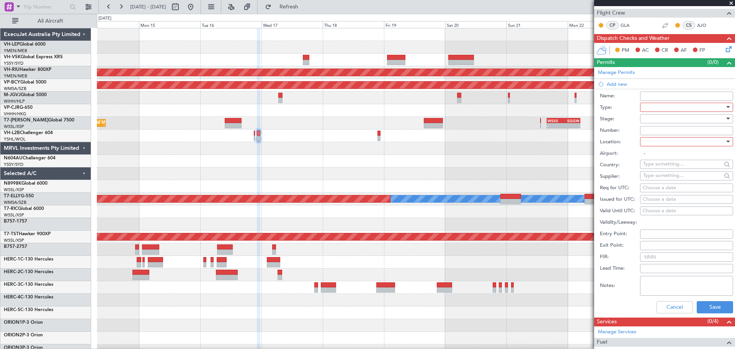
click at [662, 107] on div at bounding box center [684, 106] width 82 height 11
click at [659, 179] on span "Slot" at bounding box center [684, 178] width 80 height 11
click at [655, 118] on div at bounding box center [684, 118] width 82 height 11
click at [659, 179] on span "Received OK" at bounding box center [684, 179] width 80 height 11
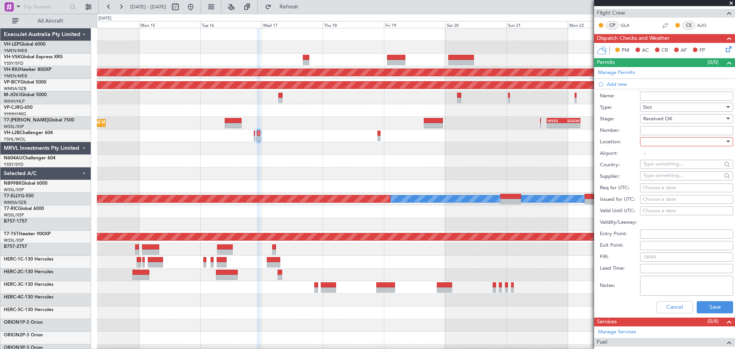
click at [658, 142] on div at bounding box center [684, 141] width 82 height 11
click at [655, 154] on span "Departure" at bounding box center [684, 156] width 80 height 11
type input "YSSY / SYD"
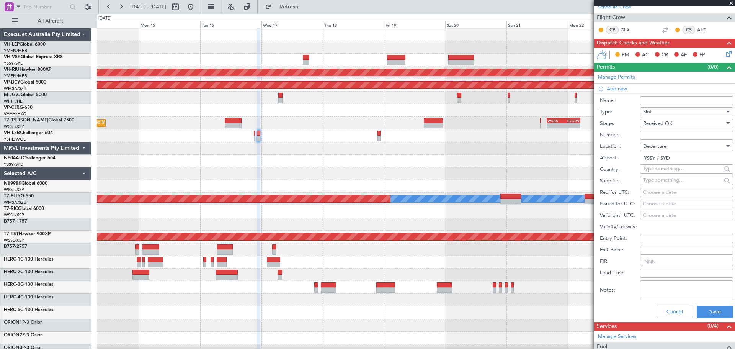
scroll to position [115, 0]
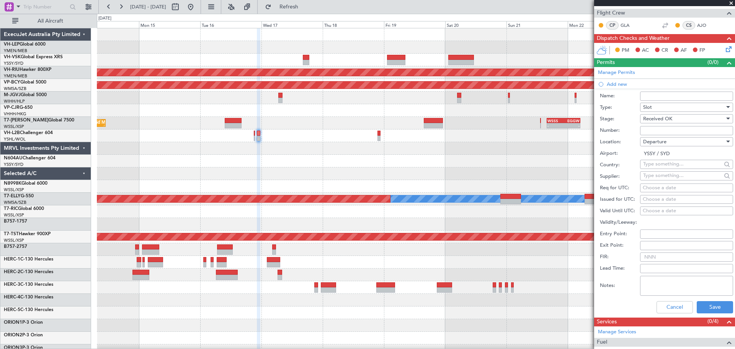
click at [662, 196] on div "Choose a date" at bounding box center [687, 200] width 88 height 8
select select "9"
select select "2025"
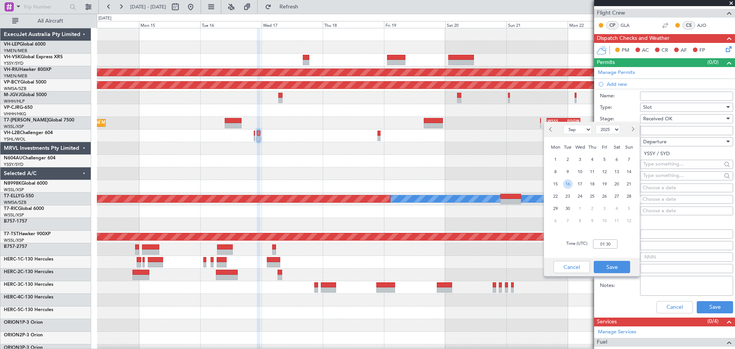
click at [569, 183] on span "16" at bounding box center [568, 184] width 10 height 10
click at [617, 246] on input "00:00" at bounding box center [605, 243] width 25 height 9
type input "22:30"
click at [607, 269] on button "Save" at bounding box center [612, 267] width 36 height 12
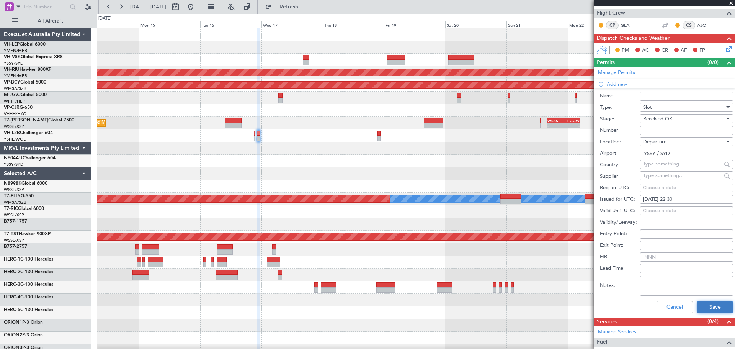
click at [705, 307] on button "Save" at bounding box center [715, 307] width 36 height 12
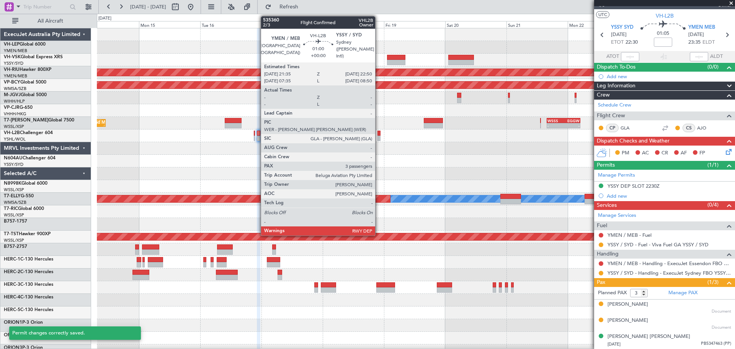
scroll to position [12, 0]
click at [379, 134] on div at bounding box center [379, 133] width 3 height 5
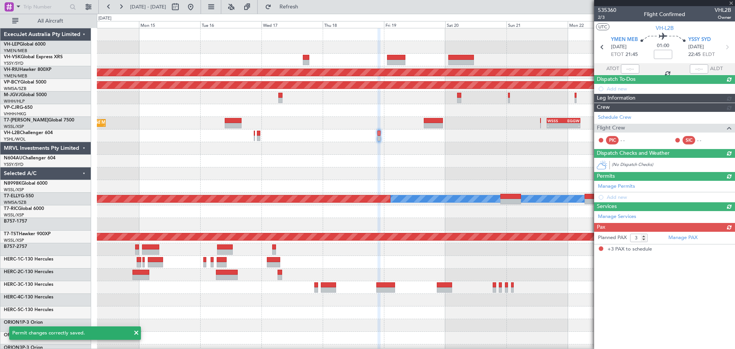
scroll to position [0, 0]
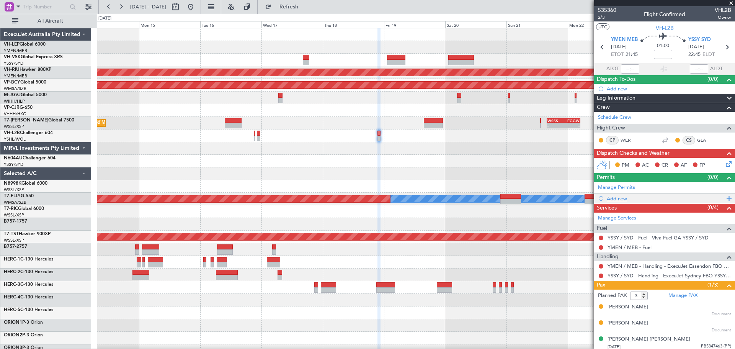
click at [621, 198] on div "Add new" at bounding box center [666, 198] width 118 height 7
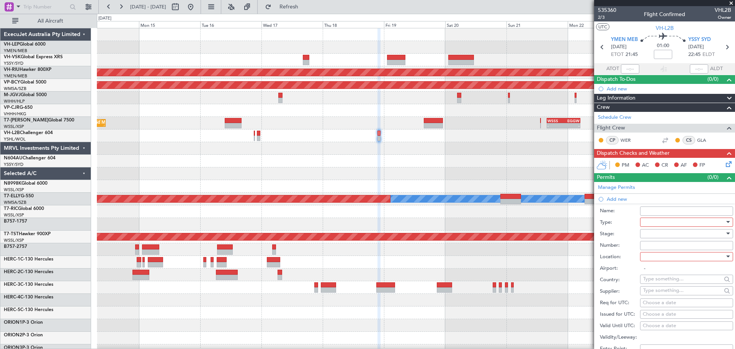
click at [650, 222] on div at bounding box center [684, 221] width 82 height 11
click at [674, 293] on span "Slot" at bounding box center [684, 293] width 80 height 11
click at [664, 235] on div at bounding box center [684, 233] width 82 height 11
click at [663, 297] on span "Received OK" at bounding box center [684, 294] width 80 height 11
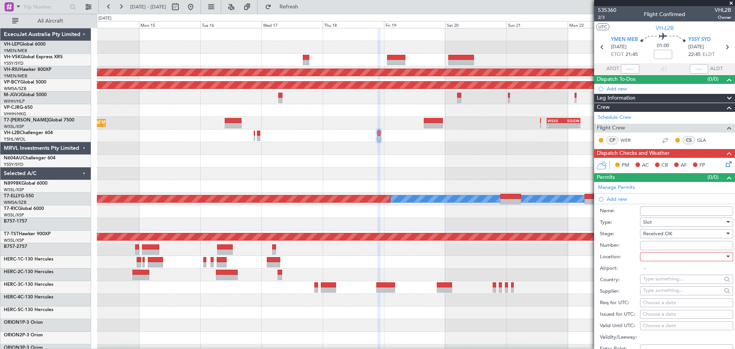
click at [661, 260] on div at bounding box center [684, 256] width 82 height 11
click at [659, 297] on span "Arrival" at bounding box center [684, 294] width 80 height 11
type input "YSSY / SYD"
click at [658, 314] on div "Choose a date" at bounding box center [687, 315] width 88 height 8
select select "9"
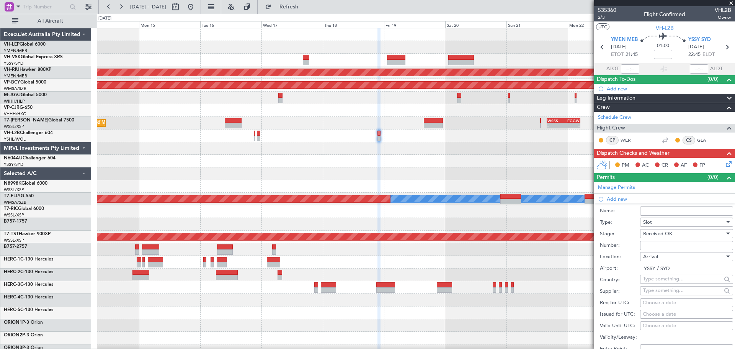
select select "2025"
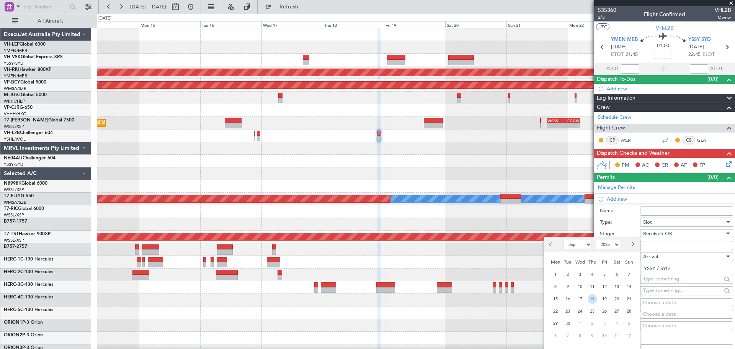
click at [592, 301] on span "18" at bounding box center [593, 299] width 10 height 10
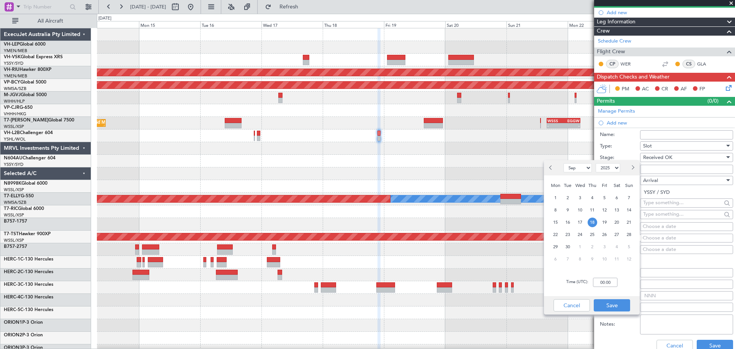
scroll to position [77, 0]
click at [614, 285] on input "00:00" at bounding box center [605, 282] width 25 height 9
type input "22:45"
click at [616, 303] on button "Save" at bounding box center [612, 305] width 36 height 12
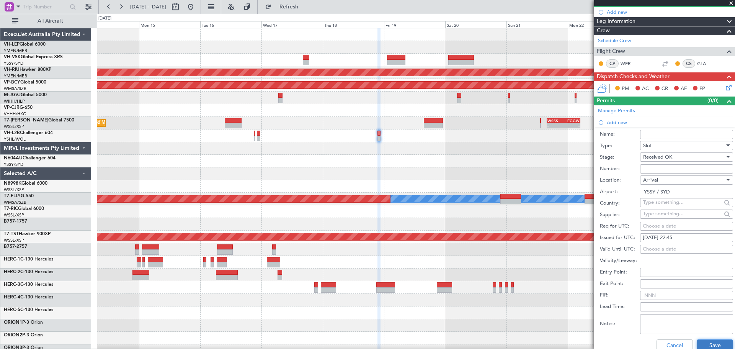
click at [697, 340] on button "Save" at bounding box center [715, 345] width 36 height 12
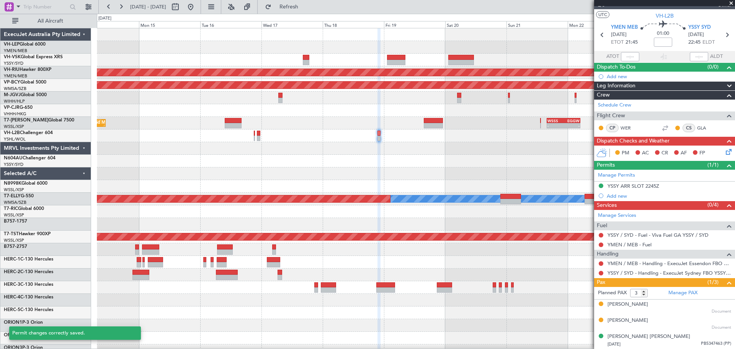
scroll to position [12, 0]
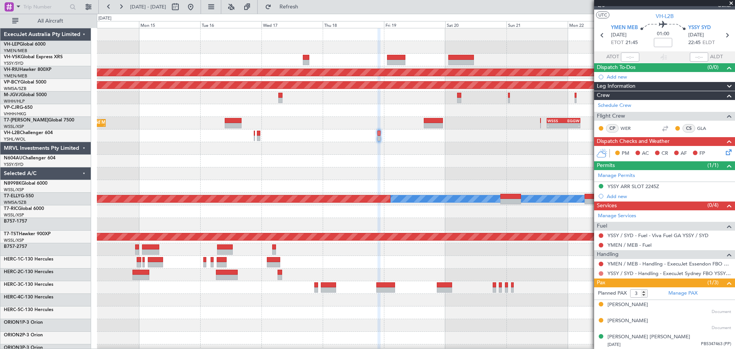
click at [601, 274] on button at bounding box center [601, 273] width 5 height 5
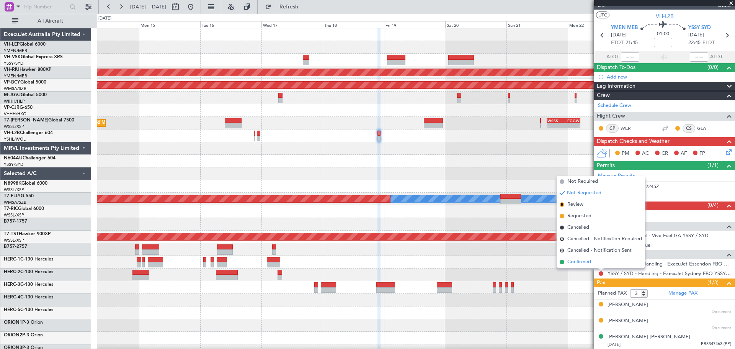
click at [580, 261] on span "Confirmed" at bounding box center [579, 262] width 24 height 8
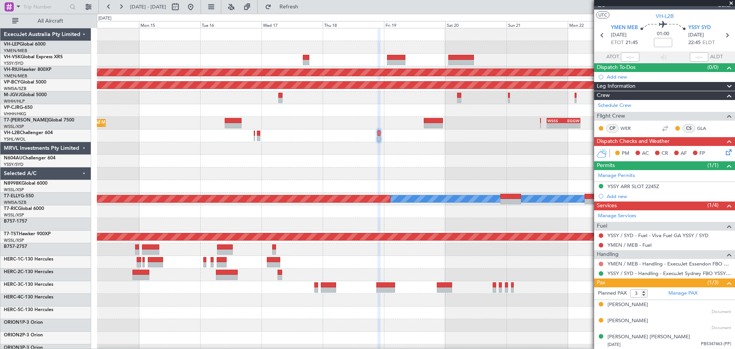
click at [602, 263] on button at bounding box center [601, 264] width 5 height 5
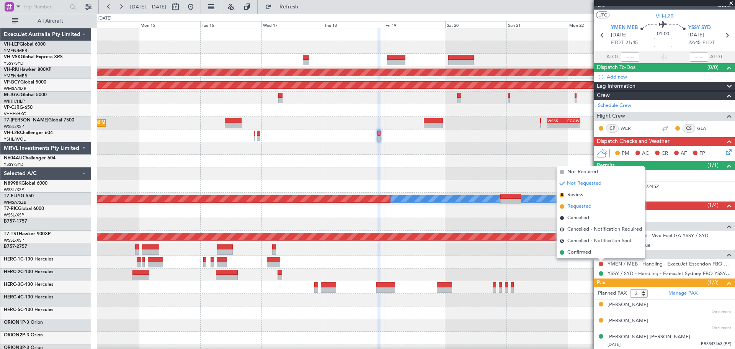
click at [570, 205] on span "Requested" at bounding box center [579, 207] width 24 height 8
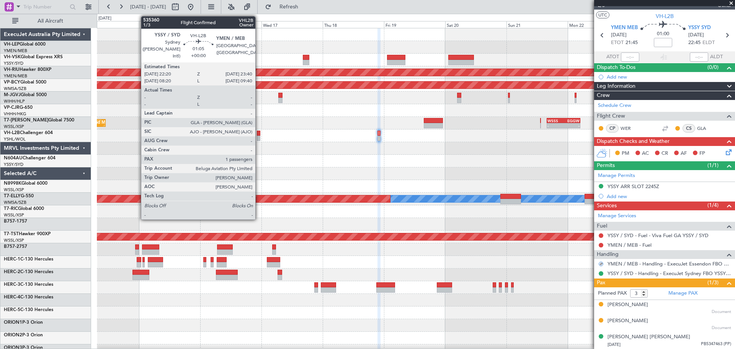
click at [259, 135] on div at bounding box center [258, 133] width 3 height 5
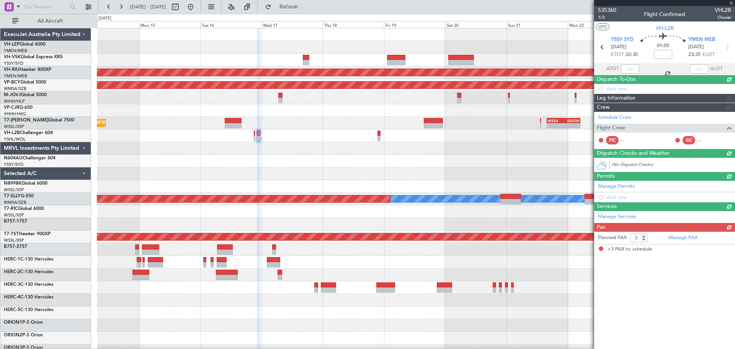
scroll to position [0, 0]
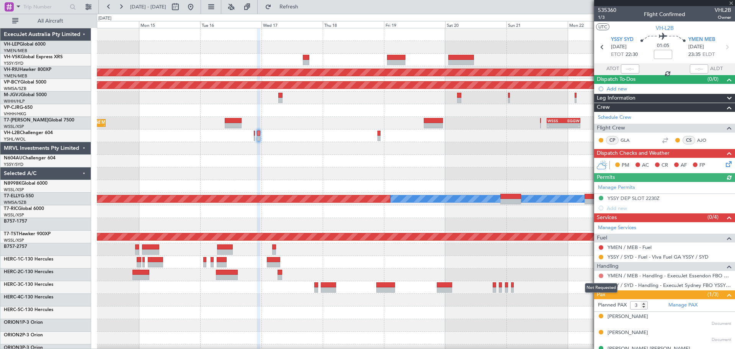
click at [601, 275] on button at bounding box center [601, 275] width 5 height 5
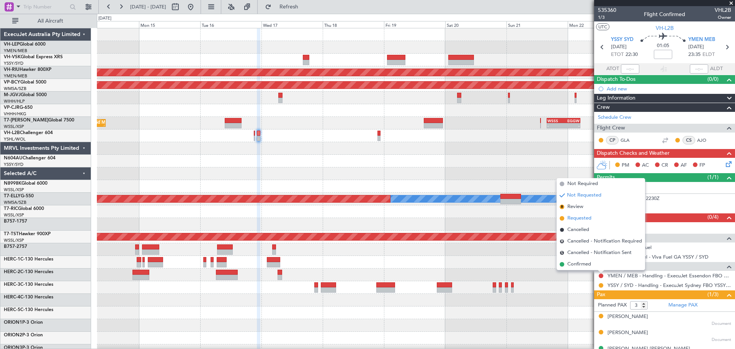
click at [578, 217] on span "Requested" at bounding box center [579, 218] width 24 height 8
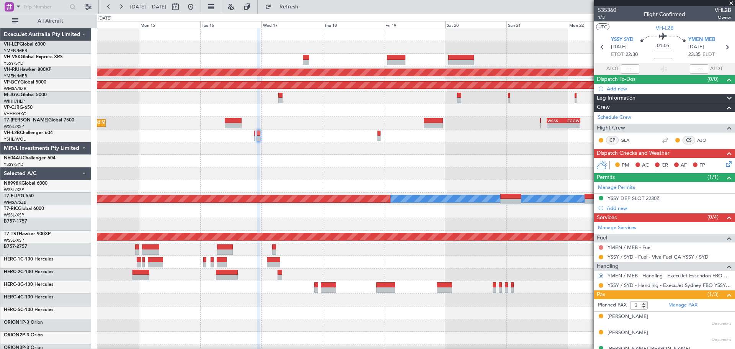
click at [602, 245] on button at bounding box center [601, 247] width 5 height 5
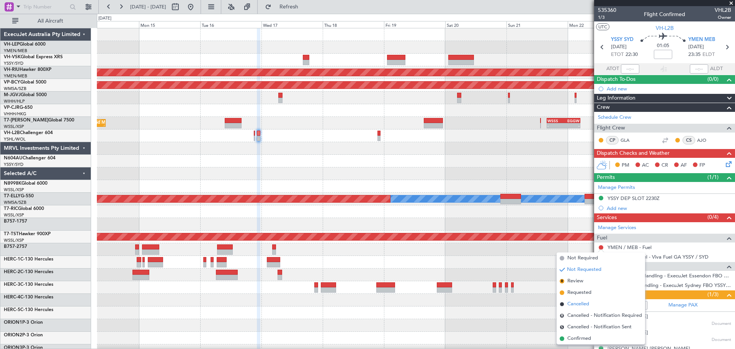
click at [577, 307] on span "Cancelled" at bounding box center [578, 304] width 22 height 8
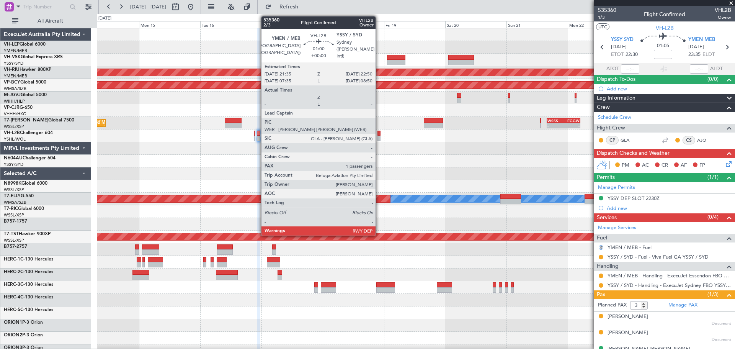
click at [379, 135] on div at bounding box center [379, 133] width 3 height 5
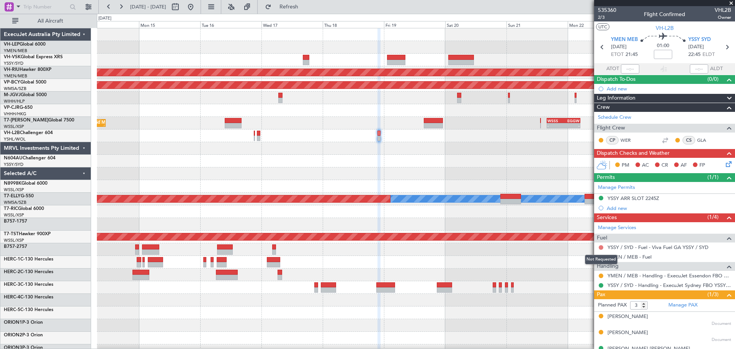
click at [600, 246] on button at bounding box center [601, 247] width 5 height 5
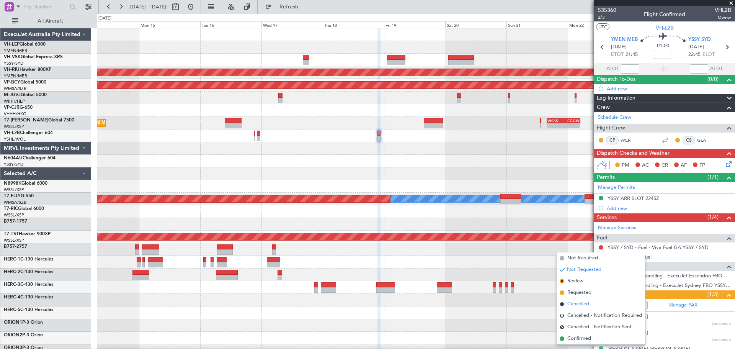
click at [587, 303] on span "Cancelled" at bounding box center [578, 304] width 22 height 8
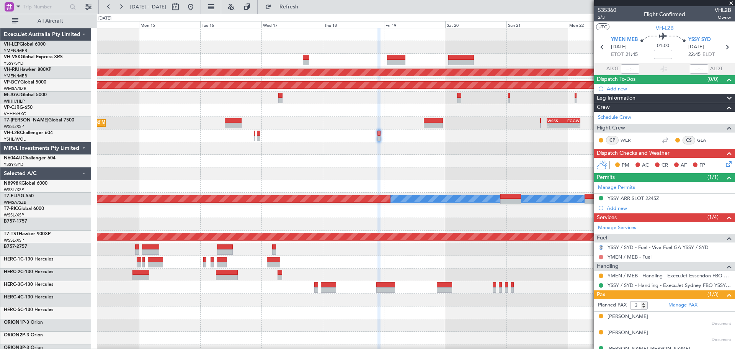
click at [603, 256] on button at bounding box center [601, 257] width 5 height 5
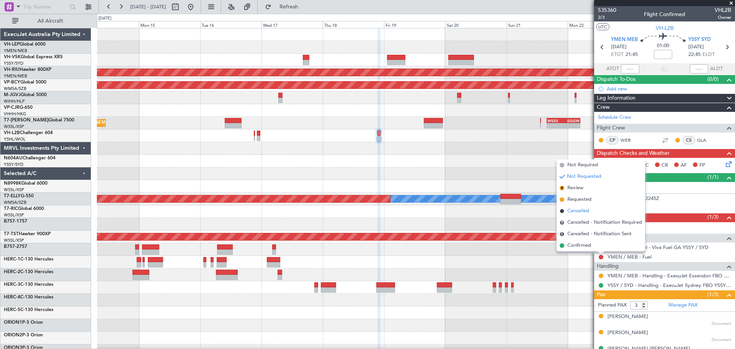
click at [579, 212] on span "Cancelled" at bounding box center [578, 211] width 22 height 8
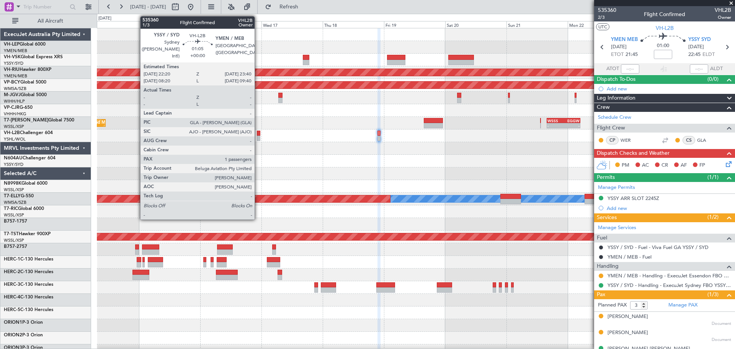
click at [258, 137] on div at bounding box center [258, 138] width 3 height 5
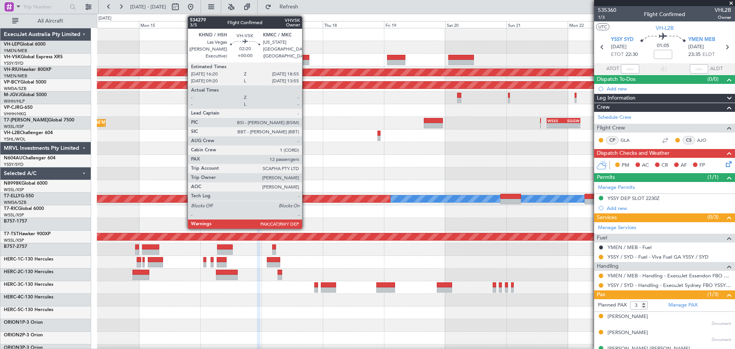
click at [306, 58] on div at bounding box center [306, 57] width 7 height 5
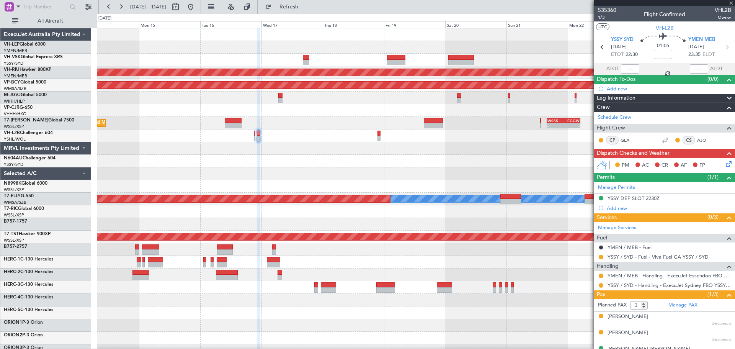
type input "12"
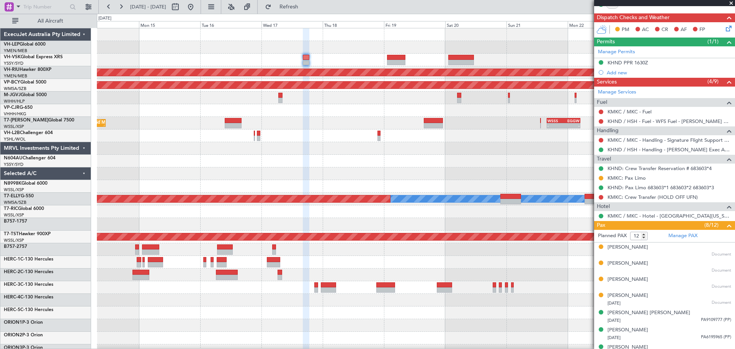
scroll to position [267, 0]
